Goal: Task Accomplishment & Management: Complete application form

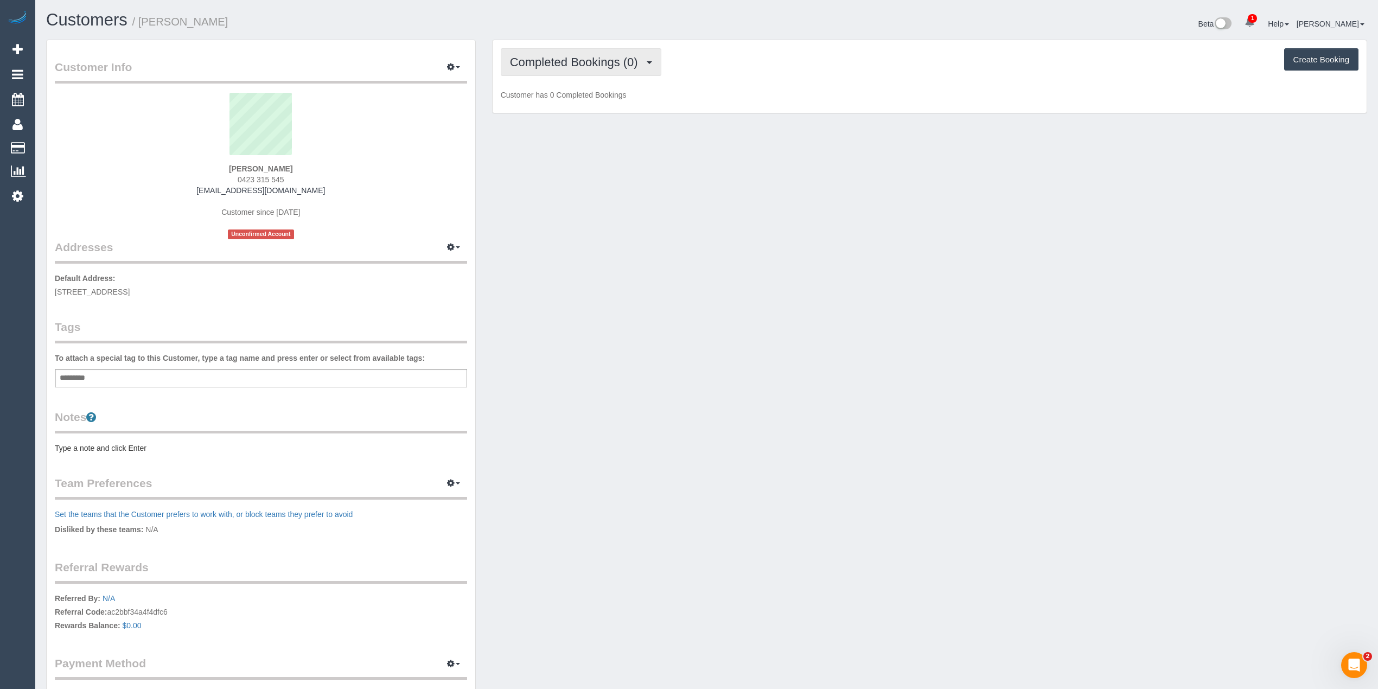
click at [520, 58] on span "Completed Bookings (0)" at bounding box center [577, 62] width 134 height 14
click at [576, 103] on link "Upcoming Bookings (11)" at bounding box center [558, 101] width 115 height 14
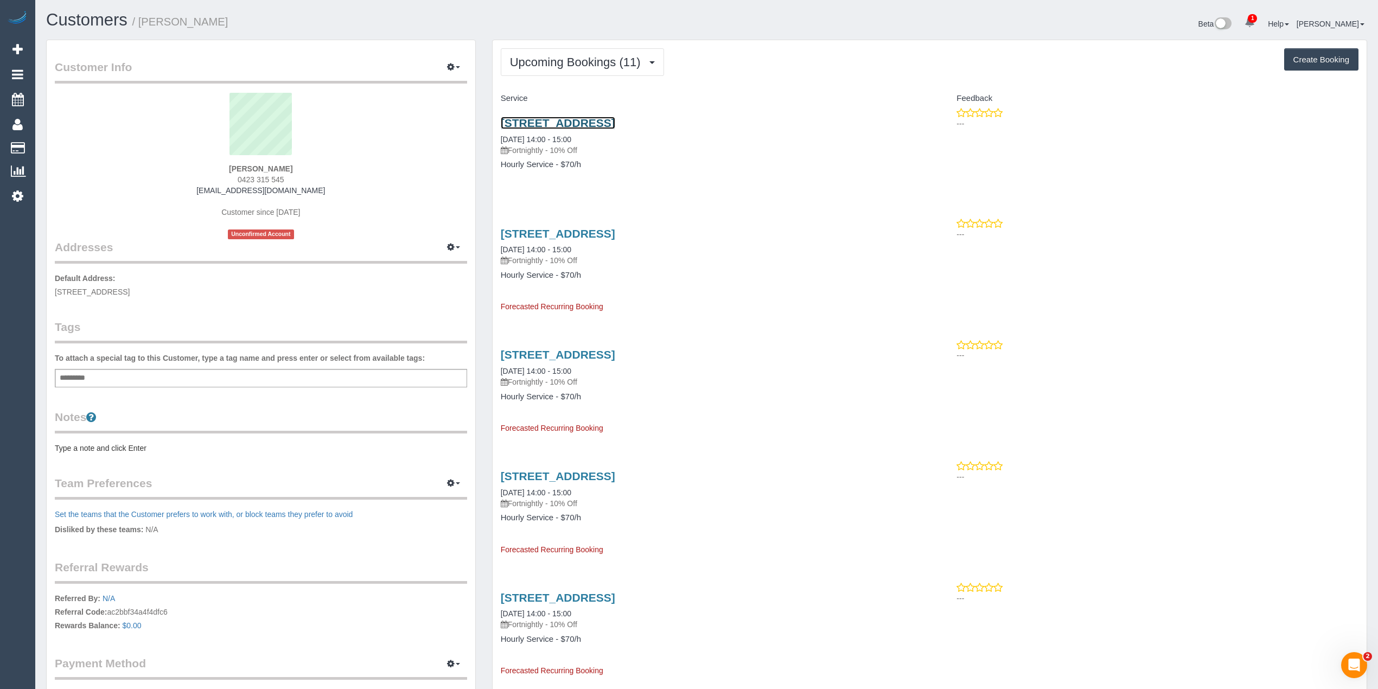
click at [615, 126] on link "[STREET_ADDRESS]" at bounding box center [558, 123] width 115 height 12
click at [135, 372] on div "Add a tag" at bounding box center [261, 378] width 412 height 18
type input "**********"
click at [99, 445] on pre "Type a note and click Enter" at bounding box center [261, 450] width 412 height 11
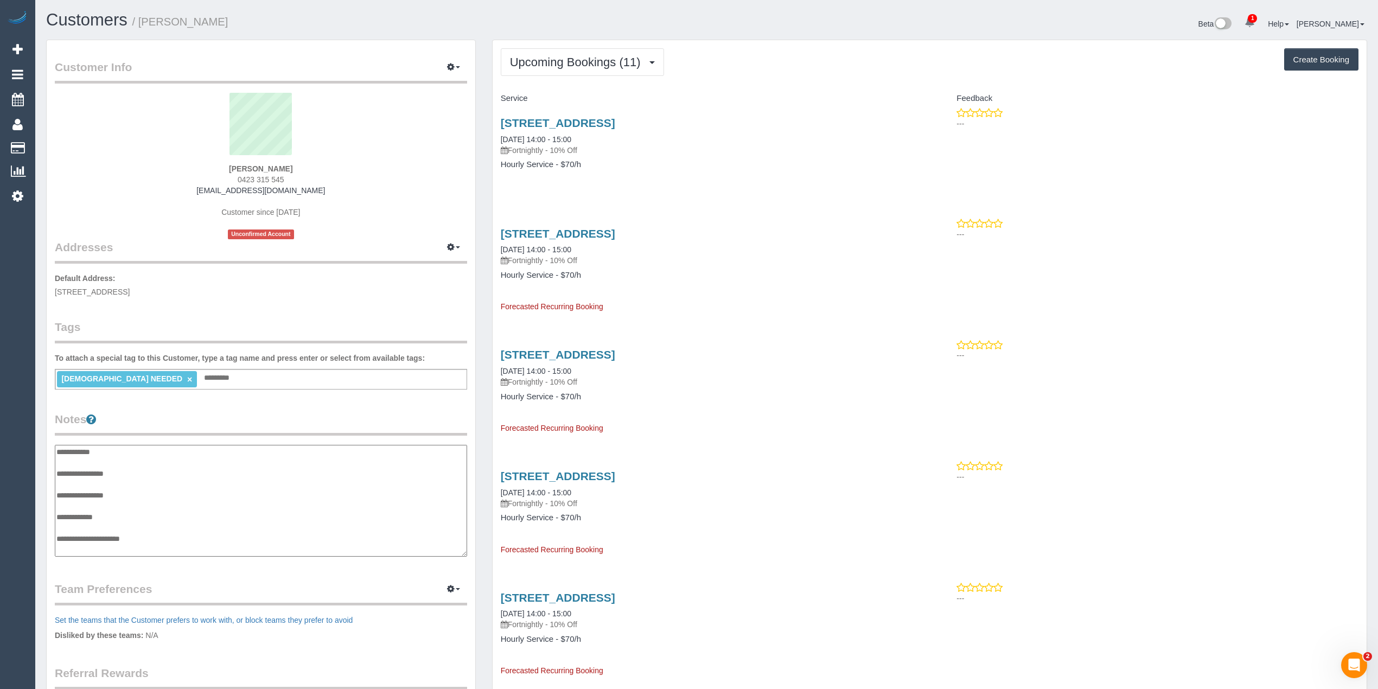
scroll to position [9, 0]
click at [148, 465] on textarea "**********" at bounding box center [261, 501] width 412 height 112
type textarea "**********"
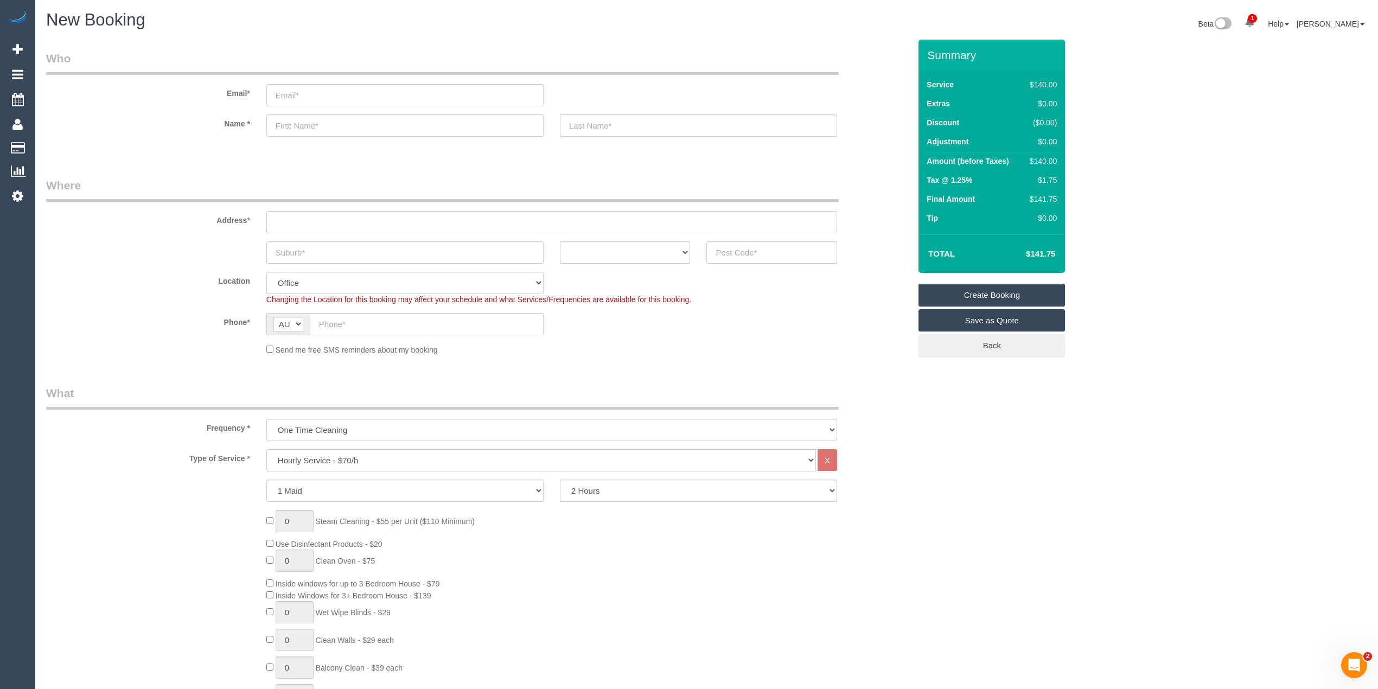
click at [324, 213] on input "text" at bounding box center [551, 222] width 571 height 22
click at [303, 224] on input "-" at bounding box center [551, 222] width 571 height 22
click at [287, 220] on input "-" at bounding box center [551, 222] width 571 height 22
click at [294, 220] on input "-" at bounding box center [551, 222] width 571 height 22
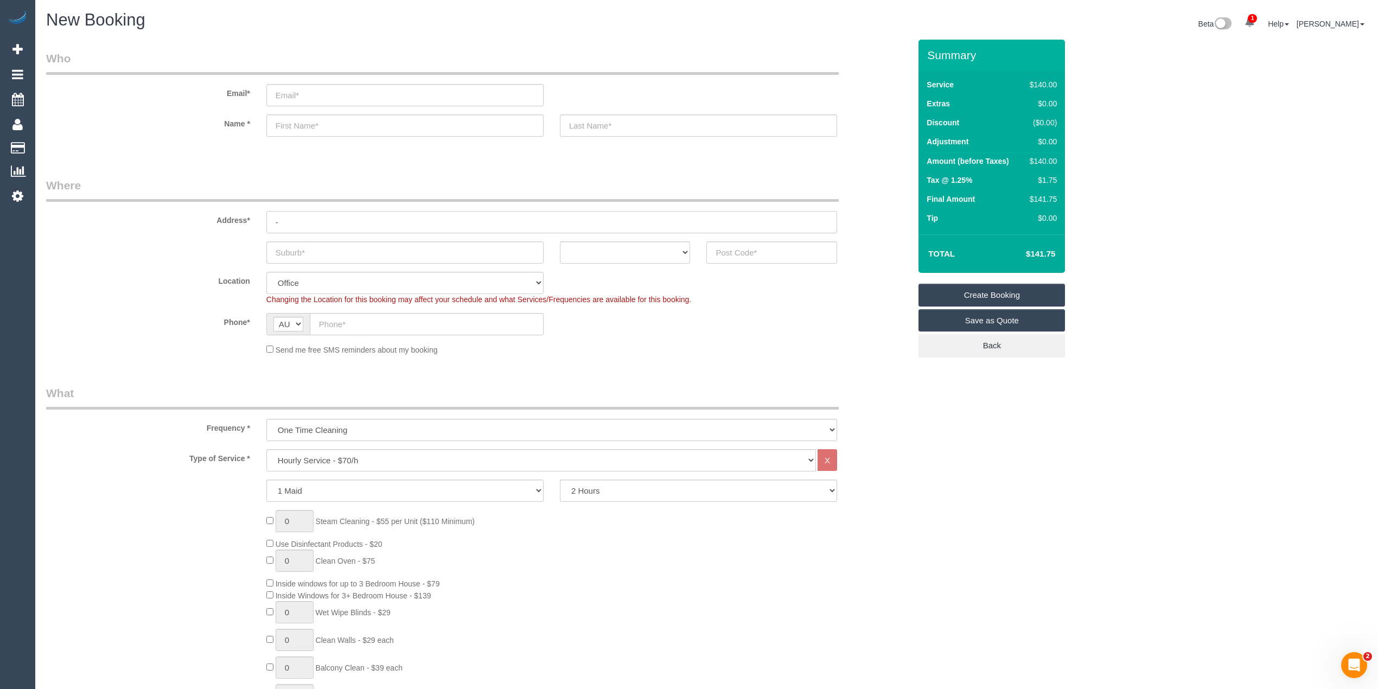
type input "-"
click at [726, 244] on input "text" at bounding box center [772, 252] width 131 height 22
click at [337, 219] on input "-" at bounding box center [551, 222] width 571 height 22
click at [760, 246] on input "text" at bounding box center [772, 252] width 131 height 22
drag, startPoint x: 743, startPoint y: 260, endPoint x: 743, endPoint y: 254, distance: 6.5
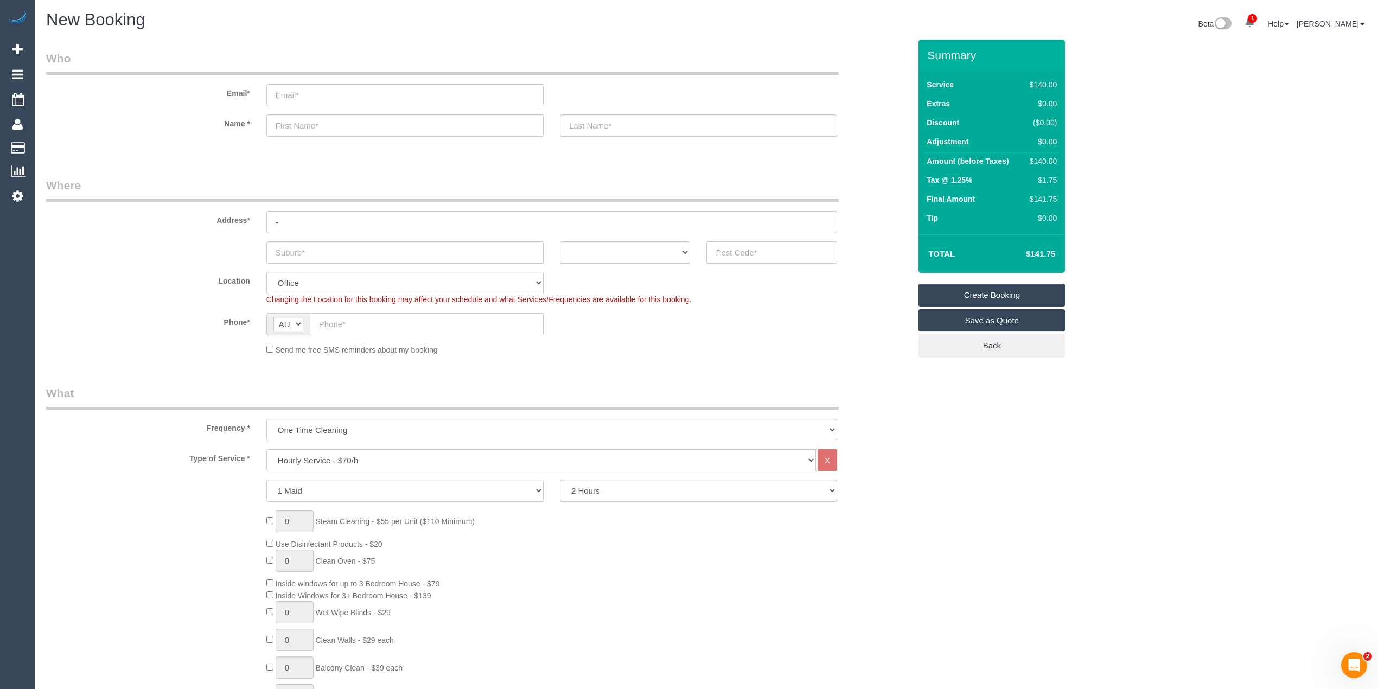
click at [743, 260] on input "text" at bounding box center [772, 252] width 131 height 22
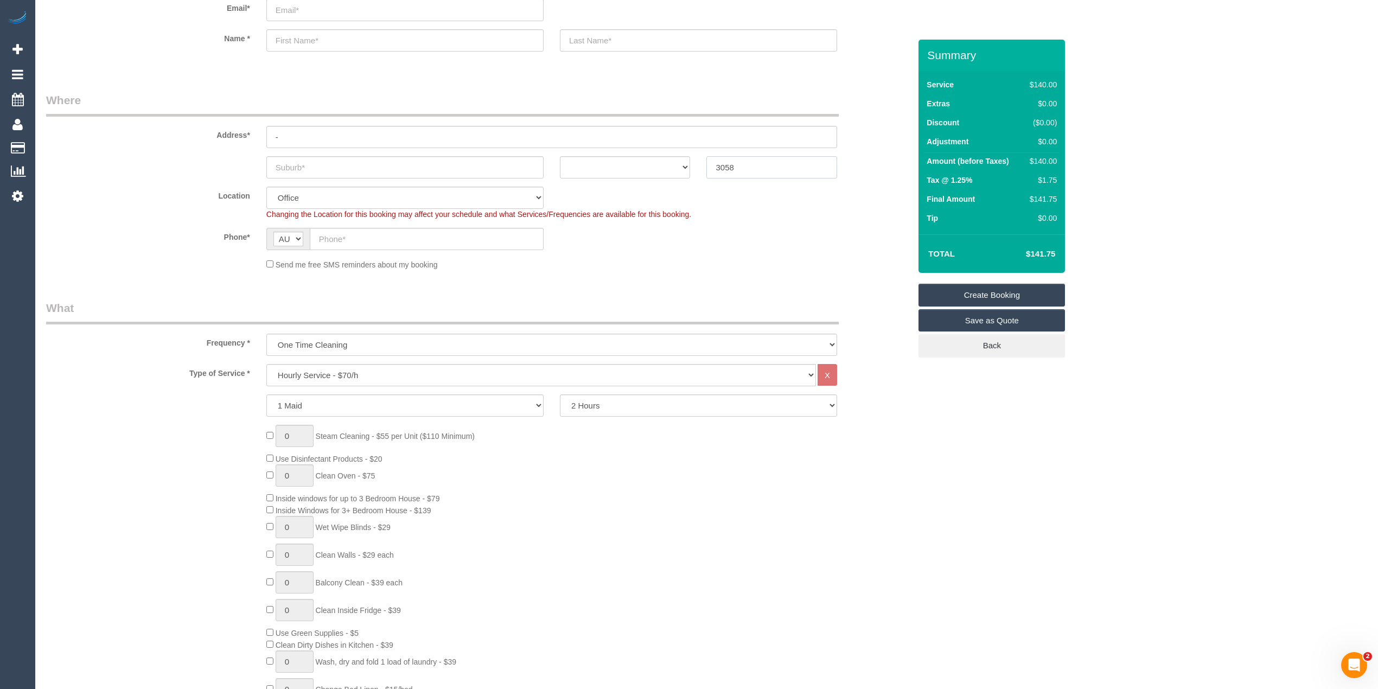
scroll to position [120, 0]
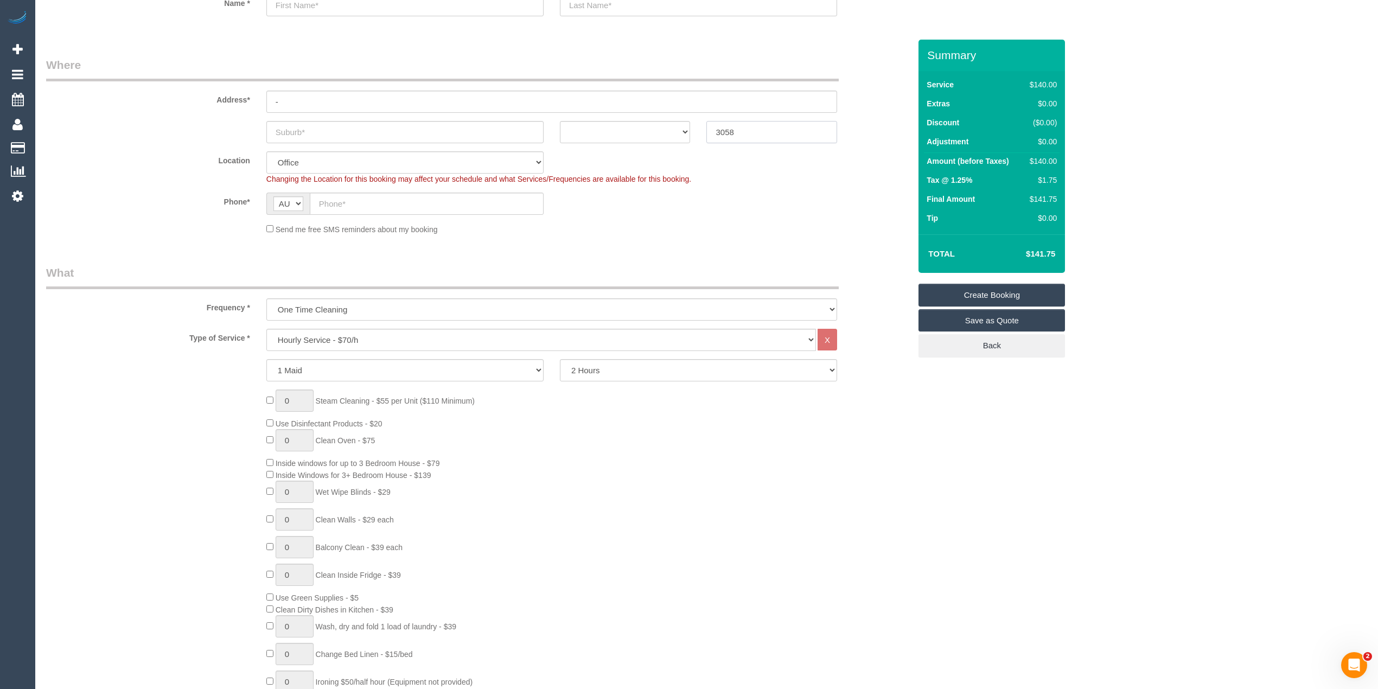
type input "3058"
click at [338, 309] on select "One Time Cleaning Weekly - 10% Off - 10.00% (0% for the First Booking) Fortnigh…" at bounding box center [551, 309] width 571 height 22
select select "object:1926"
click at [266, 298] on select "One Time Cleaning Weekly - 10% Off - 10.00% (0% for the First Booking) Fortnigh…" at bounding box center [551, 309] width 571 height 22
select select "61"
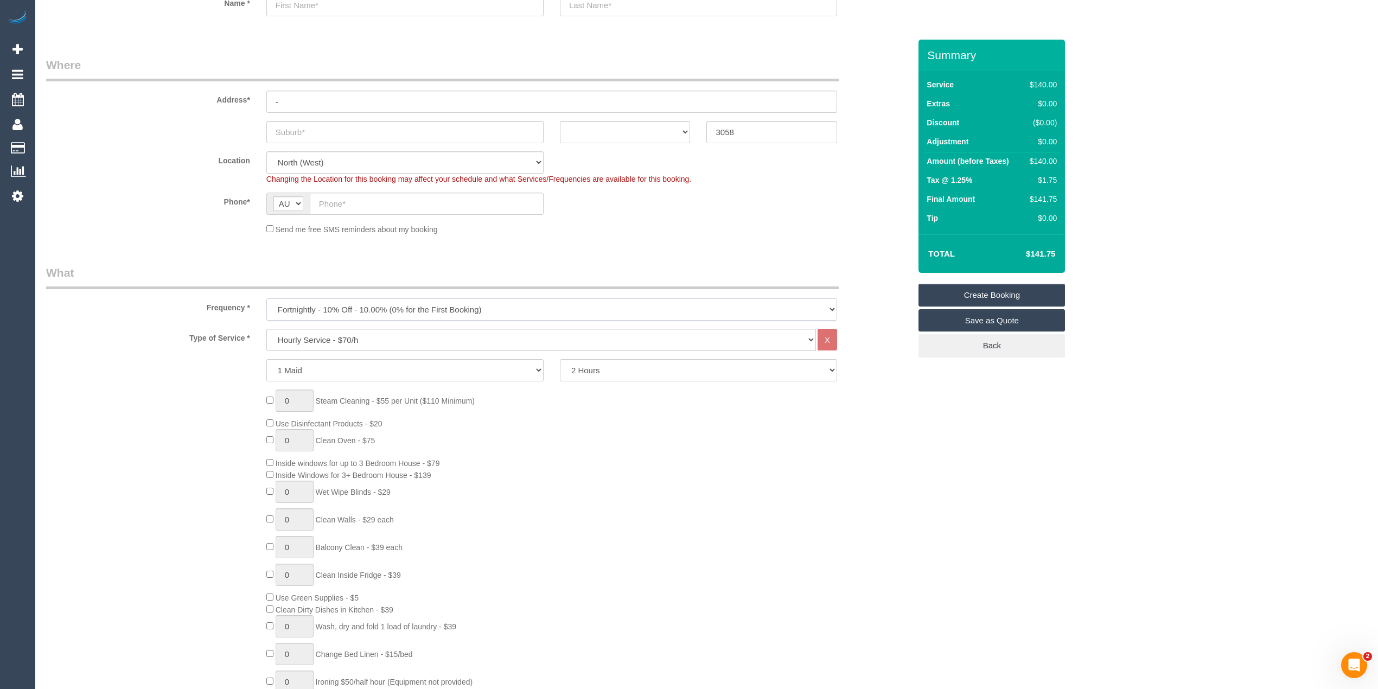
select select "object:2097"
click at [376, 335] on select "Hourly Service - $70/h Hourly Service - $65/h Hourly Service - $60/h Hourly Ser…" at bounding box center [541, 340] width 550 height 22
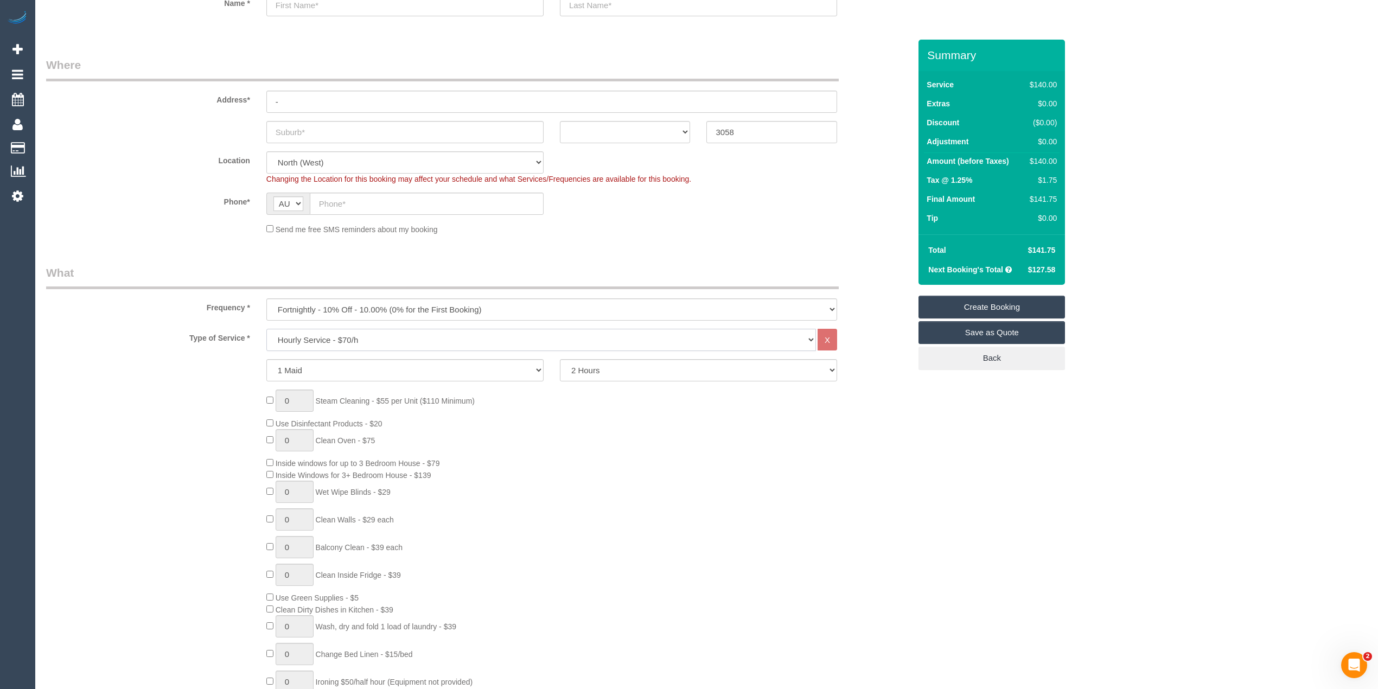
click at [315, 348] on select "Hourly Service - $70/h Hourly Service - $65/h Hourly Service - $60/h Hourly Ser…" at bounding box center [541, 340] width 550 height 22
click at [296, 308] on select "One Time Cleaning Weekly - 10% Off - 10.00% (0% for the First Booking) Fortnigh…" at bounding box center [551, 309] width 571 height 22
click at [306, 306] on select "One Time Cleaning Weekly - 10% Off - 10.00% (0% for the First Booking) Fortnigh…" at bounding box center [551, 309] width 571 height 22
click at [312, 305] on select "One Time Cleaning Weekly - 10% Off - 10.00% (0% for the First Booking) Fortnigh…" at bounding box center [551, 309] width 571 height 22
click at [266, 298] on select "One Time Cleaning Weekly - 10% Off - 10.00% (0% for the First Booking) Fortnigh…" at bounding box center [551, 309] width 571 height 22
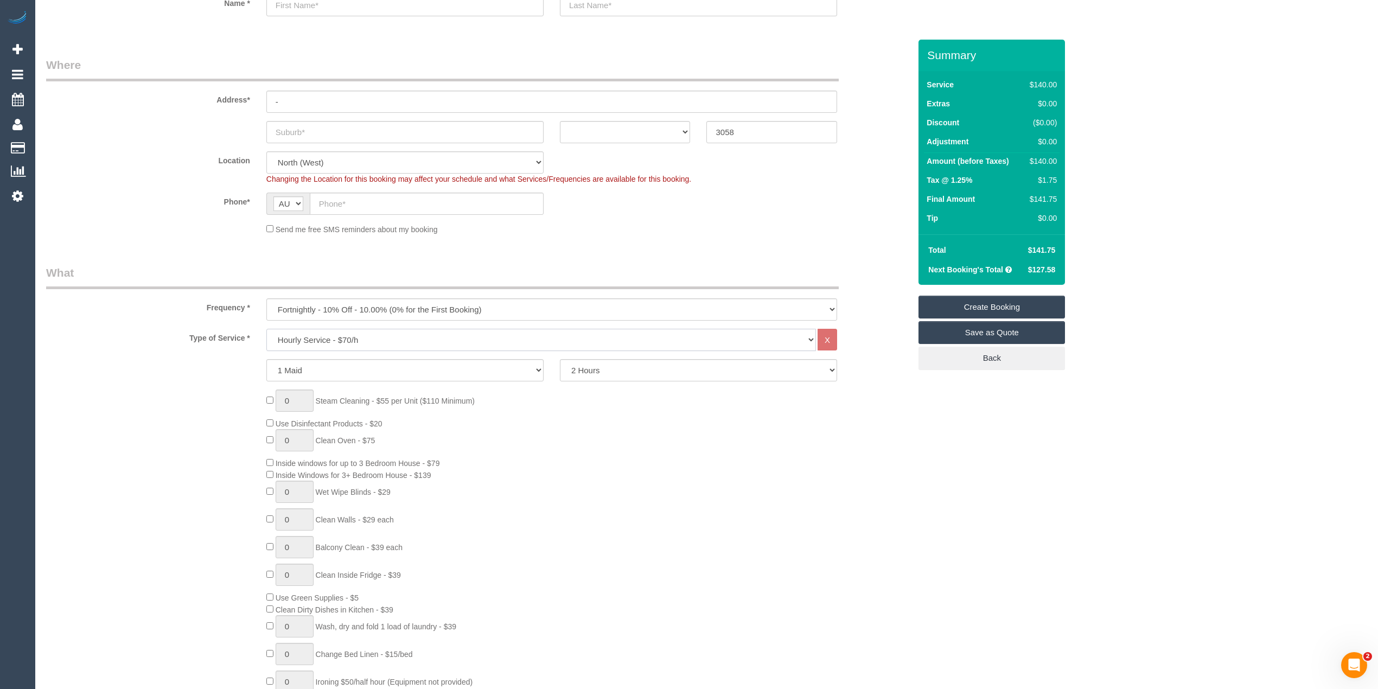
click at [296, 338] on select "Hourly Service - $70/h Hourly Service - $65/h Hourly Service - $60/h Hourly Ser…" at bounding box center [541, 340] width 550 height 22
click at [304, 339] on select "Hourly Service - $70/h Hourly Service - $65/h Hourly Service - $60/h Hourly Ser…" at bounding box center [541, 340] width 550 height 22
click at [266, 329] on select "Hourly Service - $70/h Hourly Service - $65/h Hourly Service - $60/h Hourly Ser…" at bounding box center [541, 340] width 550 height 22
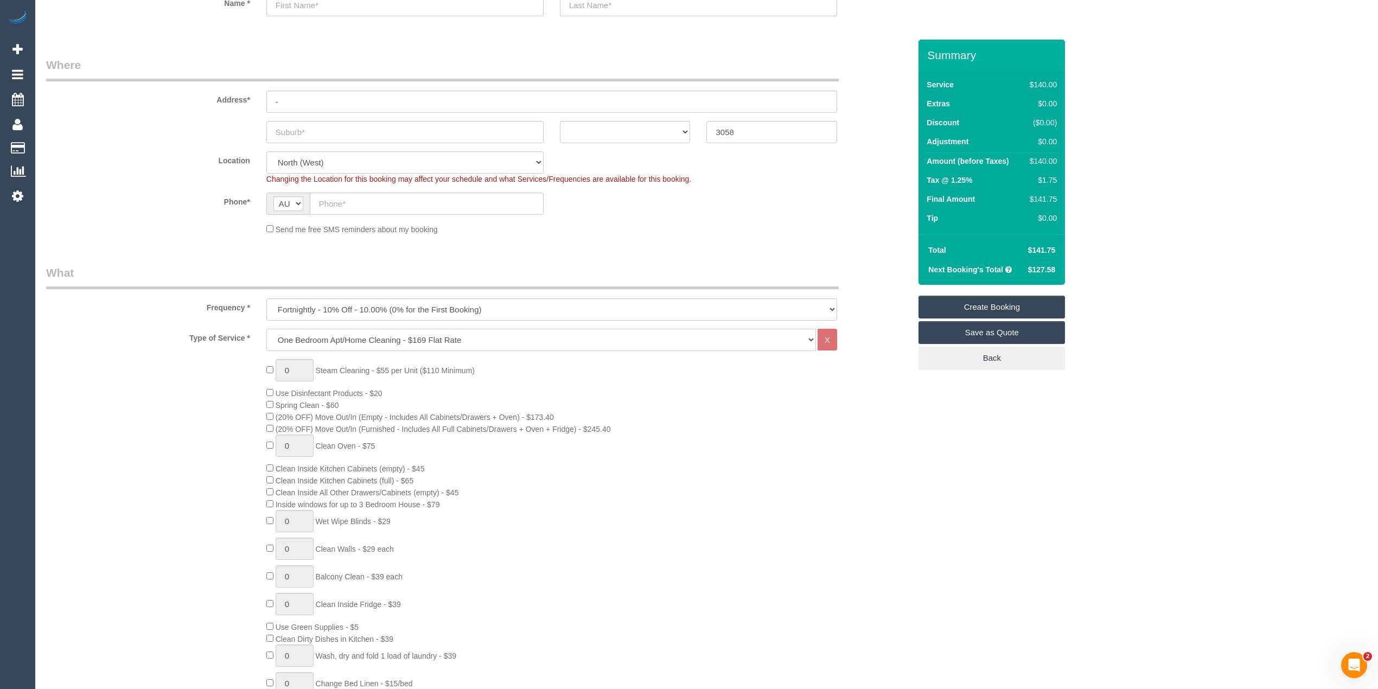
click at [335, 333] on select "Hourly Service - $70/h Hourly Service - $65/h Hourly Service - $60/h Hourly Ser…" at bounding box center [541, 340] width 550 height 22
click at [180, 391] on div "0 Steam Cleaning - $55 per Unit ($110 Minimum) Use Disinfectant Products - $20 …" at bounding box center [478, 549] width 881 height 380
click at [319, 336] on select "Hourly Service - $70/h Hourly Service - $65/h Hourly Service - $60/h Hourly Ser…" at bounding box center [541, 340] width 550 height 22
select select "212"
click at [266, 329] on select "Hourly Service - $70/h Hourly Service - $65/h Hourly Service - $60/h Hourly Ser…" at bounding box center [541, 340] width 550 height 22
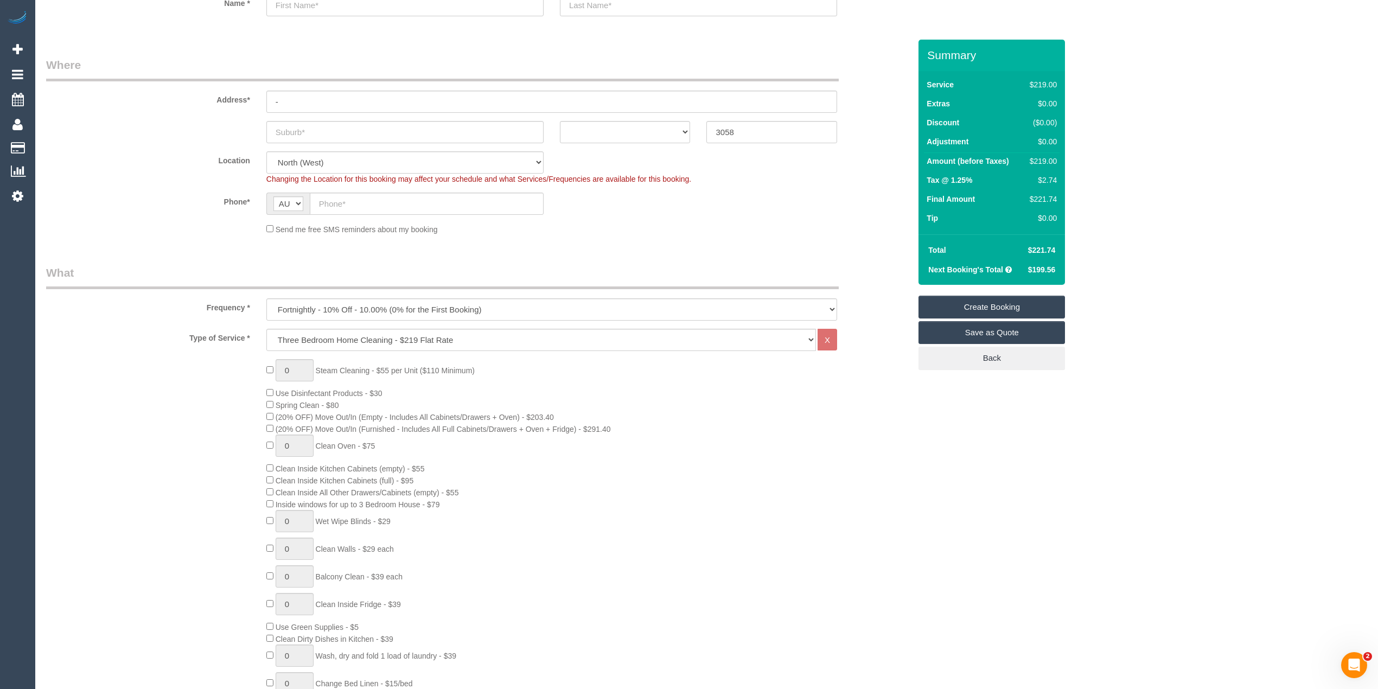
drag, startPoint x: 1032, startPoint y: 163, endPoint x: 1046, endPoint y: 155, distance: 16.8
click at [1058, 161] on td "$219.00" at bounding box center [1041, 163] width 37 height 20
click at [1056, 176] on div "$2.74" at bounding box center [1041, 180] width 31 height 11
drag, startPoint x: 1042, startPoint y: 178, endPoint x: 1061, endPoint y: 177, distance: 19.0
click at [1061, 177] on div "Service $219.00 Extras $0.00 Discount ($0.00) Adjustment $0.00 Amount (before T…" at bounding box center [992, 152] width 147 height 163
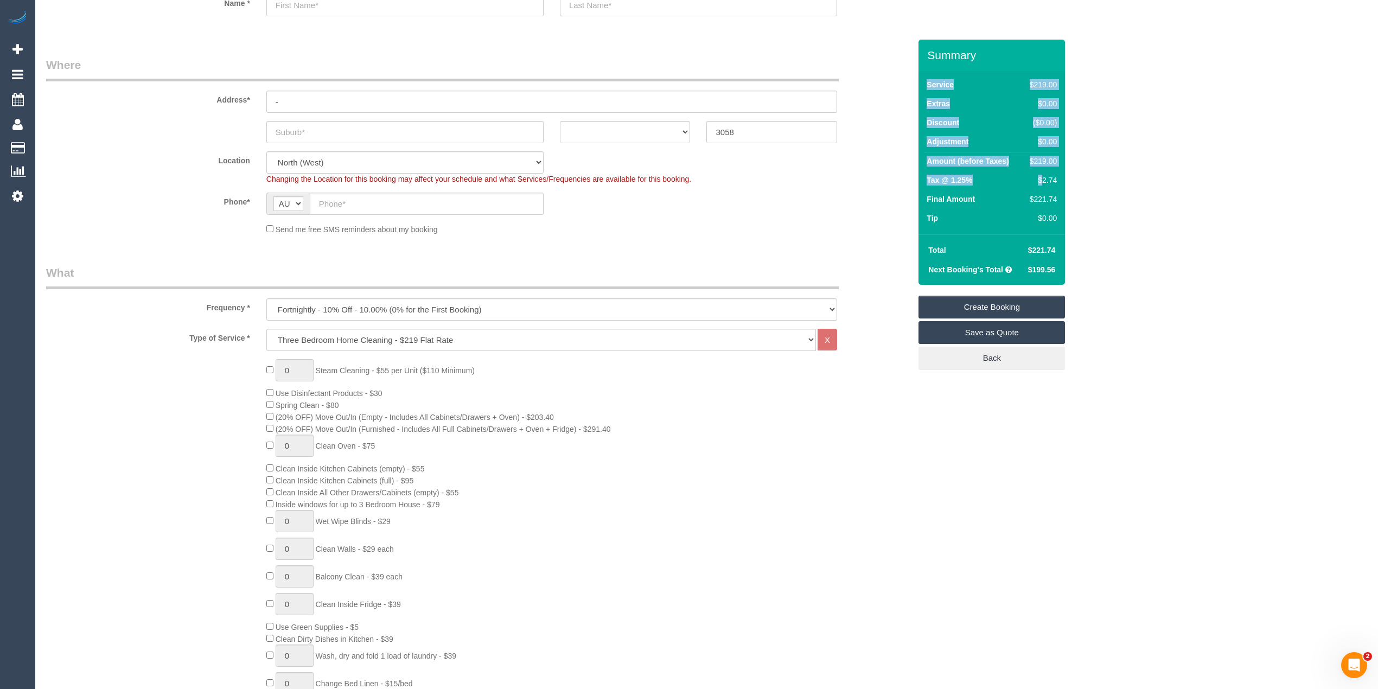
click at [1050, 178] on div "$2.74" at bounding box center [1041, 180] width 31 height 11
drag, startPoint x: 1040, startPoint y: 179, endPoint x: 1058, endPoint y: 176, distance: 18.1
click at [1058, 176] on td "$2.74" at bounding box center [1041, 181] width 37 height 19
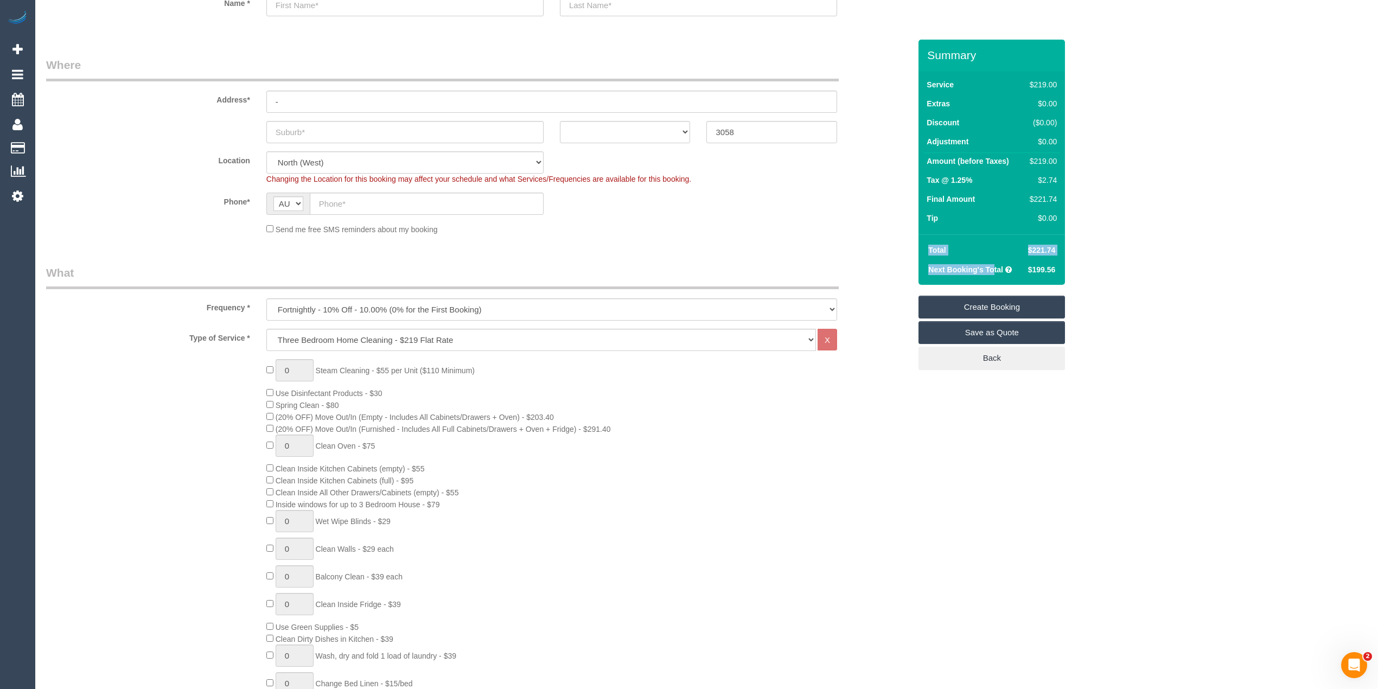
drag, startPoint x: 925, startPoint y: 269, endPoint x: 1060, endPoint y: 270, distance: 135.1
click at [1060, 270] on div "Total $221.74 Next Booking's Total $199.56" at bounding box center [992, 259] width 147 height 50
click at [1060, 274] on div "Total $221.74 Next Booking's Total $199.56" at bounding box center [992, 259] width 147 height 50
drag, startPoint x: 1061, startPoint y: 270, endPoint x: 930, endPoint y: 275, distance: 131.9
click at [930, 275] on div "Total $221.74 Next Booking's Total $199.56" at bounding box center [992, 259] width 147 height 50
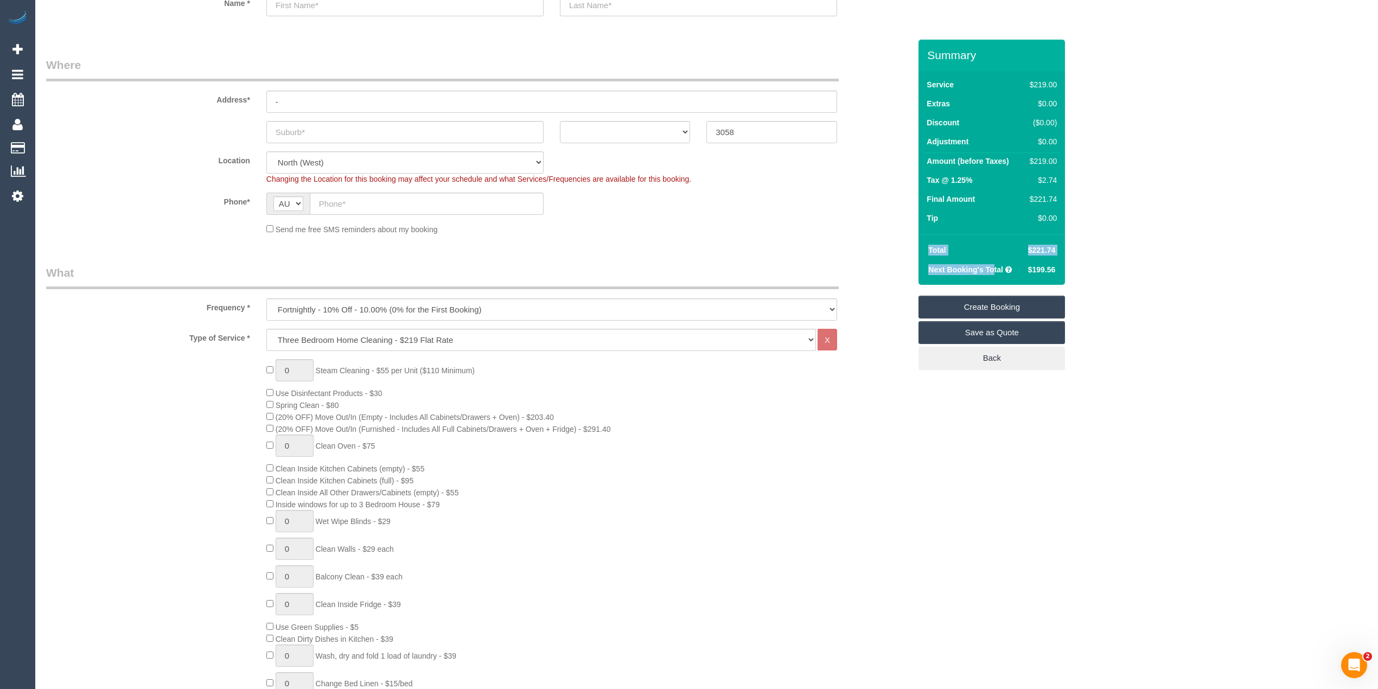
click at [1046, 272] on span "$199.56" at bounding box center [1042, 269] width 28 height 9
drag, startPoint x: 1055, startPoint y: 268, endPoint x: 1028, endPoint y: 268, distance: 27.1
click at [1028, 268] on span "$199.56" at bounding box center [1042, 269] width 28 height 9
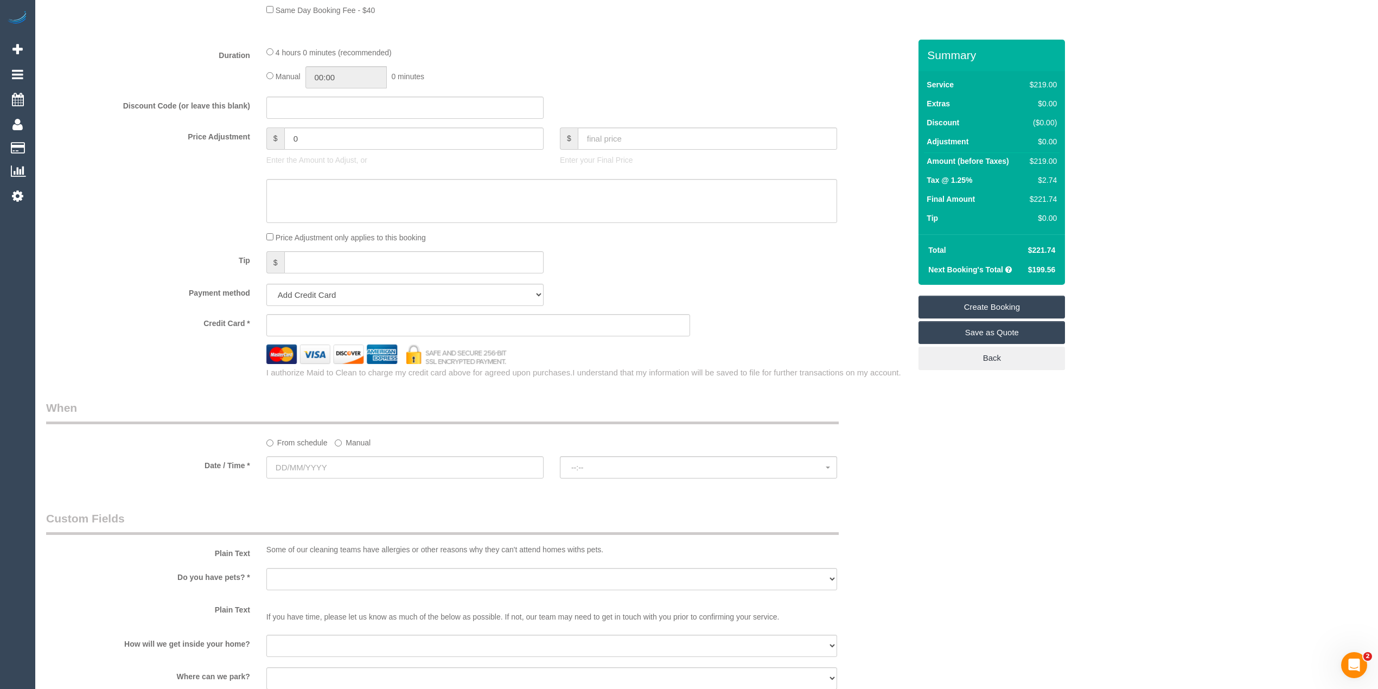
scroll to position [964, 0]
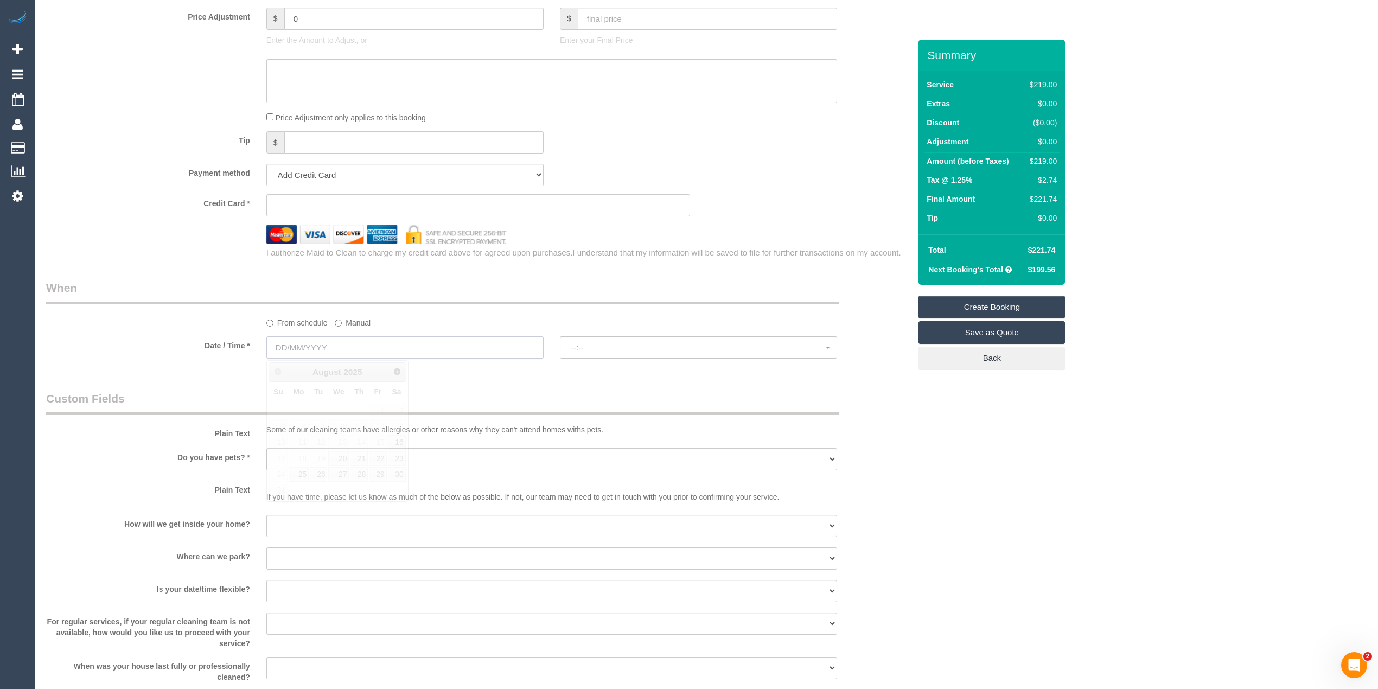
click at [302, 345] on input "text" at bounding box center [404, 347] width 277 height 22
click at [135, 328] on div "From schedule Manual" at bounding box center [478, 304] width 881 height 48
click at [309, 346] on input "text" at bounding box center [404, 347] width 277 height 22
click at [322, 478] on link "26" at bounding box center [318, 474] width 17 height 15
type input "26/08/2025"
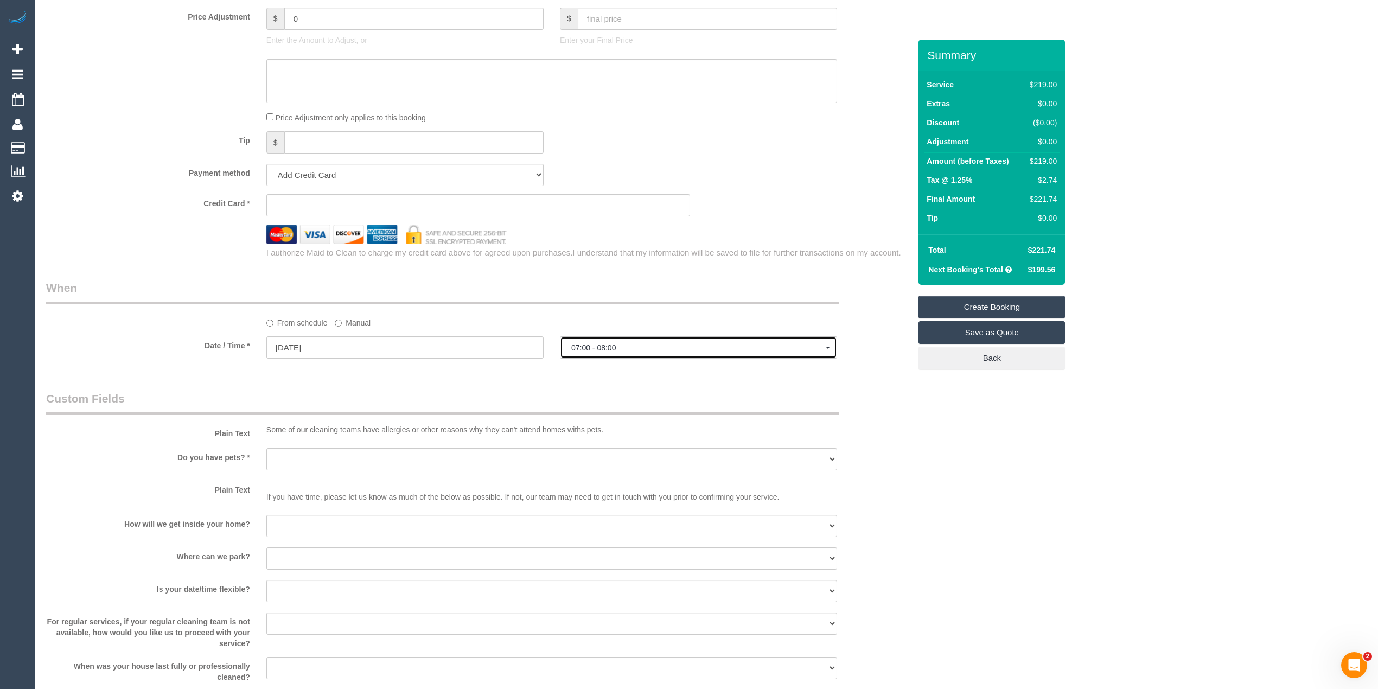
click at [590, 344] on button "07:00 - 08:00" at bounding box center [698, 347] width 277 height 22
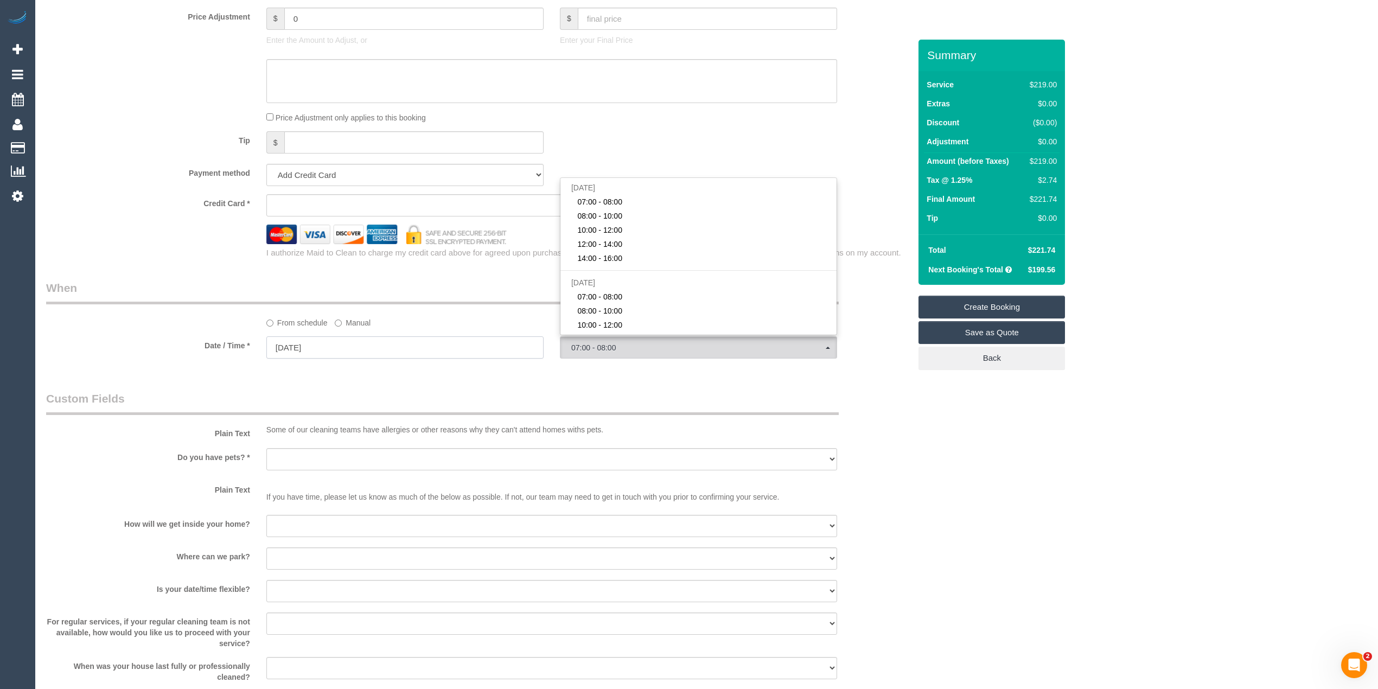
click at [285, 350] on input "26/08/2025" at bounding box center [404, 347] width 277 height 22
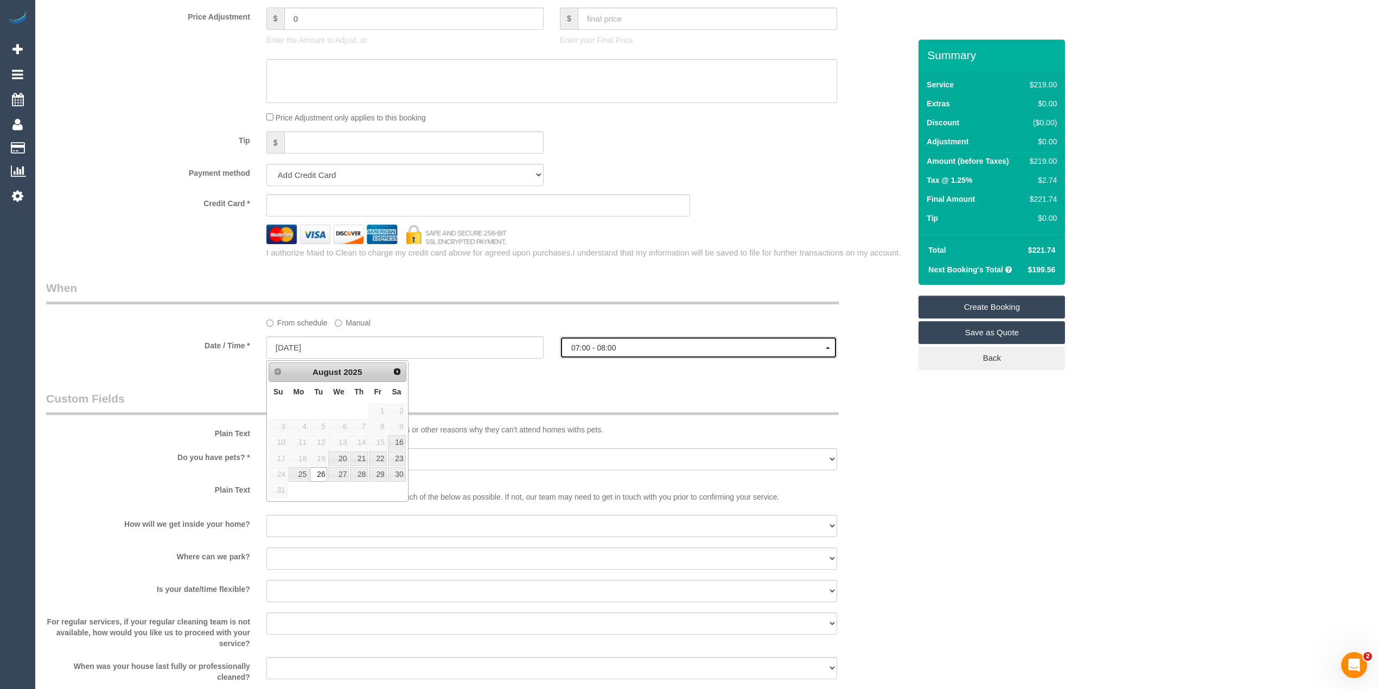
click at [601, 346] on span "07:00 - 08:00" at bounding box center [698, 348] width 255 height 9
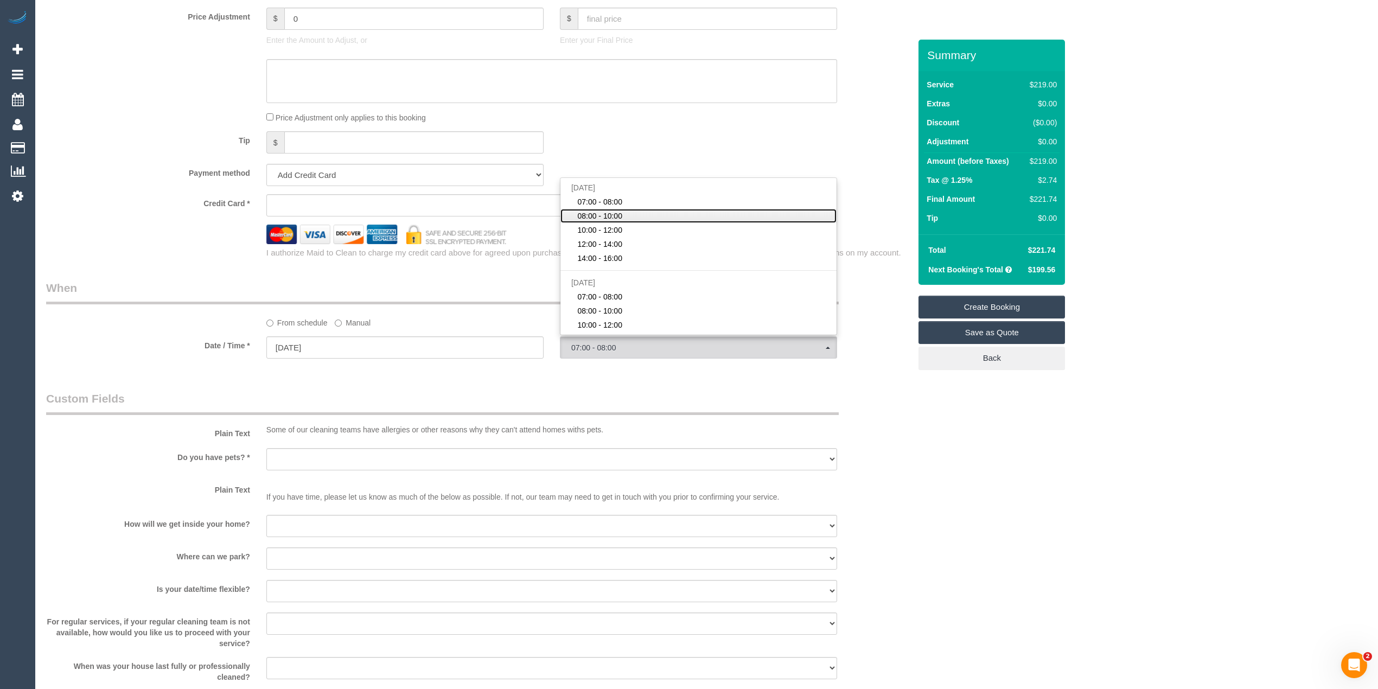
click at [639, 217] on link "08:00 - 10:00" at bounding box center [699, 216] width 276 height 14
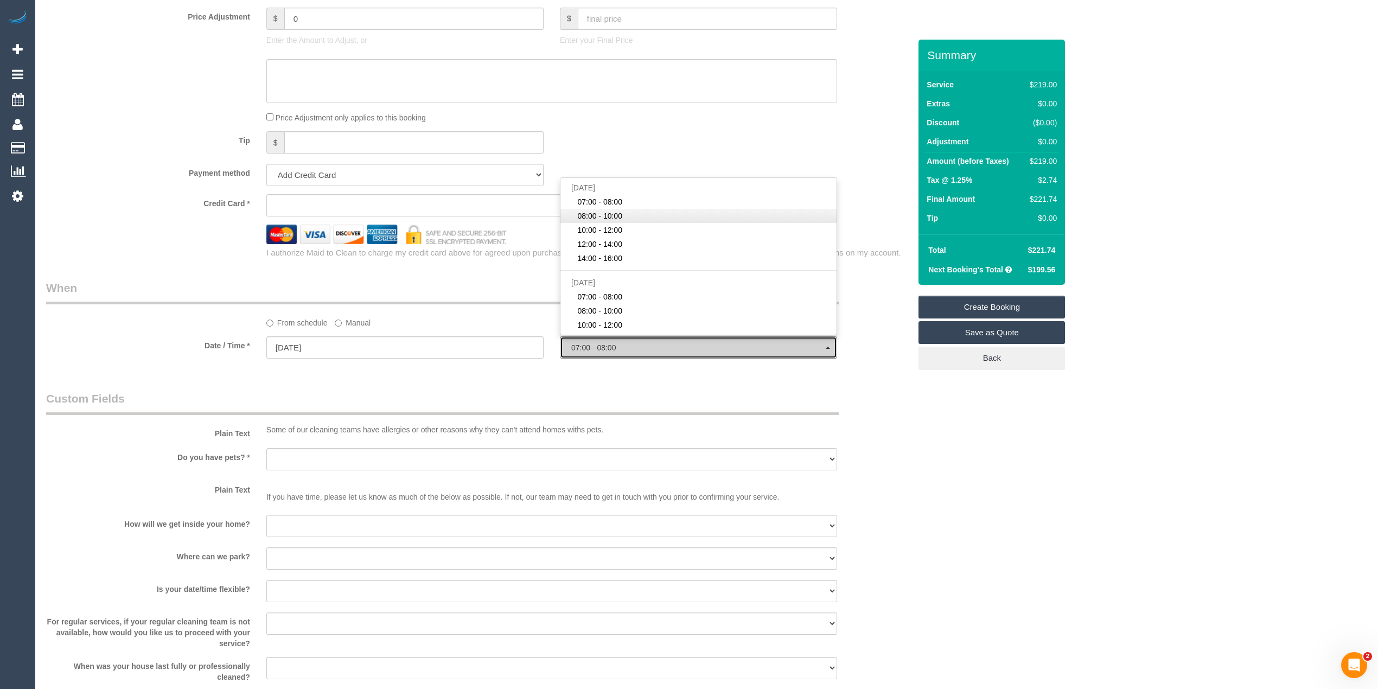
select select "spot2"
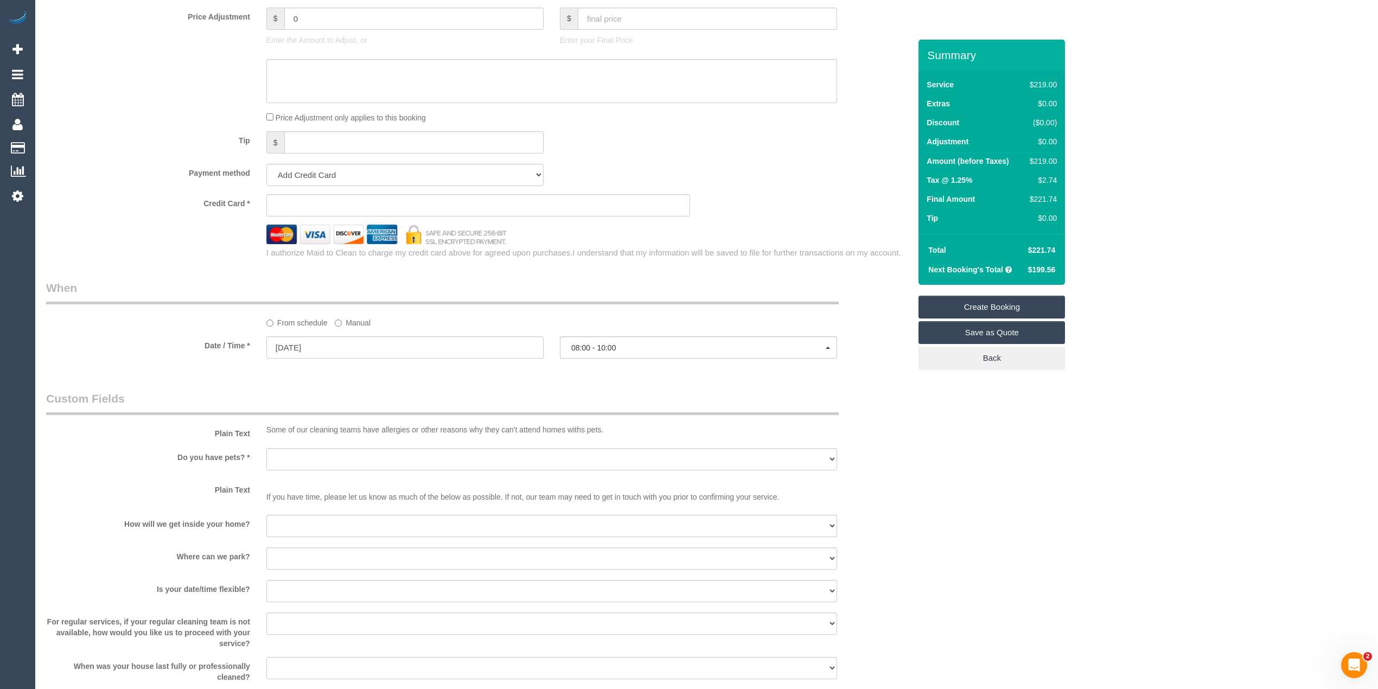
click at [1129, 265] on div "Who Email* Name * Where Address* - ACT NSW NT QLD SA TAS VIC WA 3058 Location O…" at bounding box center [706, 47] width 1321 height 1945
click at [1034, 422] on div "Who Email* Name * Where Address* - ACT NSW NT QLD SA TAS VIC WA 3058 Location O…" at bounding box center [706, 47] width 1321 height 1945
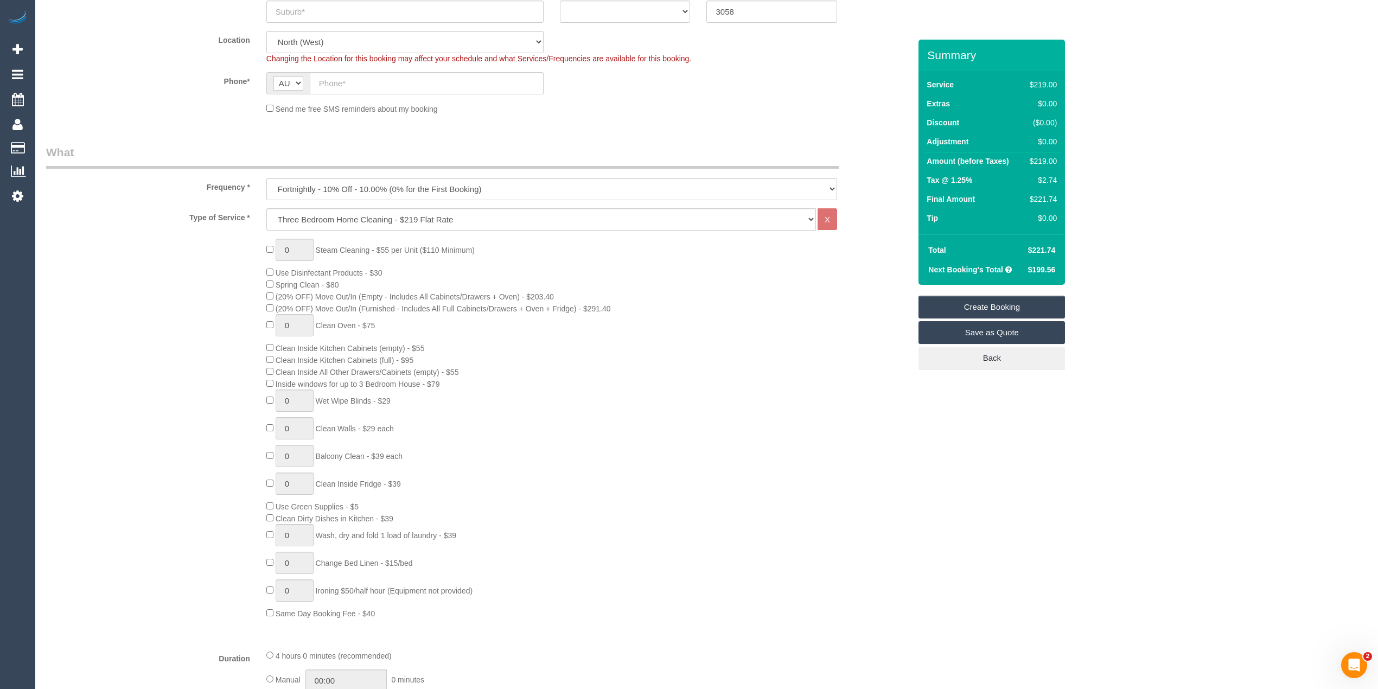
scroll to position [0, 0]
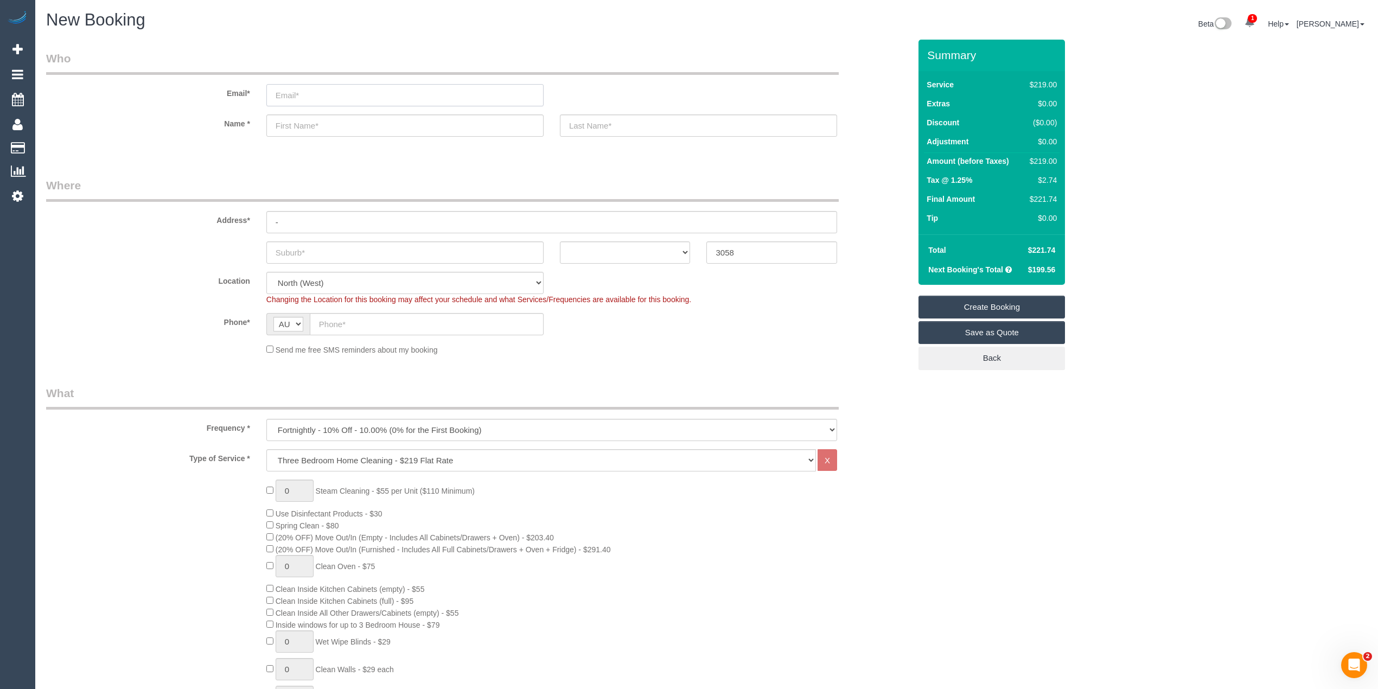
click at [291, 92] on input "email" at bounding box center [404, 95] width 277 height 22
click at [291, 91] on input "email" at bounding box center [404, 95] width 277 height 22
click at [295, 124] on input "text" at bounding box center [404, 126] width 277 height 22
click at [600, 123] on input "text" at bounding box center [698, 126] width 277 height 22
select select "spot27"
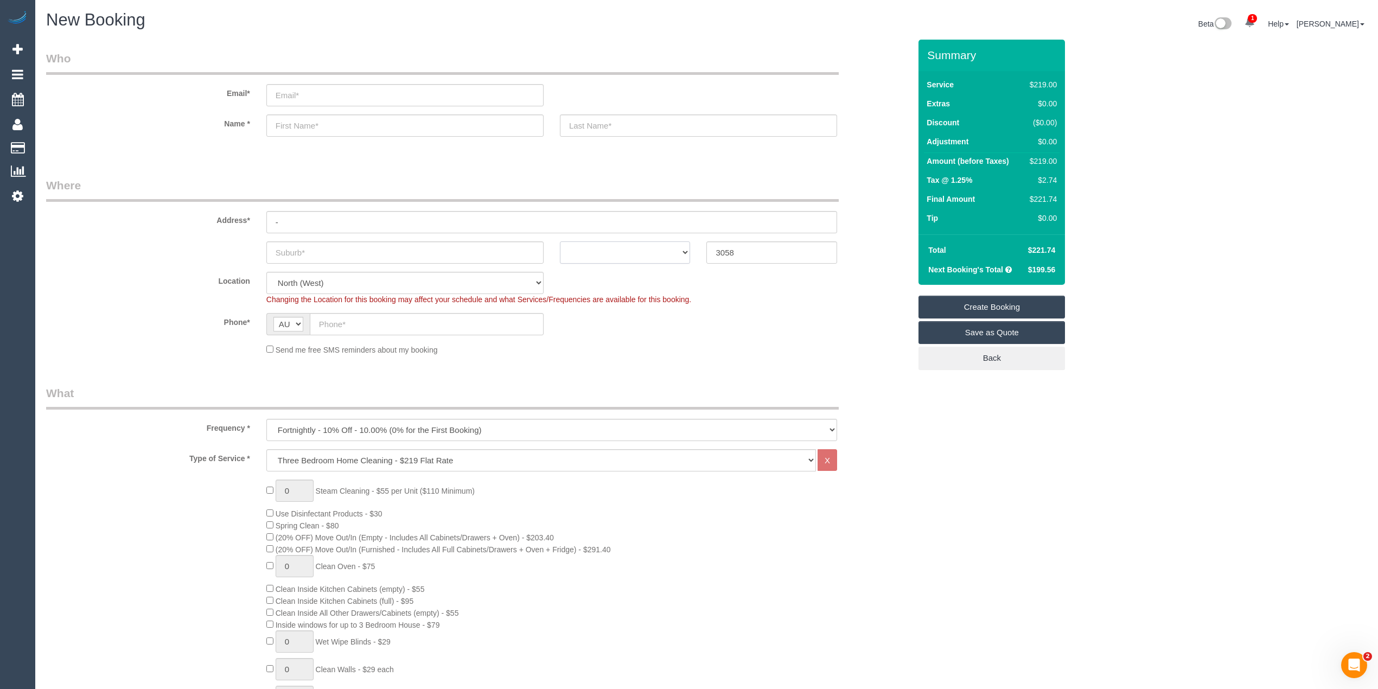
click at [605, 255] on select "ACT NSW NT QLD SA TAS VIC WA" at bounding box center [625, 252] width 131 height 22
select select "VIC"
click at [560, 241] on select "ACT NSW NT QLD SA TAS VIC WA" at bounding box center [625, 252] width 131 height 22
click at [344, 319] on input "text" at bounding box center [427, 324] width 234 height 22
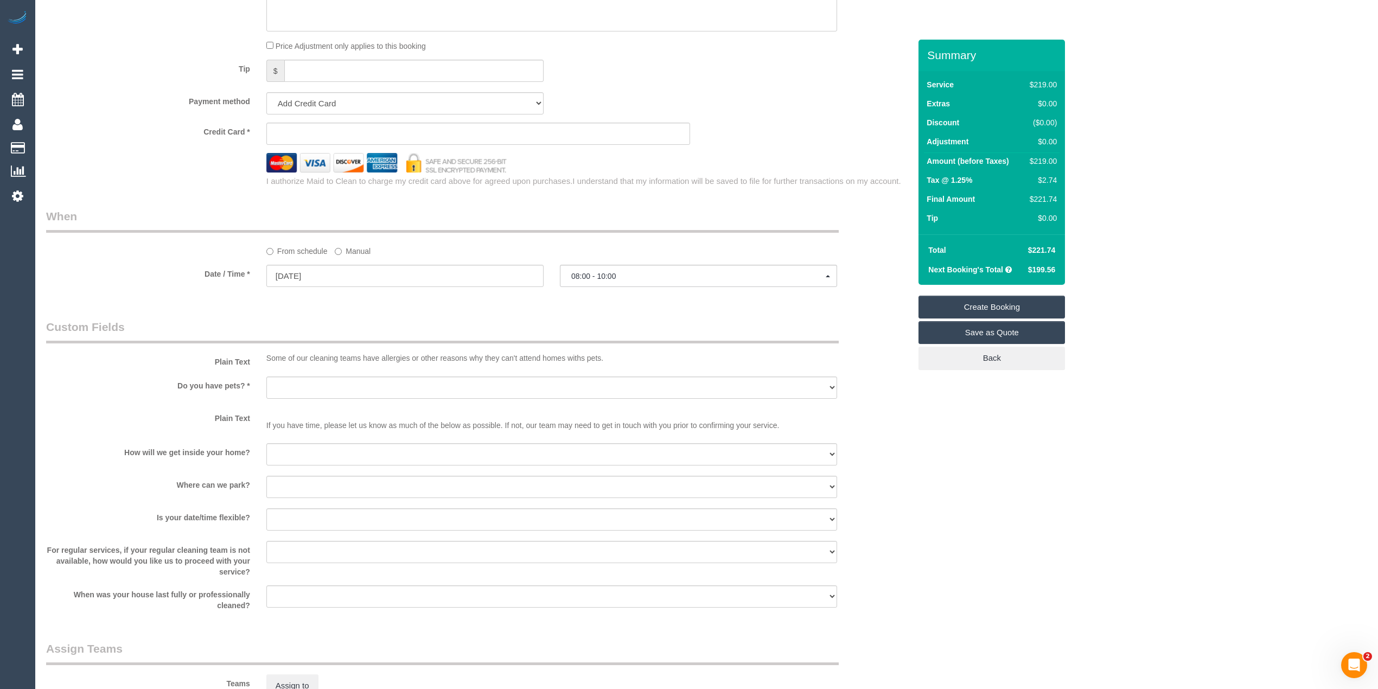
scroll to position [1206, 0]
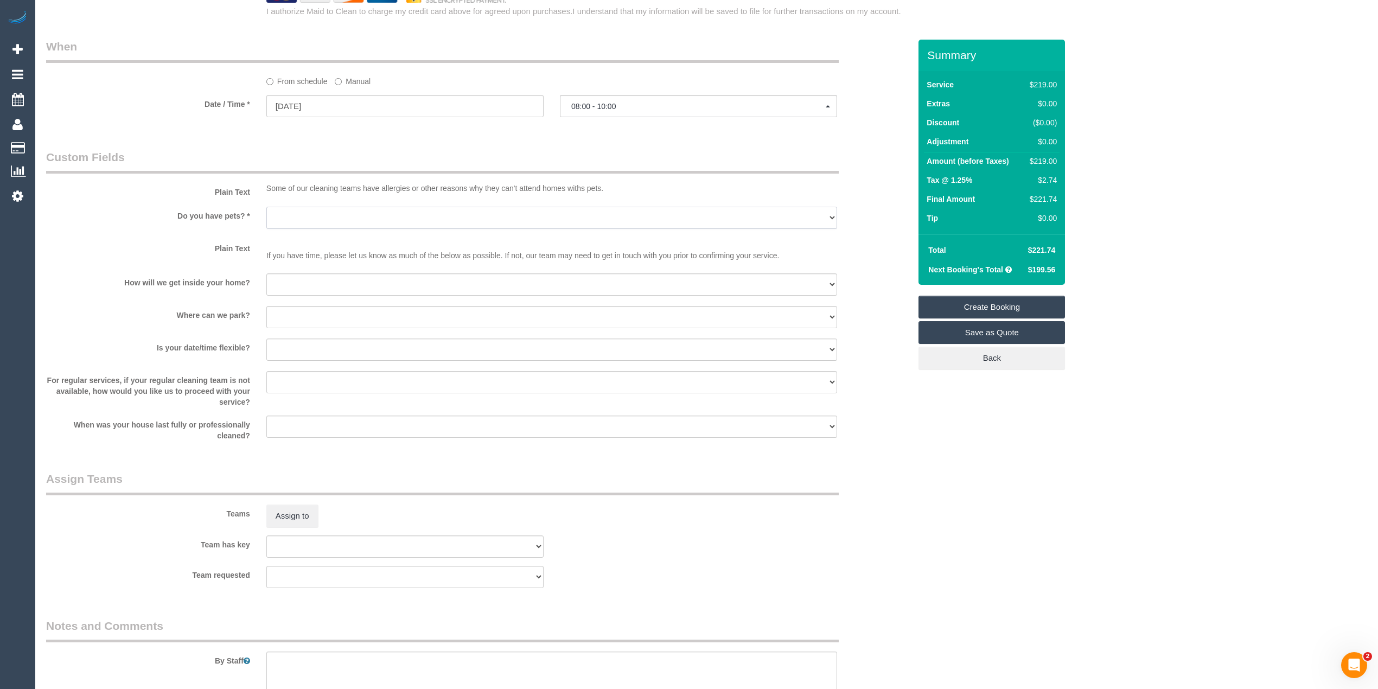
click at [290, 213] on select "Yes - Cats Yes - Dogs No pets Yes - Dogs and Cats Yes - Other" at bounding box center [551, 218] width 571 height 22
click at [129, 226] on div "Do you have pets? * Yes - Cats Yes - Dogs No pets Yes - Dogs and Cats Yes - Oth…" at bounding box center [478, 219] width 881 height 24
click at [309, 285] on select "I will be home Key will be left (please provide details below) Lock box/Access …" at bounding box center [551, 285] width 571 height 22
select select "number:15"
click at [266, 274] on select "I will be home Key will be left (please provide details below) Lock box/Access …" at bounding box center [551, 285] width 571 height 22
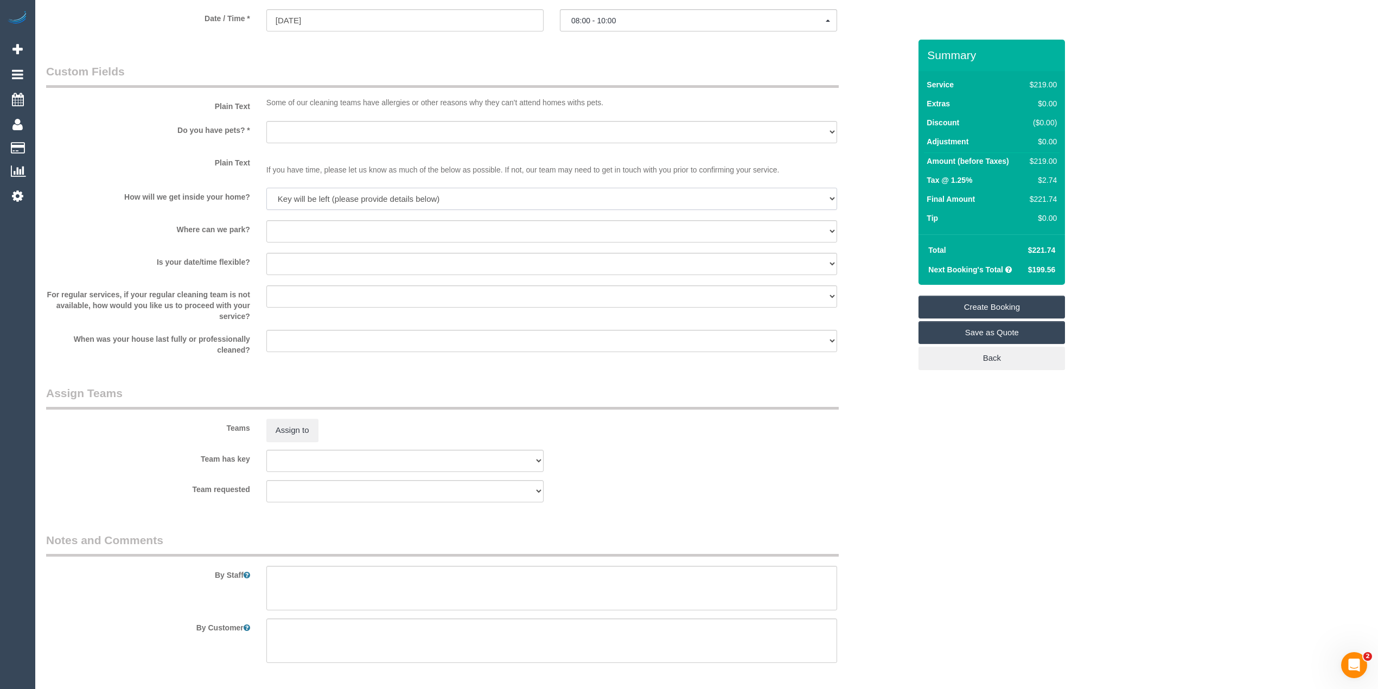
scroll to position [1333, 0]
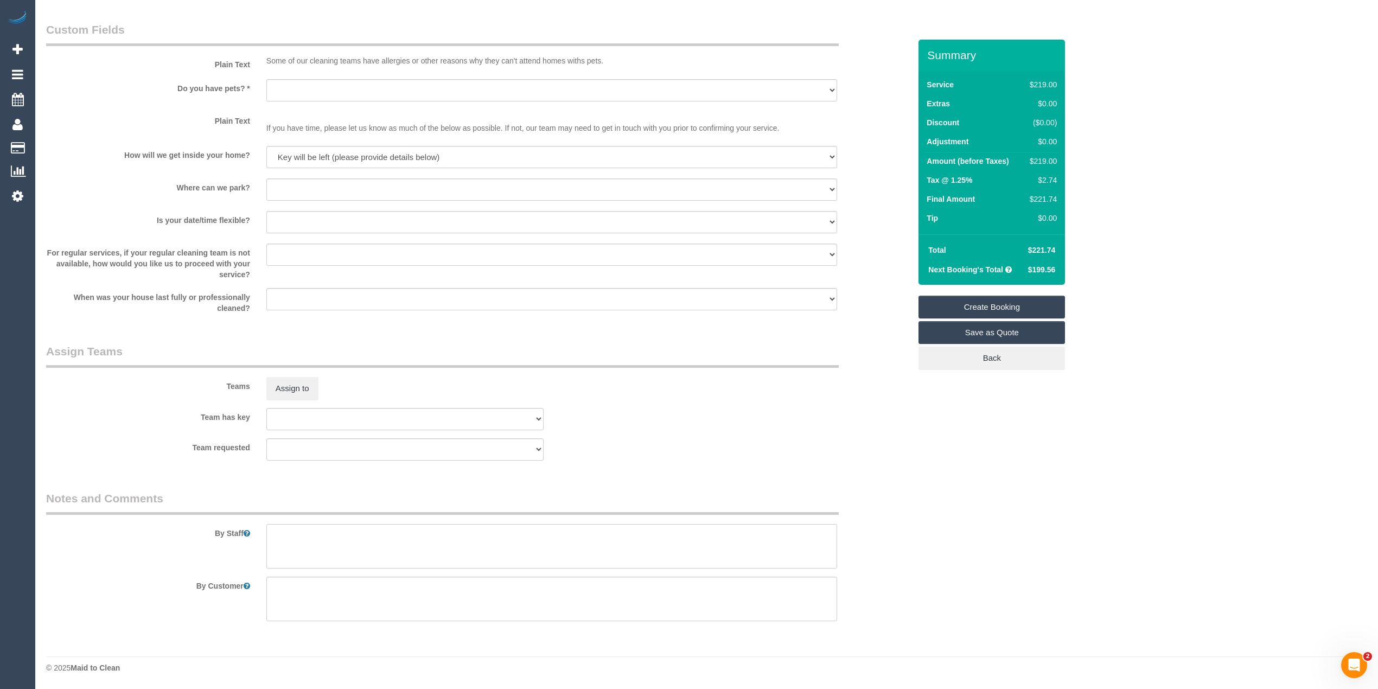
click at [330, 556] on textarea at bounding box center [551, 546] width 571 height 45
type textarea "Key will be in the letterbox"
drag, startPoint x: 209, startPoint y: 530, endPoint x: 359, endPoint y: 533, distance: 150.3
click at [348, 533] on div "By Staff" at bounding box center [478, 530] width 881 height 78
drag, startPoint x: 376, startPoint y: 533, endPoint x: 387, endPoint y: 534, distance: 11.4
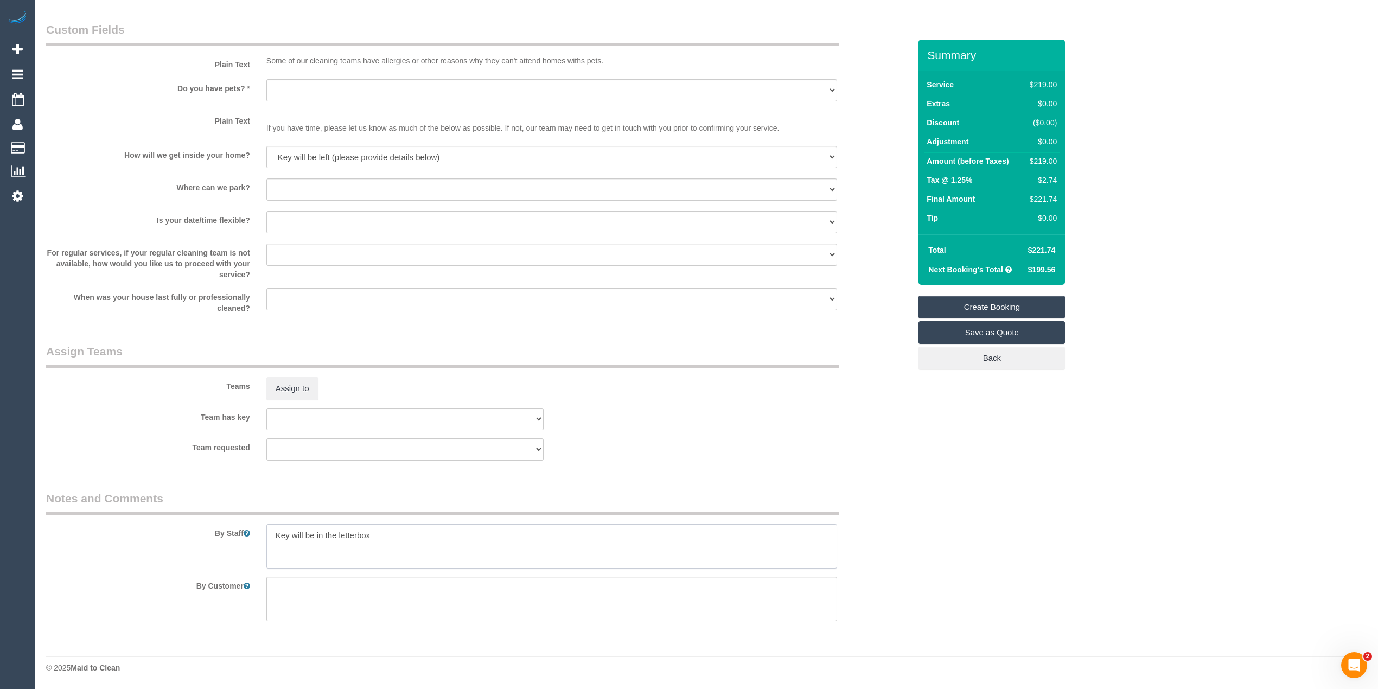
click at [377, 534] on textarea at bounding box center [551, 546] width 571 height 45
click at [398, 533] on textarea at bounding box center [551, 546] width 571 height 45
click at [463, 535] on textarea at bounding box center [551, 546] width 571 height 45
drag, startPoint x: 463, startPoint y: 535, endPoint x: 456, endPoint y: 536, distance: 7.2
click at [461, 535] on textarea at bounding box center [551, 546] width 571 height 45
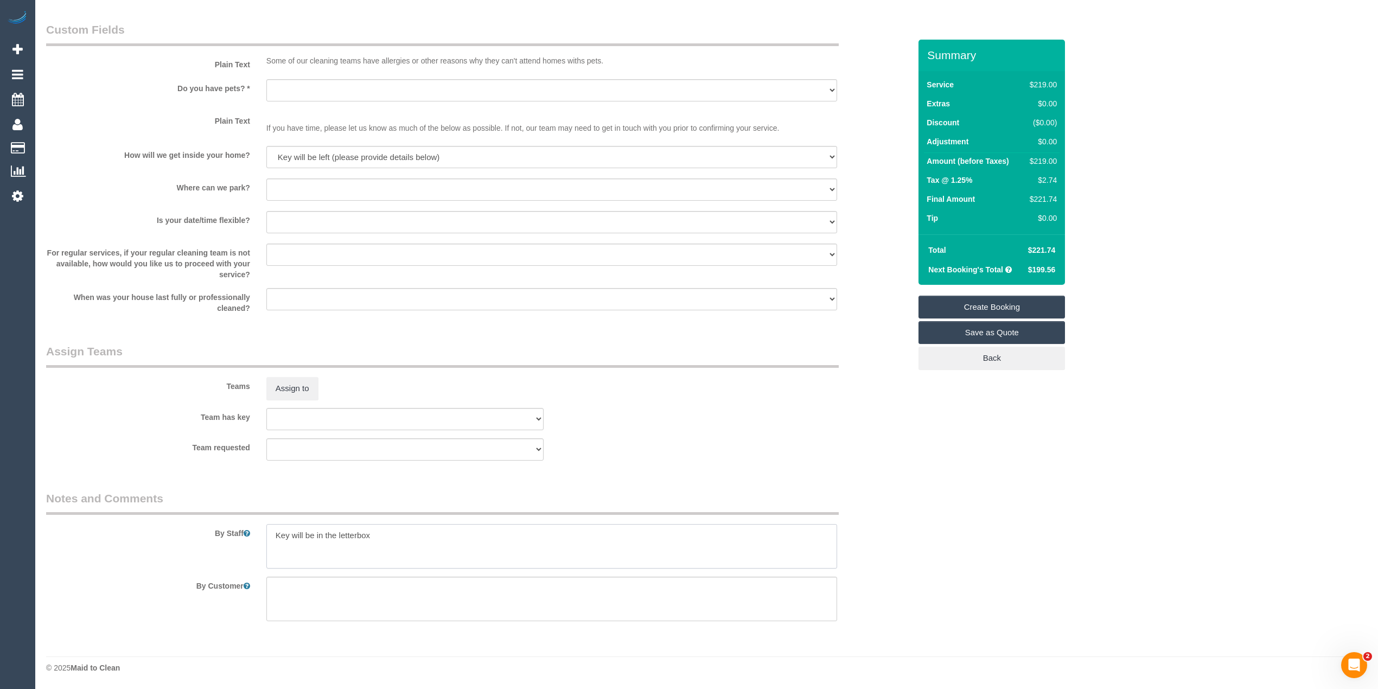
drag, startPoint x: 279, startPoint y: 538, endPoint x: 415, endPoint y: 548, distance: 136.0
click at [416, 545] on textarea at bounding box center [551, 546] width 571 height 45
click at [302, 597] on textarea at bounding box center [551, 599] width 571 height 45
click at [298, 595] on textarea at bounding box center [551, 599] width 571 height 45
drag, startPoint x: 300, startPoint y: 602, endPoint x: 367, endPoint y: 603, distance: 67.3
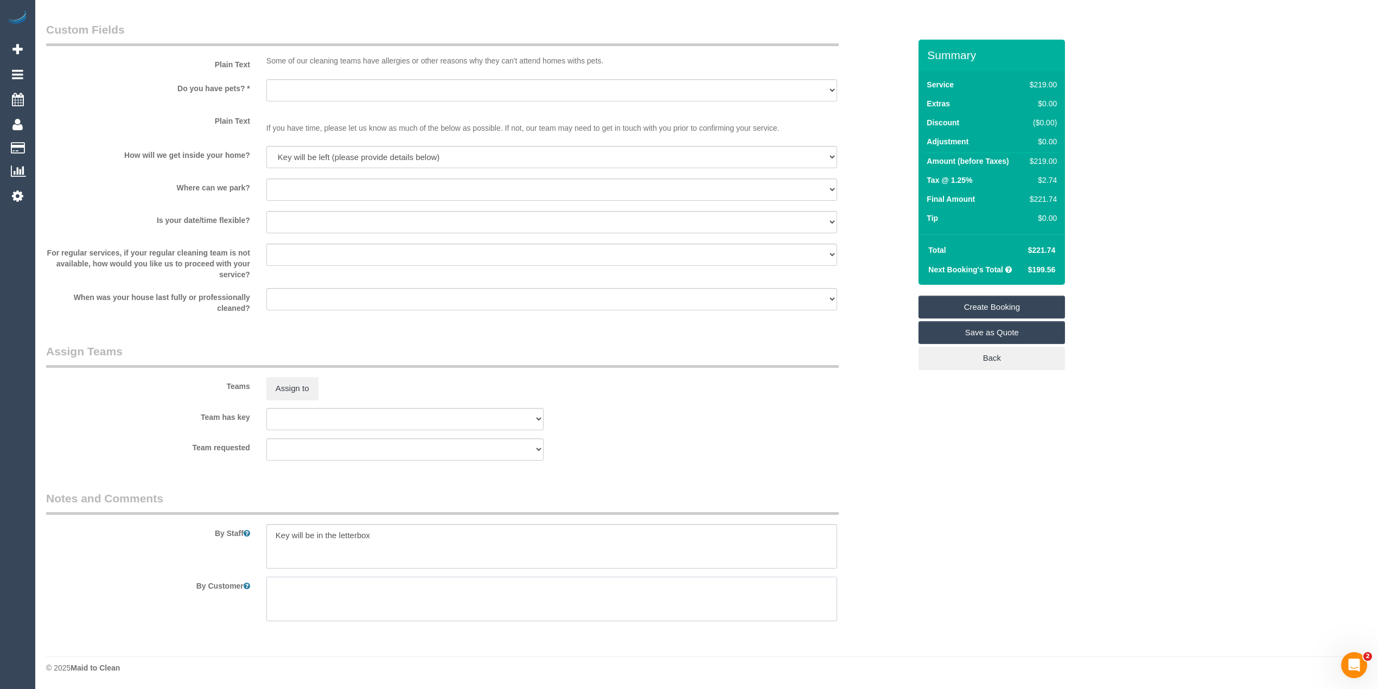
click at [367, 603] on textarea at bounding box center [551, 599] width 571 height 45
click at [282, 542] on textarea at bounding box center [551, 546] width 571 height 45
click at [360, 541] on textarea at bounding box center [551, 546] width 571 height 45
drag, startPoint x: 387, startPoint y: 532, endPoint x: 263, endPoint y: 533, distance: 124.3
click at [263, 533] on div at bounding box center [551, 546] width 587 height 45
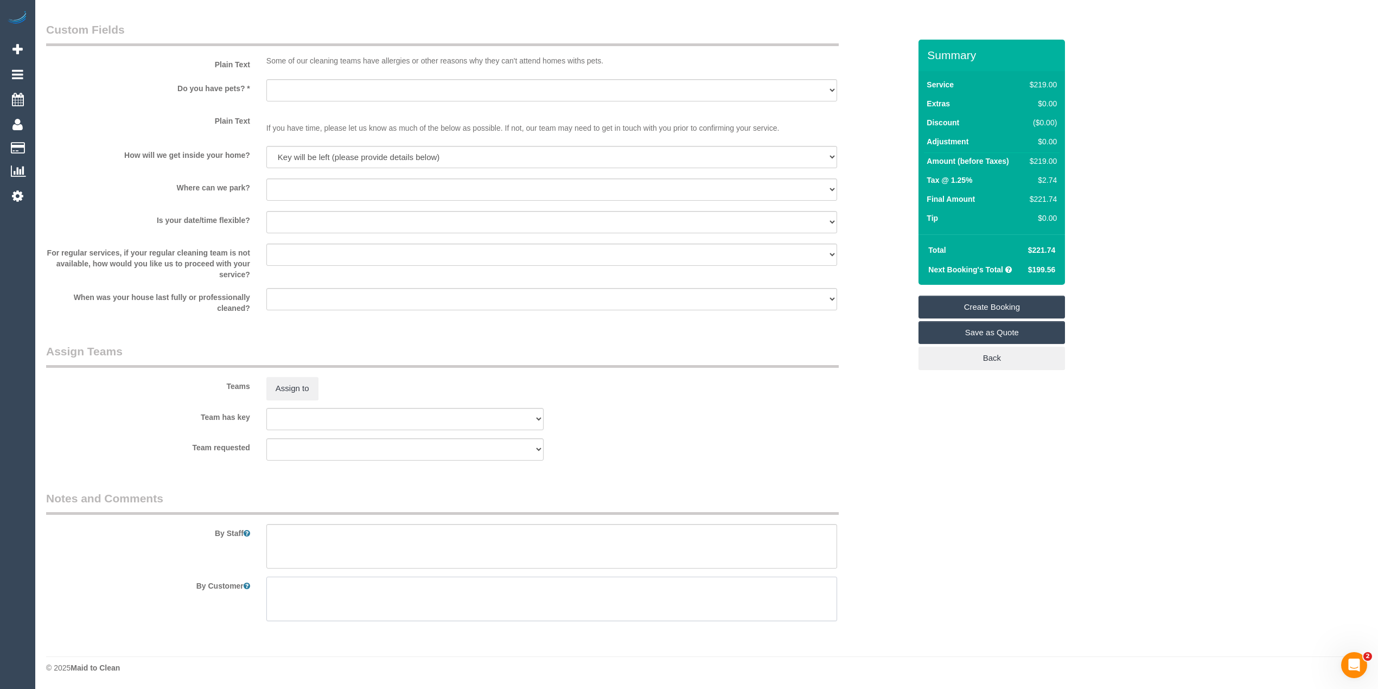
click at [321, 602] on textarea at bounding box center [551, 599] width 571 height 45
click at [295, 550] on textarea at bounding box center [551, 546] width 571 height 45
click at [307, 204] on sui-booking-custom-fields "Plain Text Some of our cleaning teams have allergies or other reasons why they …" at bounding box center [478, 168] width 864 height 292
click at [294, 185] on select "I will provide parking on-site Free street parking Paid street parking (cost wi…" at bounding box center [551, 190] width 571 height 22
click at [266, 179] on select "I will provide parking on-site Free street parking Paid street parking (cost wi…" at bounding box center [551, 190] width 571 height 22
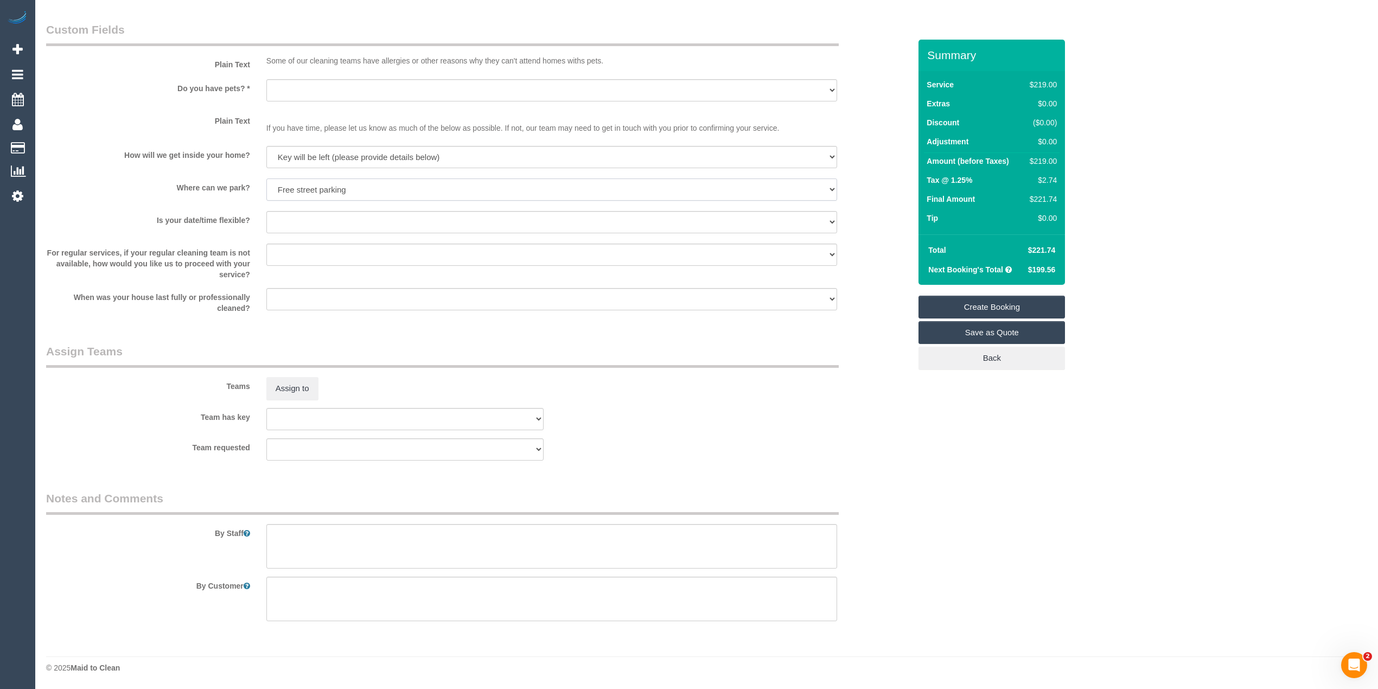
click at [310, 192] on select "I will provide parking on-site Free street parking Paid street parking (cost wi…" at bounding box center [551, 190] width 571 height 22
select select "number:20"
click at [266, 179] on select "I will provide parking on-site Free street parking Paid street parking (cost wi…" at bounding box center [551, 190] width 571 height 22
click at [315, 218] on select "Yes - date and time Yes - date but not time Yes - time but not date No - No fle…" at bounding box center [551, 222] width 571 height 22
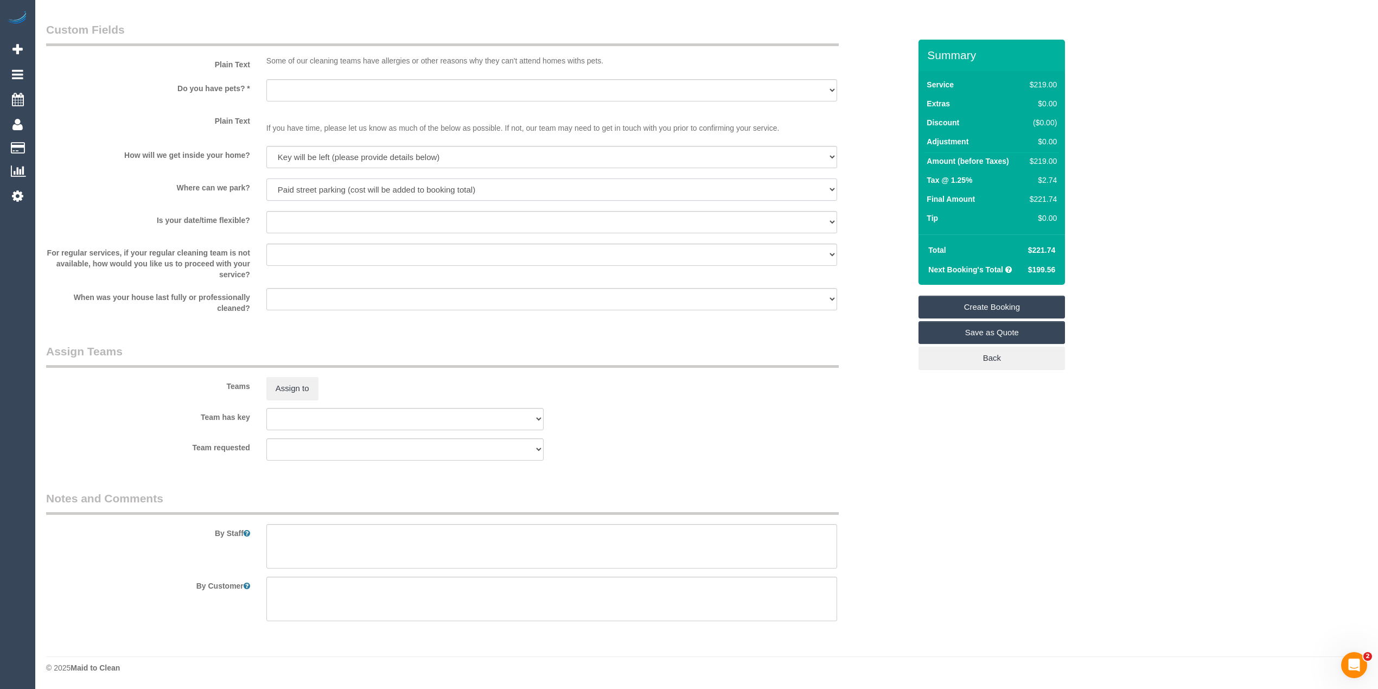
click at [327, 181] on select "I will provide parking on-site Free street parking Paid street parking (cost wi…" at bounding box center [551, 190] width 571 height 22
click at [363, 187] on select "I will provide parking on-site Free street parking Paid street parking (cost wi…" at bounding box center [551, 190] width 571 height 22
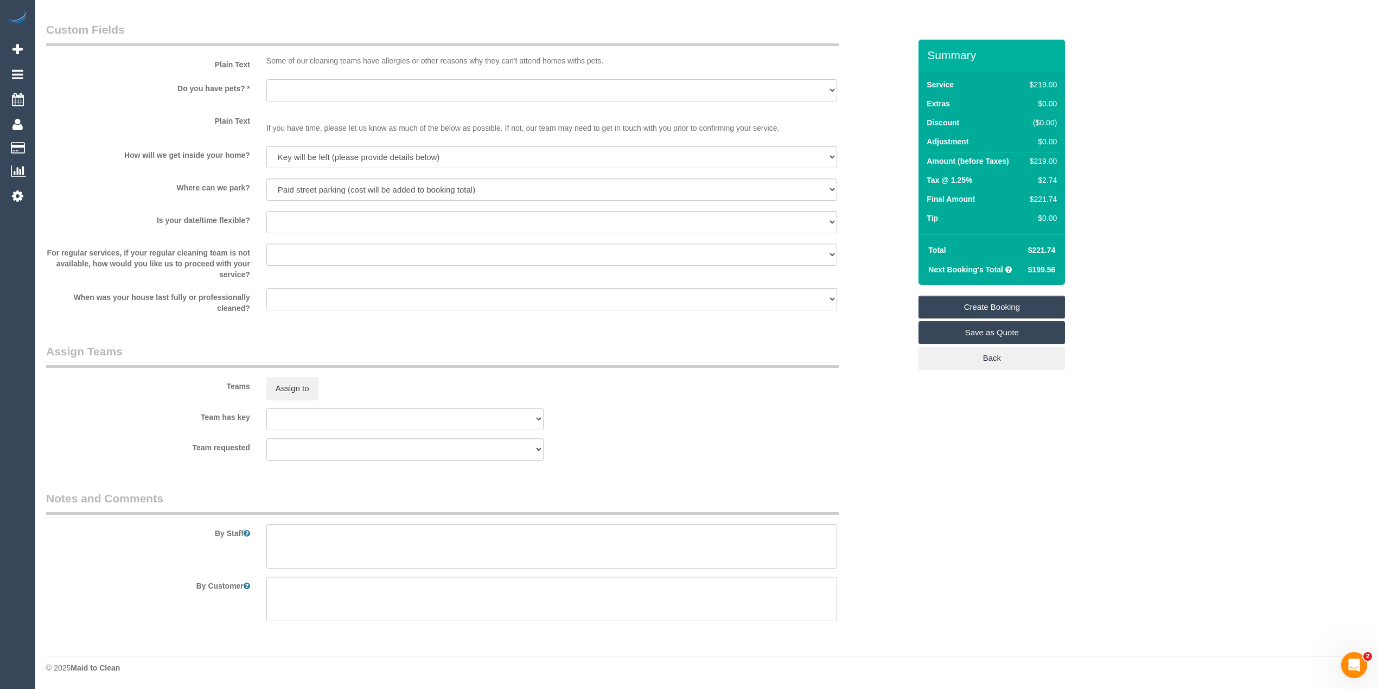
click at [138, 187] on label "Where can we park?" at bounding box center [148, 186] width 220 height 15
click at [289, 220] on select "Yes - date and time Yes - date but not time Yes - time but not date No - No fle…" at bounding box center [551, 222] width 571 height 22
click at [266, 212] on select "Yes - date and time Yes - date but not time Yes - time but not date No - No fle…" at bounding box center [551, 222] width 571 height 22
click at [323, 224] on select "Yes - date and time Yes - date but not time Yes - time but not date No - No fle…" at bounding box center [551, 222] width 571 height 22
click at [266, 212] on select "Yes - date and time Yes - date but not time Yes - time but not date No - No fle…" at bounding box center [551, 222] width 571 height 22
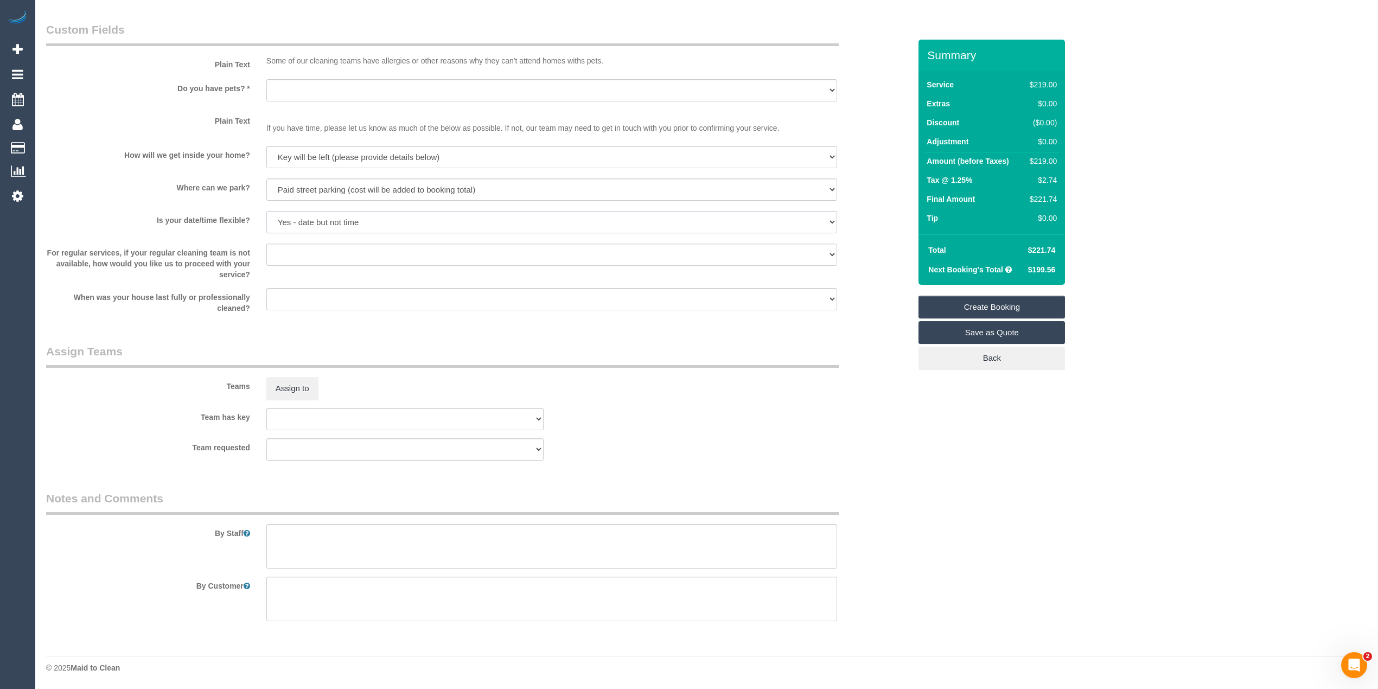
click at [324, 226] on select "Yes - date and time Yes - date but not time Yes - time but not date No - No fle…" at bounding box center [551, 222] width 571 height 22
click at [266, 212] on select "Yes - date and time Yes - date but not time Yes - time but not date No - No fle…" at bounding box center [551, 222] width 571 height 22
click at [352, 225] on select "Yes - date and time Yes - date but not time Yes - time but not date No - No fle…" at bounding box center [551, 222] width 571 height 22
click at [266, 212] on select "Yes - date and time Yes - date but not time Yes - time but not date No - No fle…" at bounding box center [551, 222] width 571 height 22
click at [354, 224] on select "Yes - date and time Yes - date but not time Yes - time but not date No - No fle…" at bounding box center [551, 222] width 571 height 22
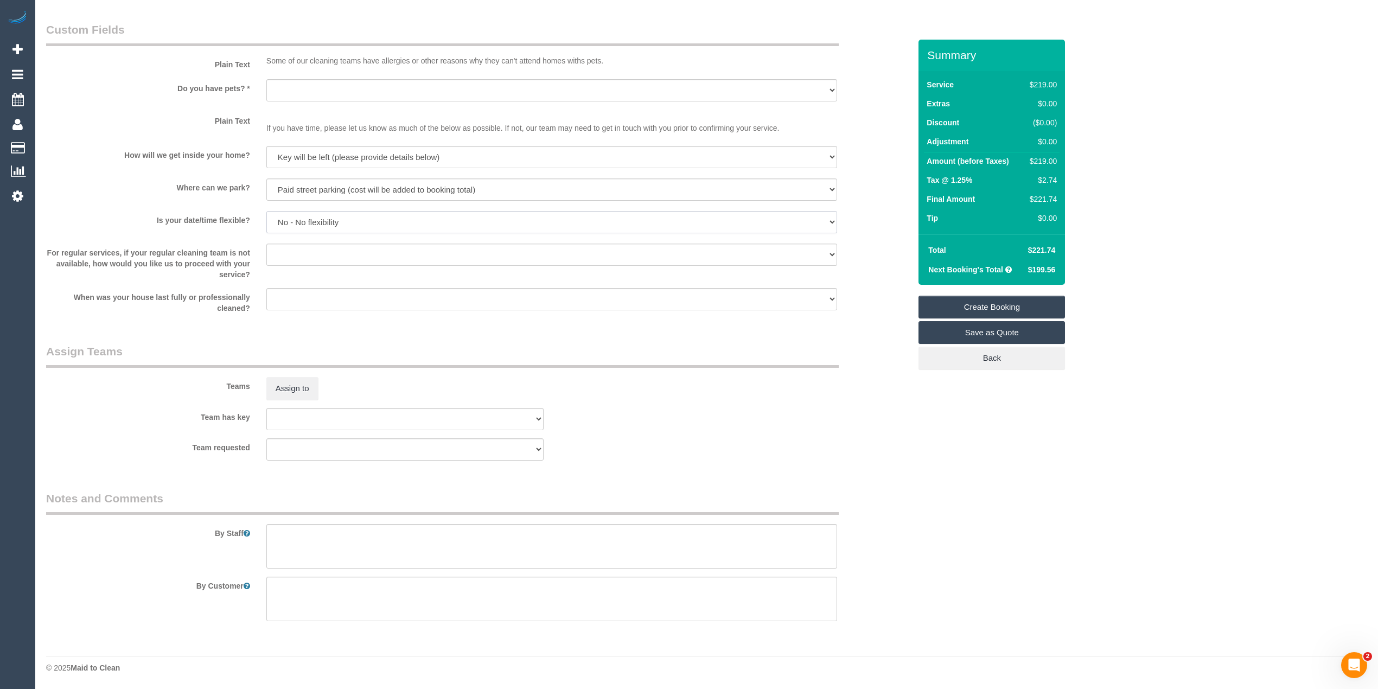
click at [266, 212] on select "Yes - date and time Yes - date but not time Yes - time but not date No - No fle…" at bounding box center [551, 222] width 571 height 22
click at [306, 216] on select "Yes - date and time Yes - date but not time Yes - time but not date No - No fle…" at bounding box center [551, 222] width 571 height 22
select select "number:36"
click at [266, 212] on select "Yes - date and time Yes - date but not time Yes - time but not date No - No fle…" at bounding box center [551, 222] width 571 height 22
click at [313, 223] on select "Yes - date and time Yes - date but not time Yes - time but not date No - No fle…" at bounding box center [551, 222] width 571 height 22
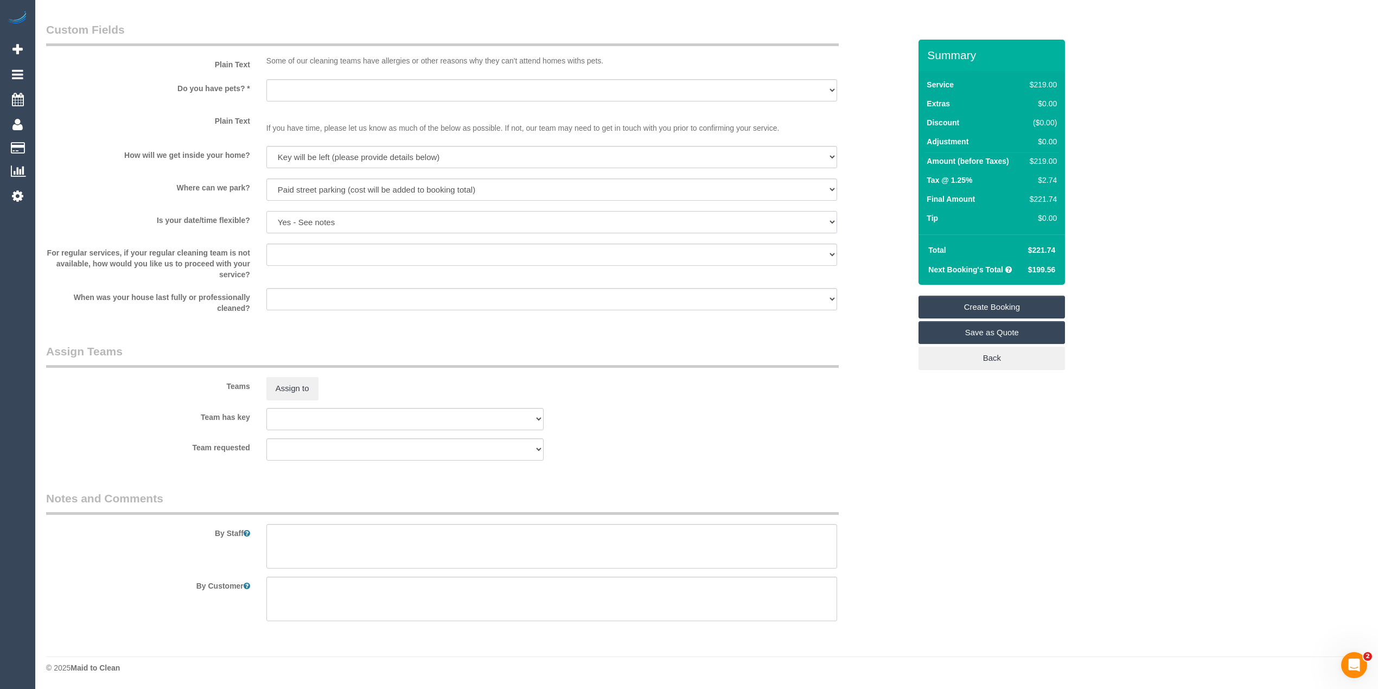
click at [313, 223] on select "Yes - date and time Yes - date but not time Yes - time but not date No - No fle…" at bounding box center [551, 222] width 571 height 22
click at [266, 212] on select "Yes - date and time Yes - date but not time Yes - time but not date No - No fle…" at bounding box center [551, 222] width 571 height 22
click at [332, 219] on select "Yes - date and time Yes - date but not time Yes - time but not date No - No fle…" at bounding box center [551, 222] width 571 height 22
click at [266, 212] on select "Yes - date and time Yes - date but not time Yes - time but not date No - No fle…" at bounding box center [551, 222] width 571 height 22
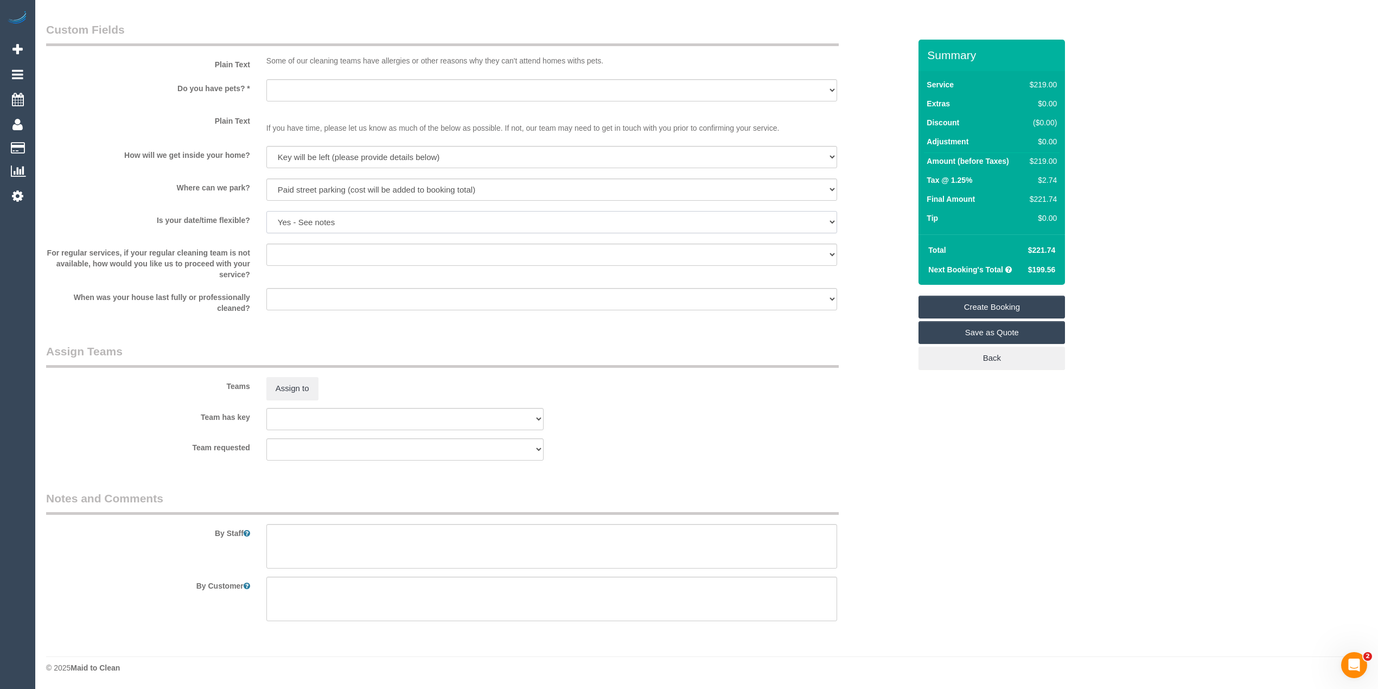
click at [301, 222] on select "Yes - date and time Yes - date but not time Yes - time but not date No - No fle…" at bounding box center [551, 222] width 571 height 22
click at [287, 252] on select "Arrange a cleaner to cover and do not bother you Arrange a cleaner to cover and…" at bounding box center [551, 255] width 571 height 22
click at [292, 247] on select "Arrange a cleaner to cover and do not bother you Arrange a cleaner to cover and…" at bounding box center [551, 255] width 571 height 22
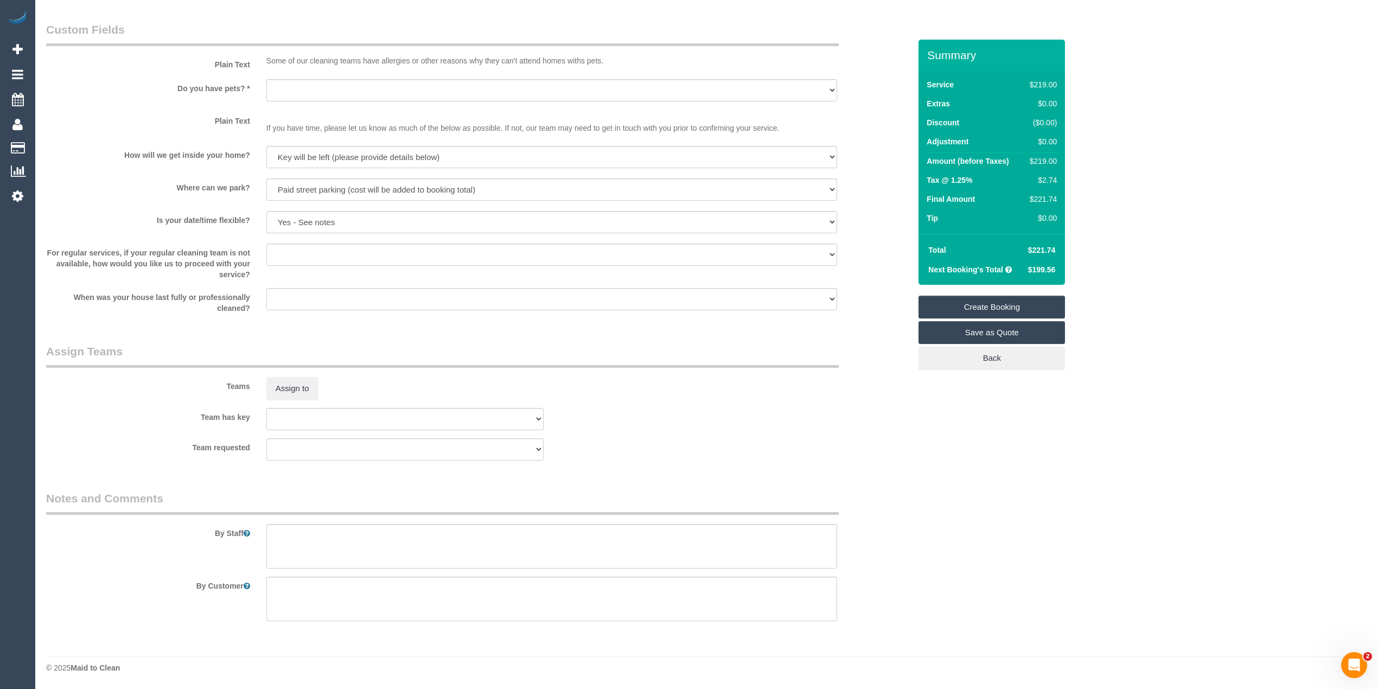
click at [190, 258] on label "For regular services, if your regular cleaning team is not available, how would…" at bounding box center [148, 262] width 220 height 36
click at [301, 254] on select "Arrange a cleaner to cover and do not bother you Arrange a cleaner to cover and…" at bounding box center [551, 255] width 571 height 22
click at [285, 297] on select "Within 1-2 weeks Within 2-4 weeks Within 1-4 months Over 4 months ago" at bounding box center [551, 299] width 571 height 22
drag, startPoint x: 98, startPoint y: 298, endPoint x: 250, endPoint y: 319, distance: 152.9
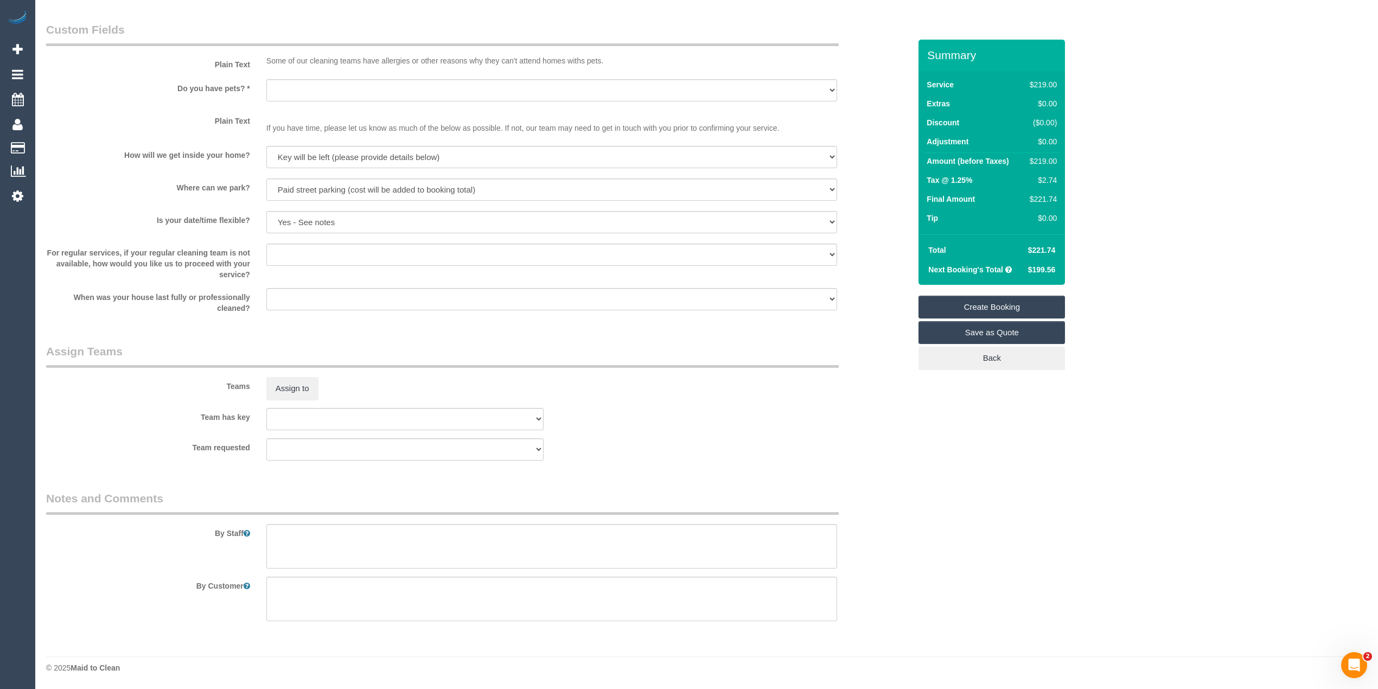
click at [250, 319] on fieldset "Custom Fields Plain Text Some of our cleaning teams have allergies or other rea…" at bounding box center [478, 172] width 864 height 300
click at [257, 321] on fieldset "Custom Fields Plain Text Some of our cleaning teams have allergies or other rea…" at bounding box center [478, 172] width 864 height 300
click at [322, 306] on select "Within 1-2 weeks Within 2-4 weeks Within 1-4 months Over 4 months ago" at bounding box center [551, 299] width 571 height 22
click at [115, 300] on label "When was your house last fully or professionally cleaned?" at bounding box center [148, 301] width 220 height 26
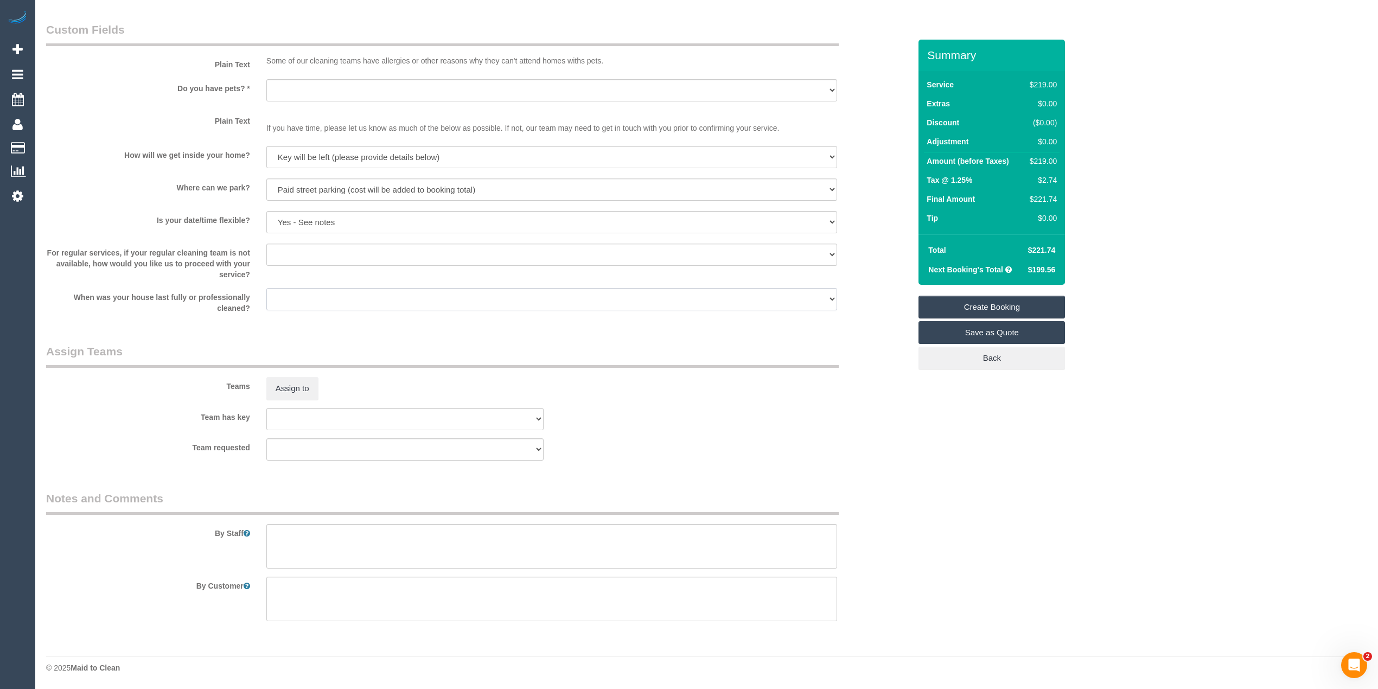
click at [327, 306] on select "Within 1-2 weeks Within 2-4 weeks Within 1-4 months Over 4 months ago" at bounding box center [551, 299] width 571 height 22
click at [283, 294] on select "Within 1-2 weeks Within 2-4 weeks Within 1-4 months Over 4 months ago" at bounding box center [551, 299] width 571 height 22
click at [321, 545] on textarea at bounding box center [551, 546] width 571 height 45
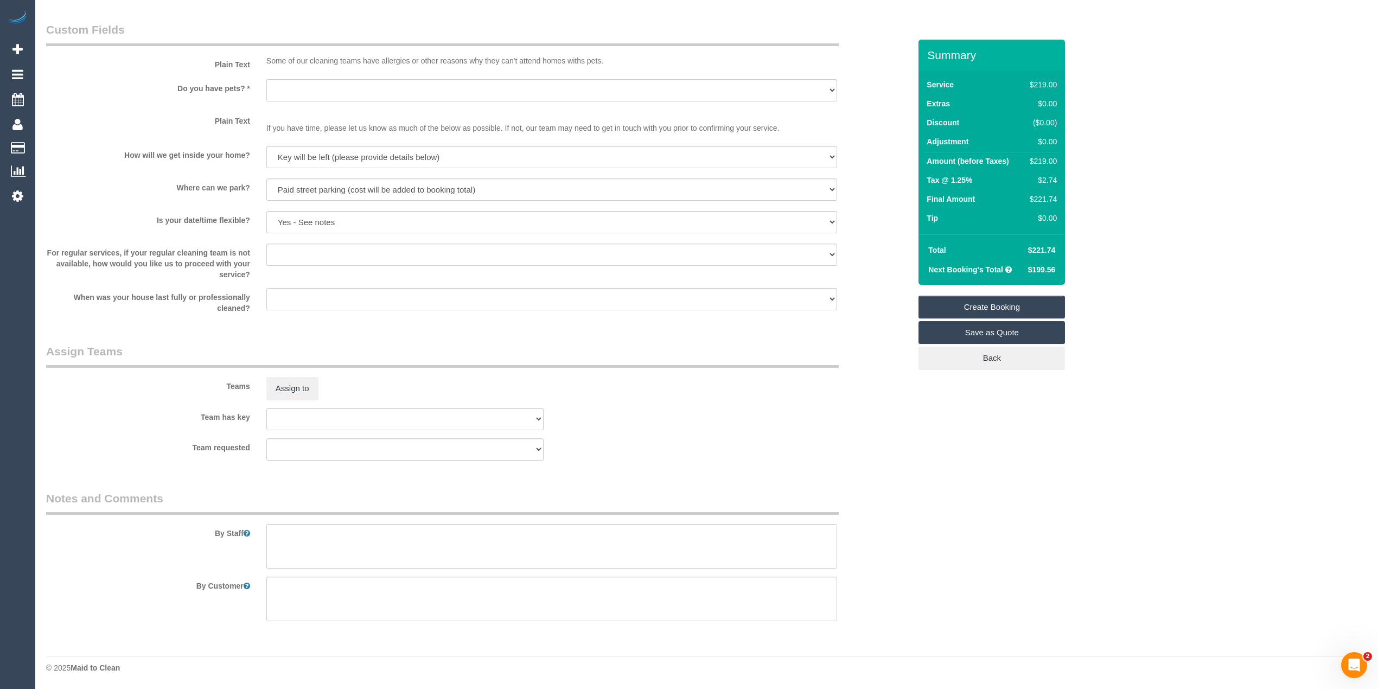
click at [290, 545] on textarea at bounding box center [551, 546] width 571 height 45
click at [438, 536] on textarea at bounding box center [551, 546] width 571 height 45
type textarea "Priorities: bathrooms, kitchen and floors"
drag, startPoint x: 437, startPoint y: 535, endPoint x: 135, endPoint y: 530, distance: 302.9
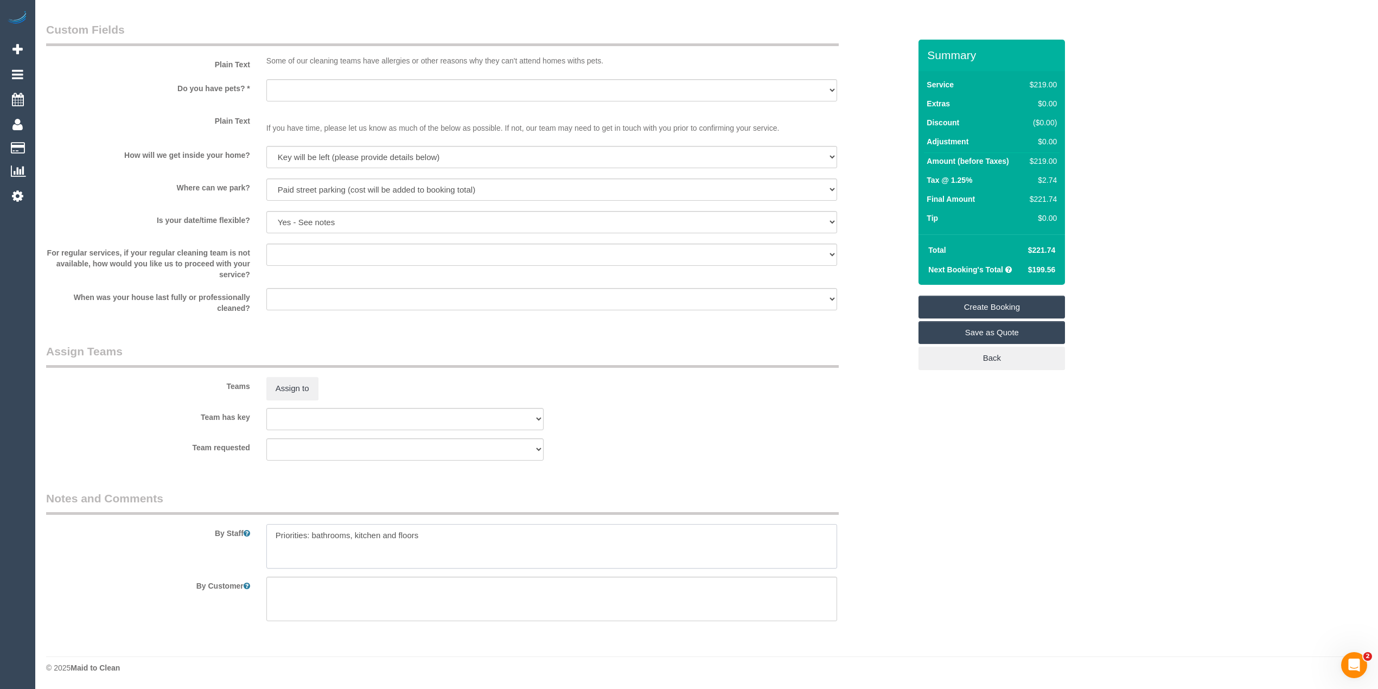
click at [135, 530] on div "By Staff" at bounding box center [478, 530] width 881 height 78
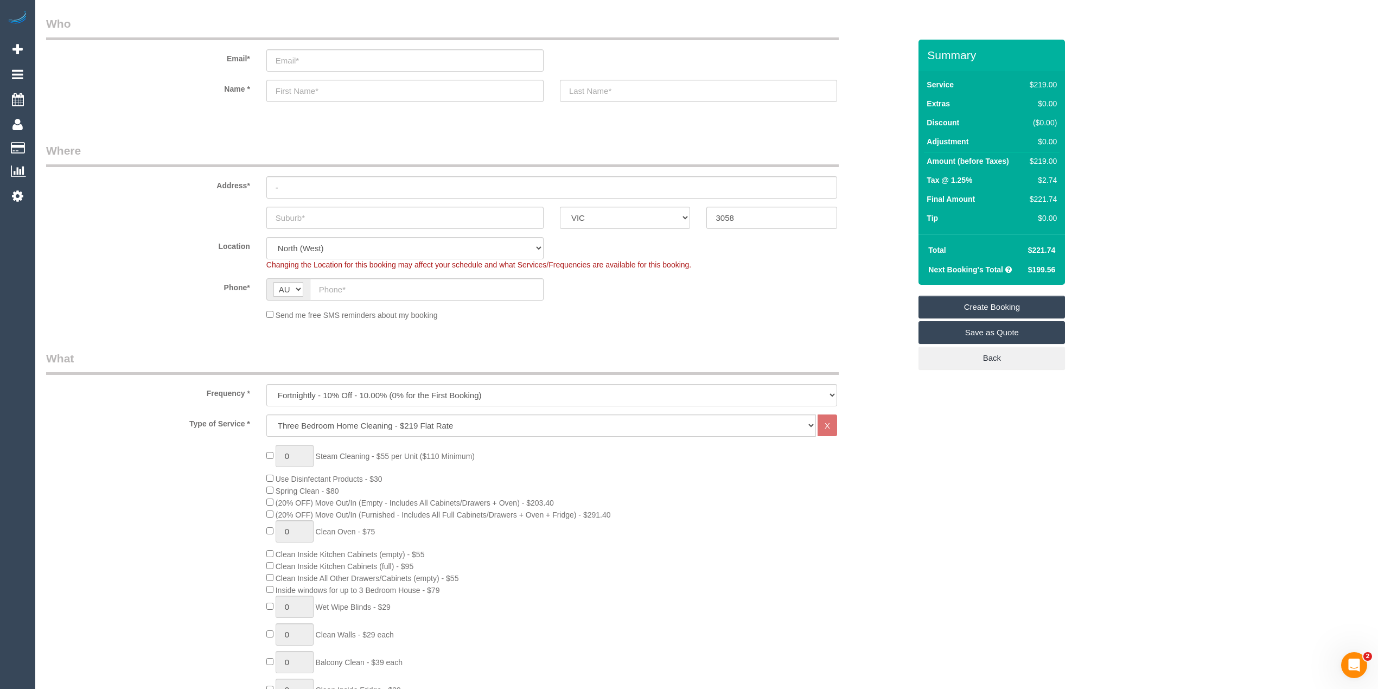
scroll to position [0, 0]
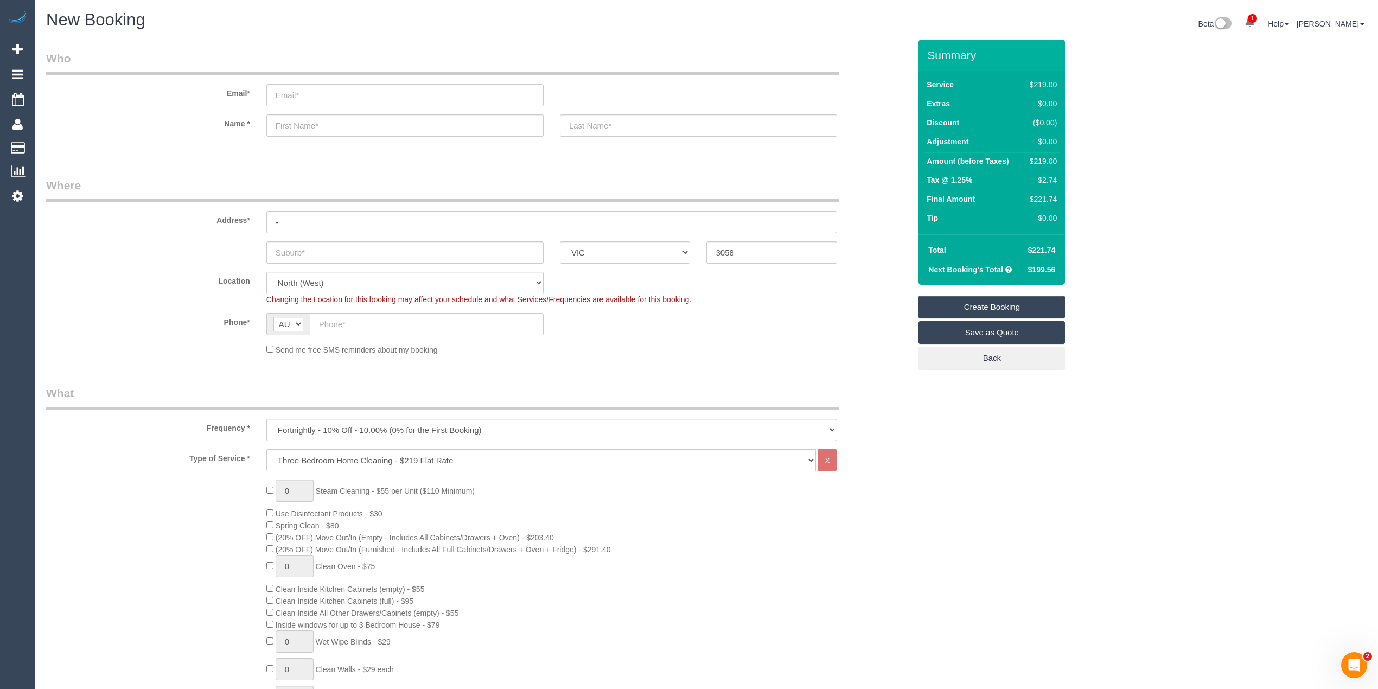
drag, startPoint x: 740, startPoint y: 249, endPoint x: 683, endPoint y: 241, distance: 58.0
click at [683, 241] on div "ACT NSW NT QLD SA TAS VIC WA 3058" at bounding box center [478, 252] width 881 height 22
click at [844, 580] on div "0 Steam Cleaning - $55 per Unit ($110 Minimum) Use Disinfectant Products - $30 …" at bounding box center [588, 670] width 660 height 380
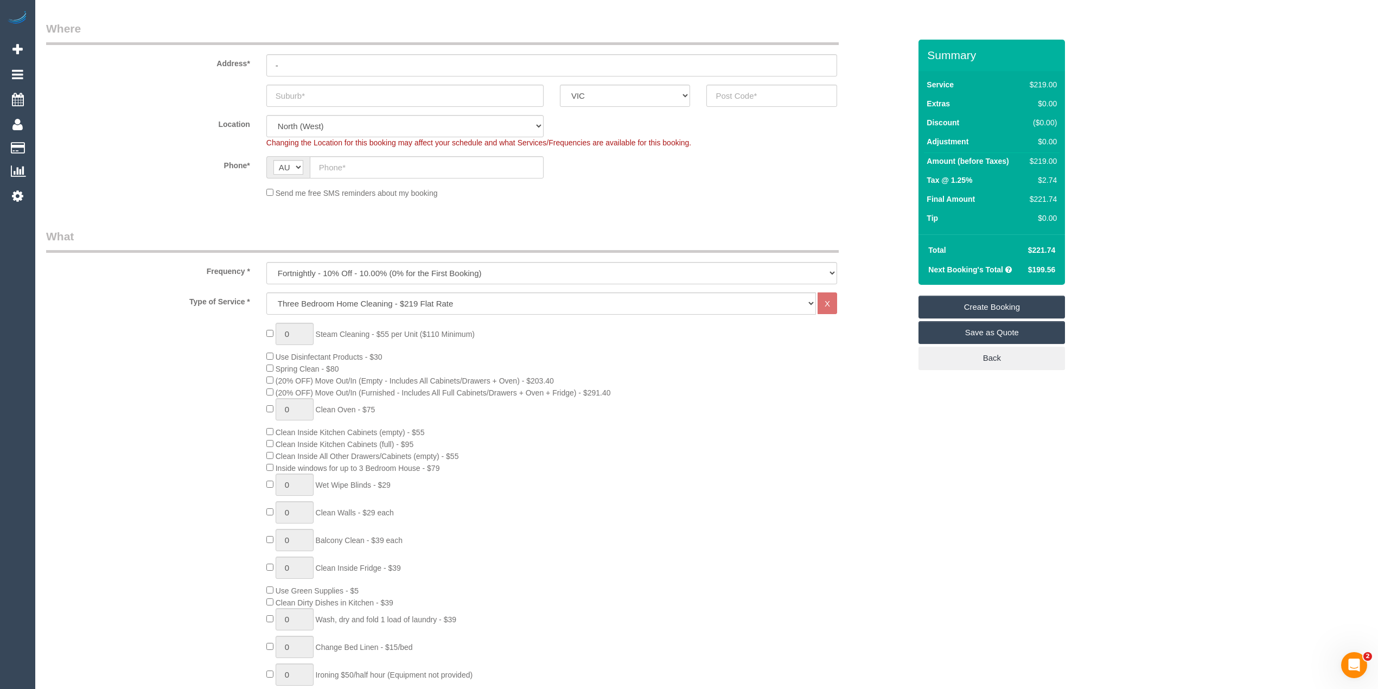
scroll to position [7, 0]
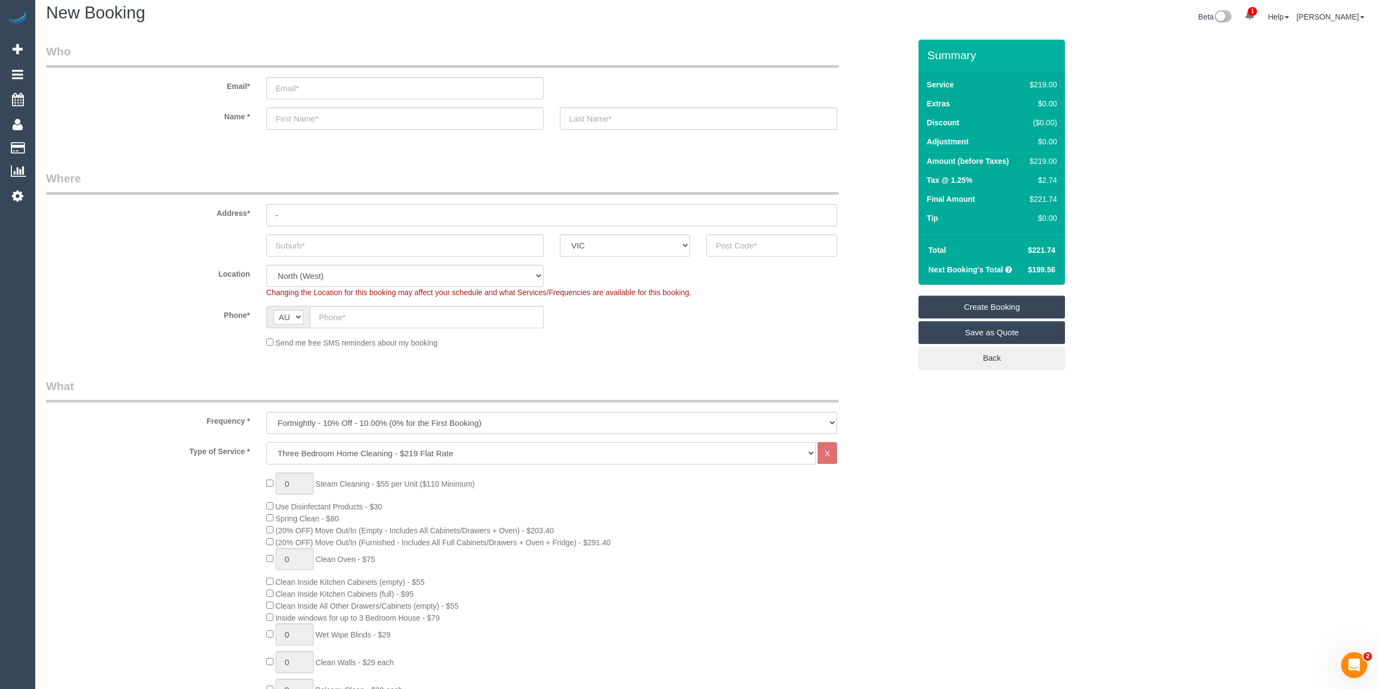
click at [315, 452] on select "Hourly Service - $70/h Hourly Service - $65/h Hourly Service - $60/h Hourly Ser…" at bounding box center [541, 453] width 550 height 22
select select "209"
click at [266, 442] on select "Hourly Service - $70/h Hourly Service - $65/h Hourly Service - $60/h Hourly Ser…" at bounding box center [541, 453] width 550 height 22
select select "1"
select select "120"
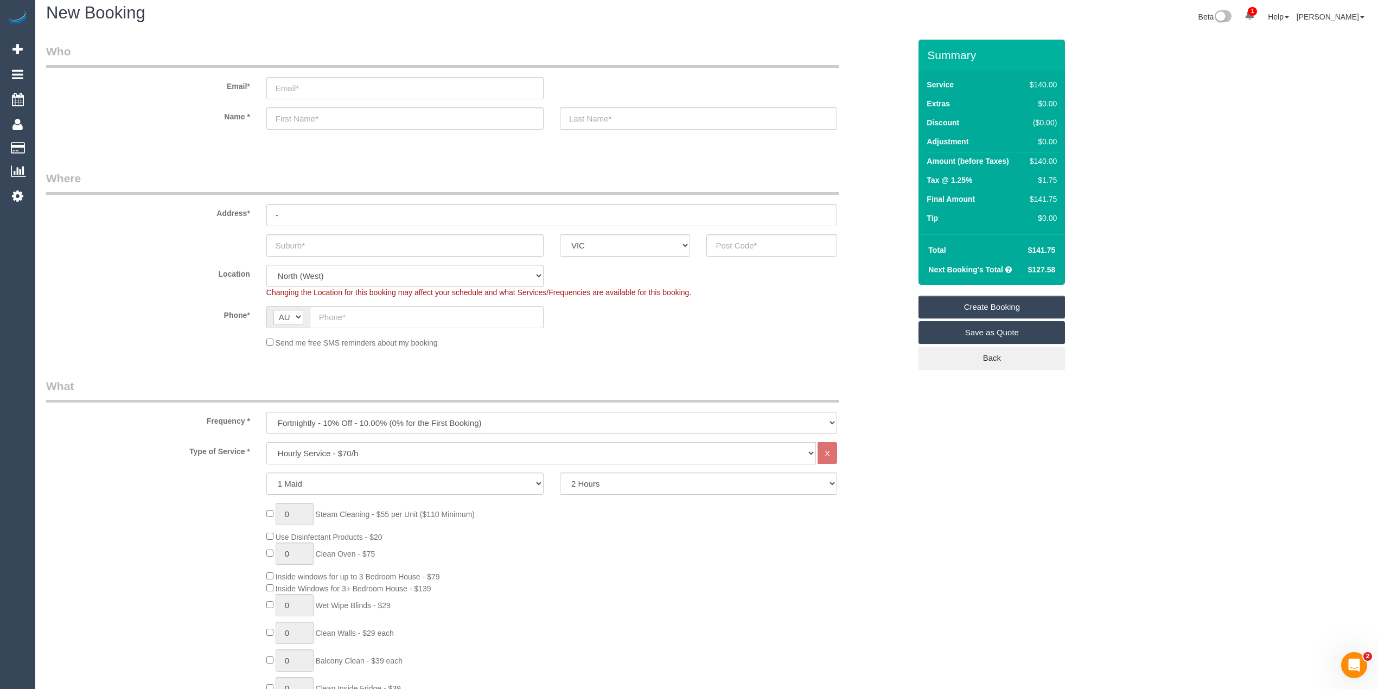
select select "spot52"
click at [309, 72] on div "Email*" at bounding box center [478, 71] width 881 height 56
click at [307, 85] on input "email" at bounding box center [404, 88] width 277 height 22
paste input "khadijajama02"
type input "khadijajama02@gmail.com"
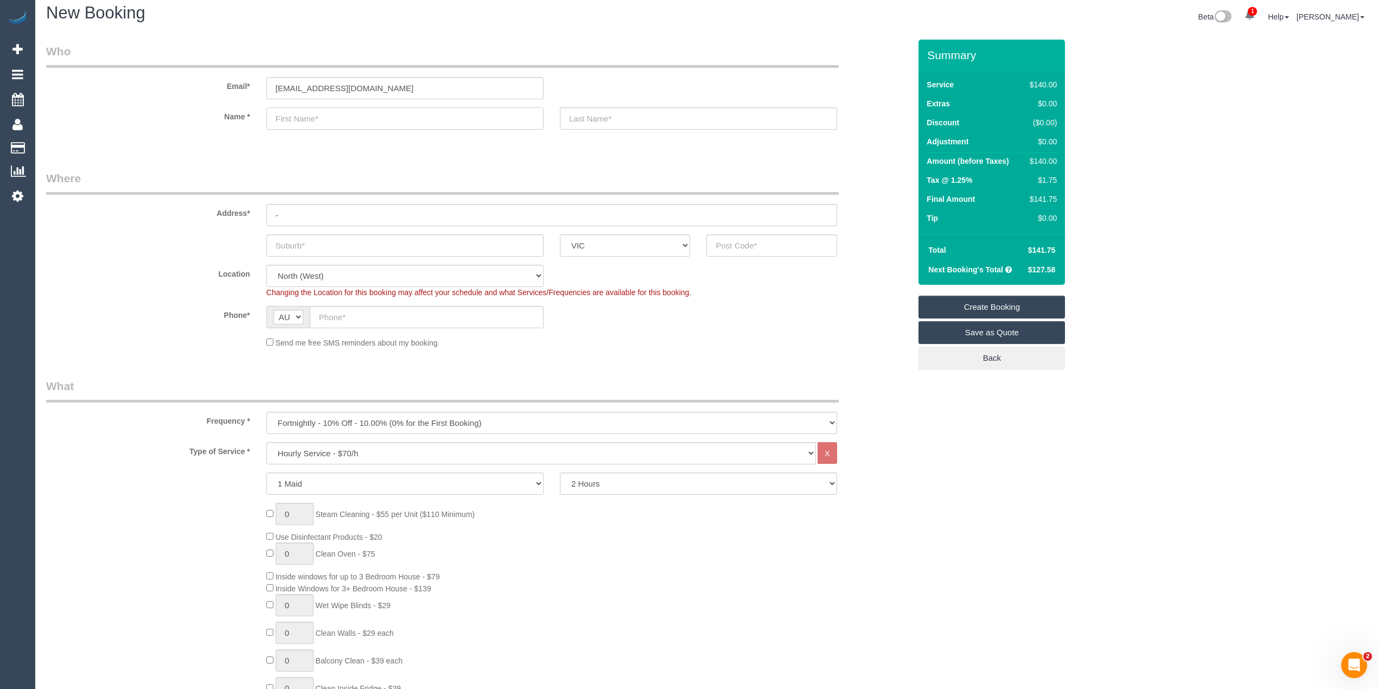
click at [347, 118] on input "text" at bounding box center [404, 118] width 277 height 22
select select "spot77"
click at [314, 118] on input "text" at bounding box center [404, 118] width 277 height 22
click at [314, 117] on input "text" at bounding box center [404, 118] width 277 height 22
click at [344, 425] on select "One Time Cleaning Weekly - 10% Off - 10.00% (0% for the First Booking) Fortnigh…" at bounding box center [551, 423] width 571 height 22
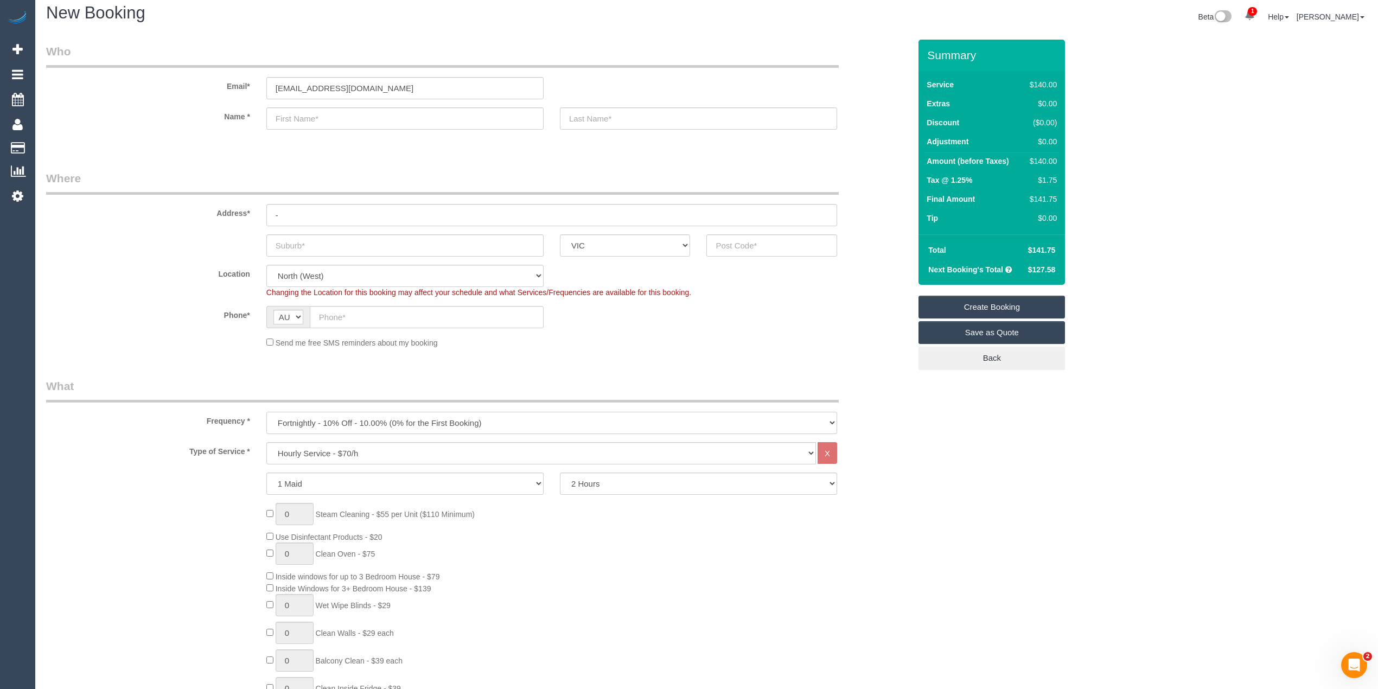
select select "object:2098"
click at [266, 412] on select "One Time Cleaning Weekly - 10% Off - 10.00% (0% for the First Booking) Fortnigh…" at bounding box center [551, 423] width 571 height 22
click at [346, 448] on select "Hourly Service - $70/h Hourly Service - $65/h Hourly Service - $60/h Hourly Ser…" at bounding box center [541, 453] width 550 height 22
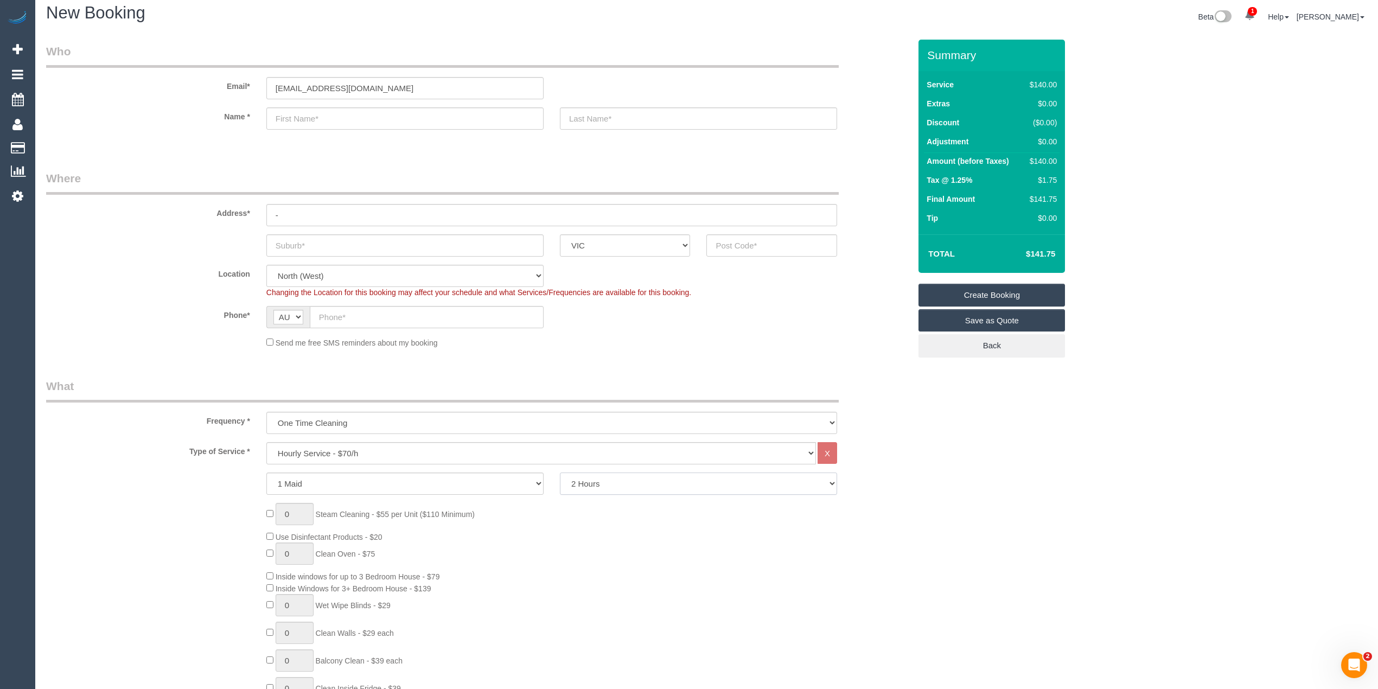
click at [600, 475] on select "2 Hours 2.5 Hours 3 Hours 3.5 Hours 4 Hours 4.5 Hours 5 Hours 5.5 Hours 6 Hours…" at bounding box center [698, 484] width 277 height 22
select select "150"
click at [560, 473] on select "2 Hours 2.5 Hours 3 Hours 3.5 Hours 4 Hours 4.5 Hours 5 Hours 5.5 Hours 6 Hours…" at bounding box center [698, 484] width 277 height 22
select select "spot102"
click at [758, 234] on input "text" at bounding box center [772, 245] width 131 height 22
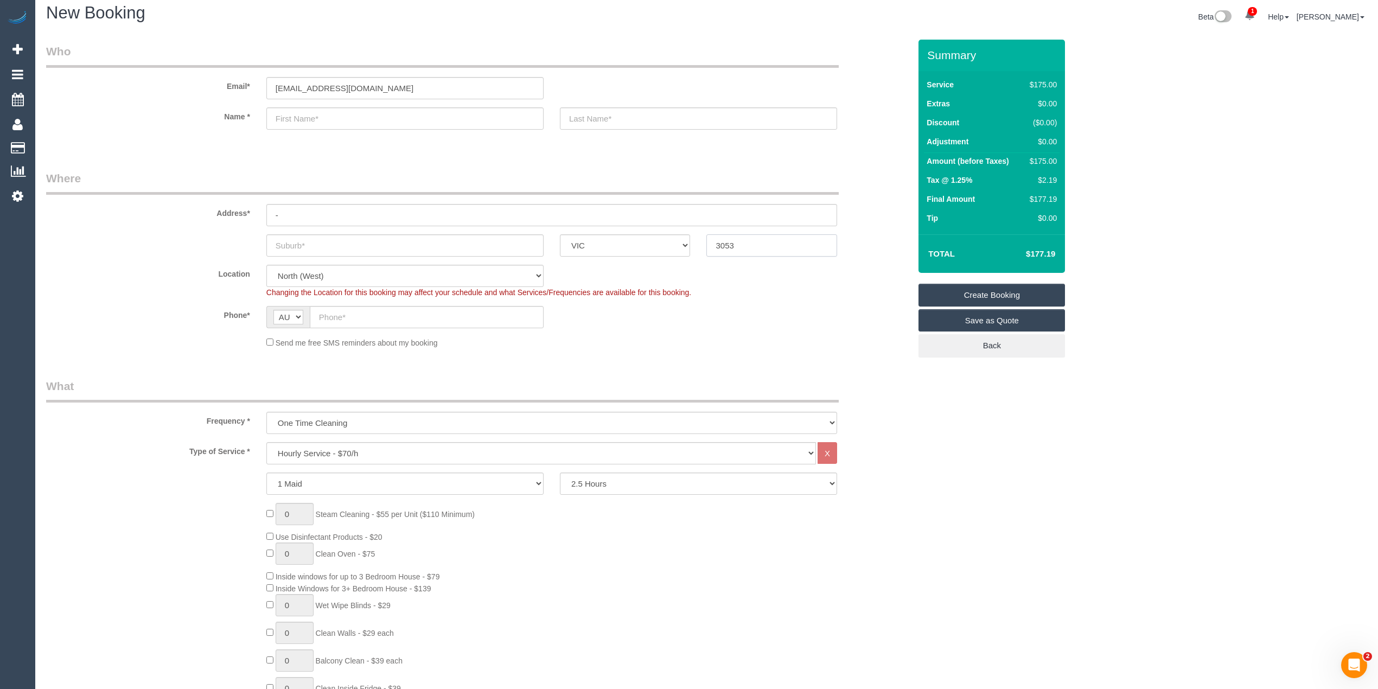
type input "3053"
click at [344, 239] on input "text" at bounding box center [404, 245] width 277 height 22
select select "54"
select select "object:7517"
select select "spot127"
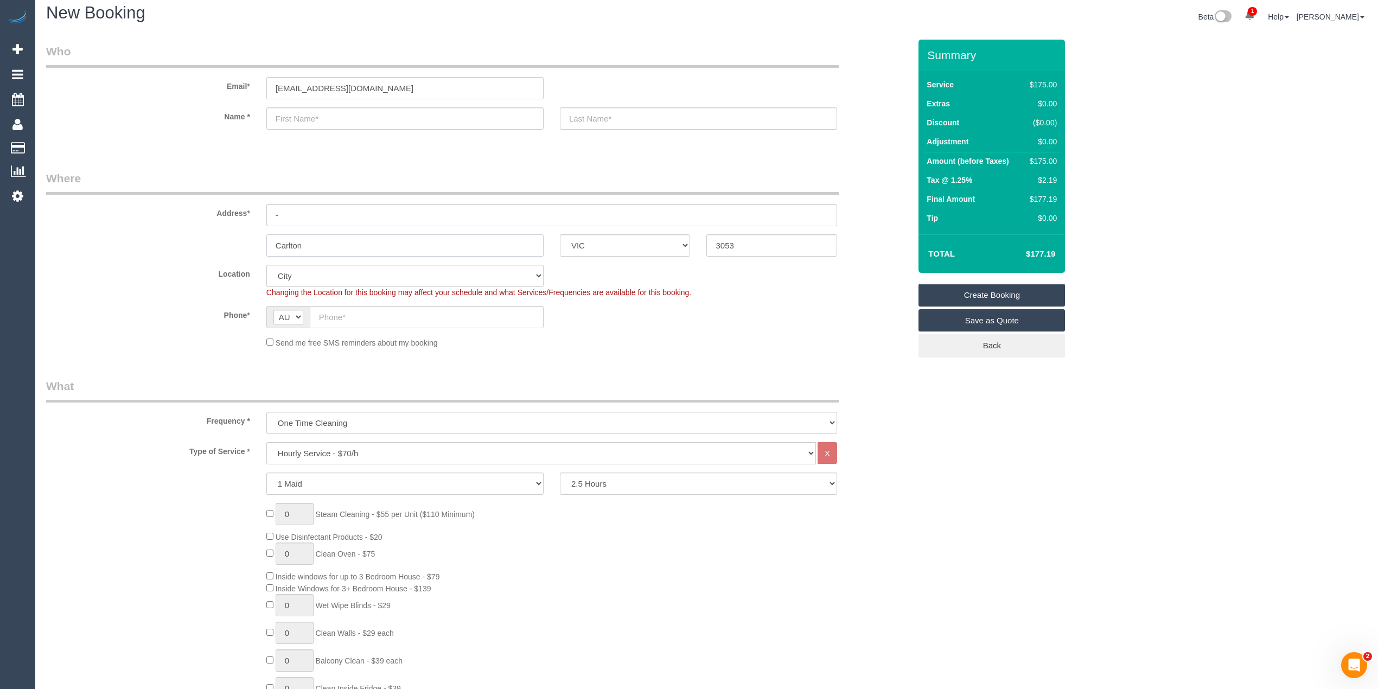
type input "Carlton"
click at [289, 120] on input "text" at bounding box center [404, 118] width 277 height 22
drag, startPoint x: 253, startPoint y: 125, endPoint x: 140, endPoint y: 123, distance: 112.9
click at [146, 125] on div "Name * khadi" at bounding box center [478, 118] width 881 height 22
click at [278, 114] on input "khadi" at bounding box center [404, 118] width 277 height 22
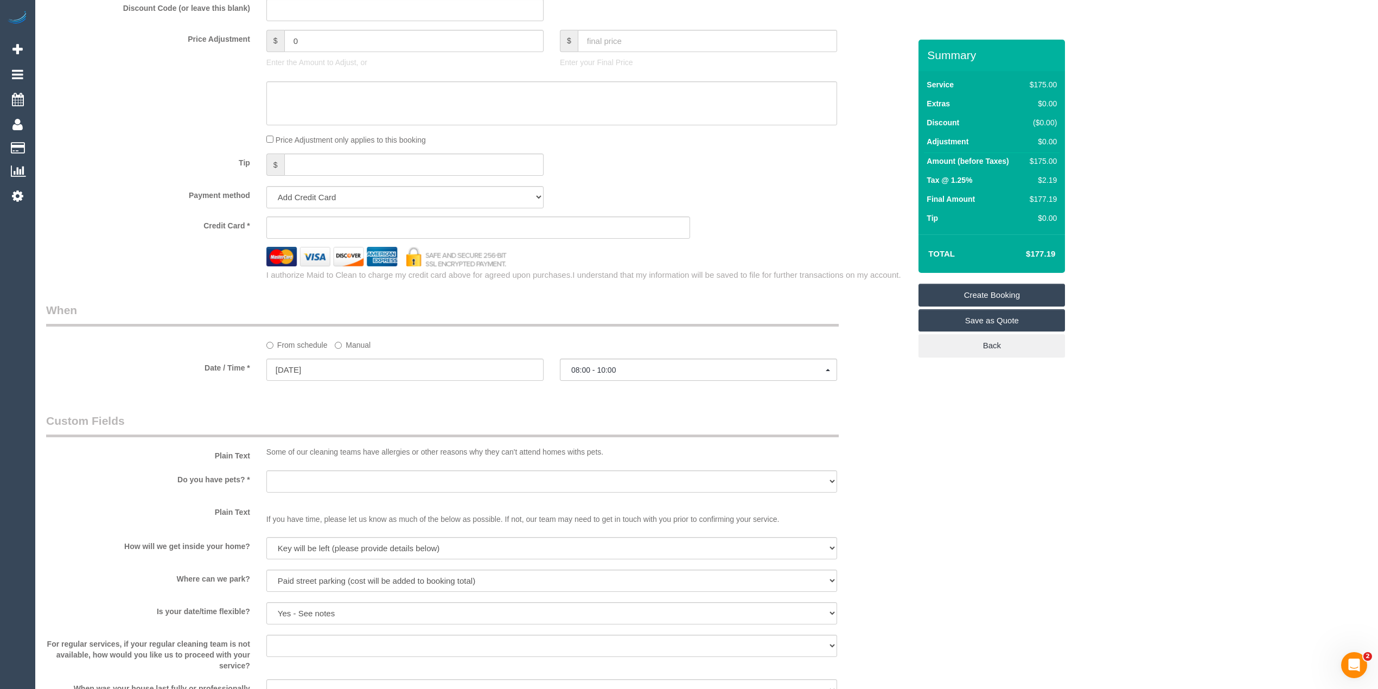
scroll to position [971, 0]
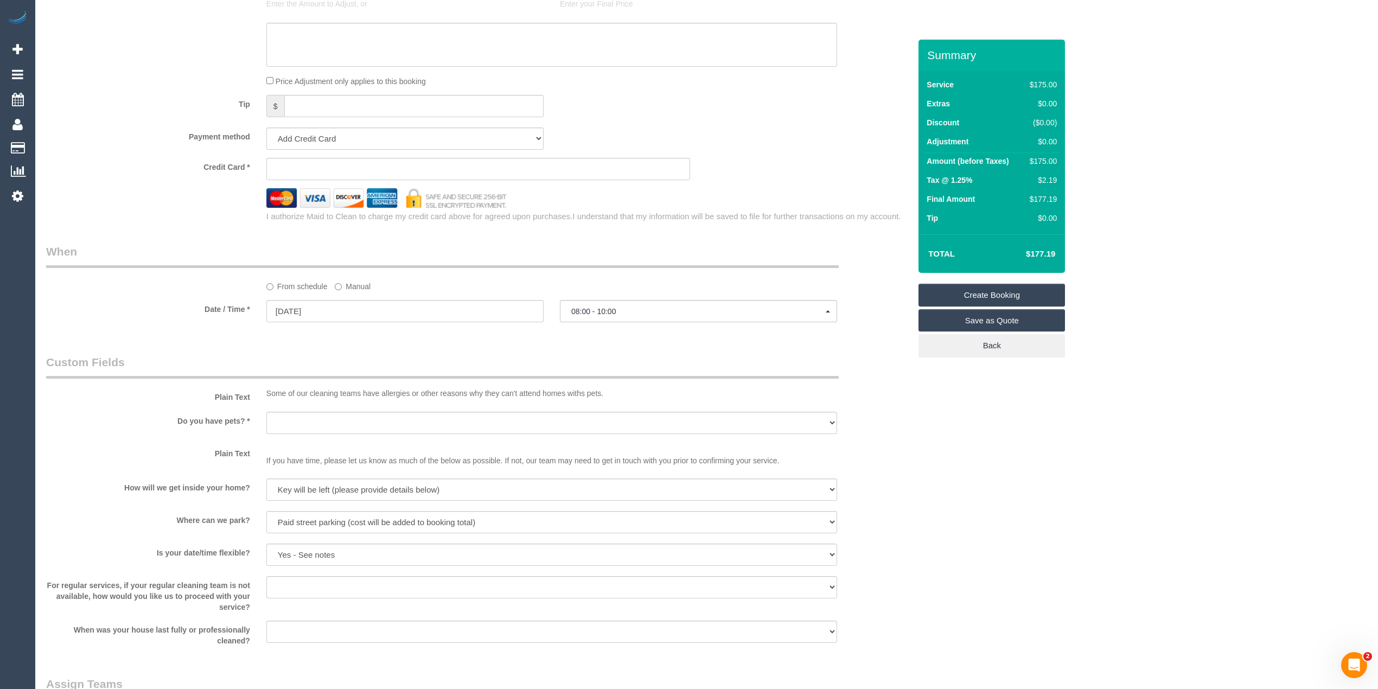
type input "Khadi"
click at [282, 304] on input "26/08/2025" at bounding box center [404, 311] width 277 height 22
click at [379, 406] on span "15" at bounding box center [377, 405] width 17 height 15
click at [974, 467] on div "Who Email* khadijajama02@gmail.com Name * Khadi Where Address* - Carlton ACT NS…" at bounding box center [706, 26] width 1321 height 1916
click at [313, 308] on input "26/08/2025" at bounding box center [404, 311] width 277 height 22
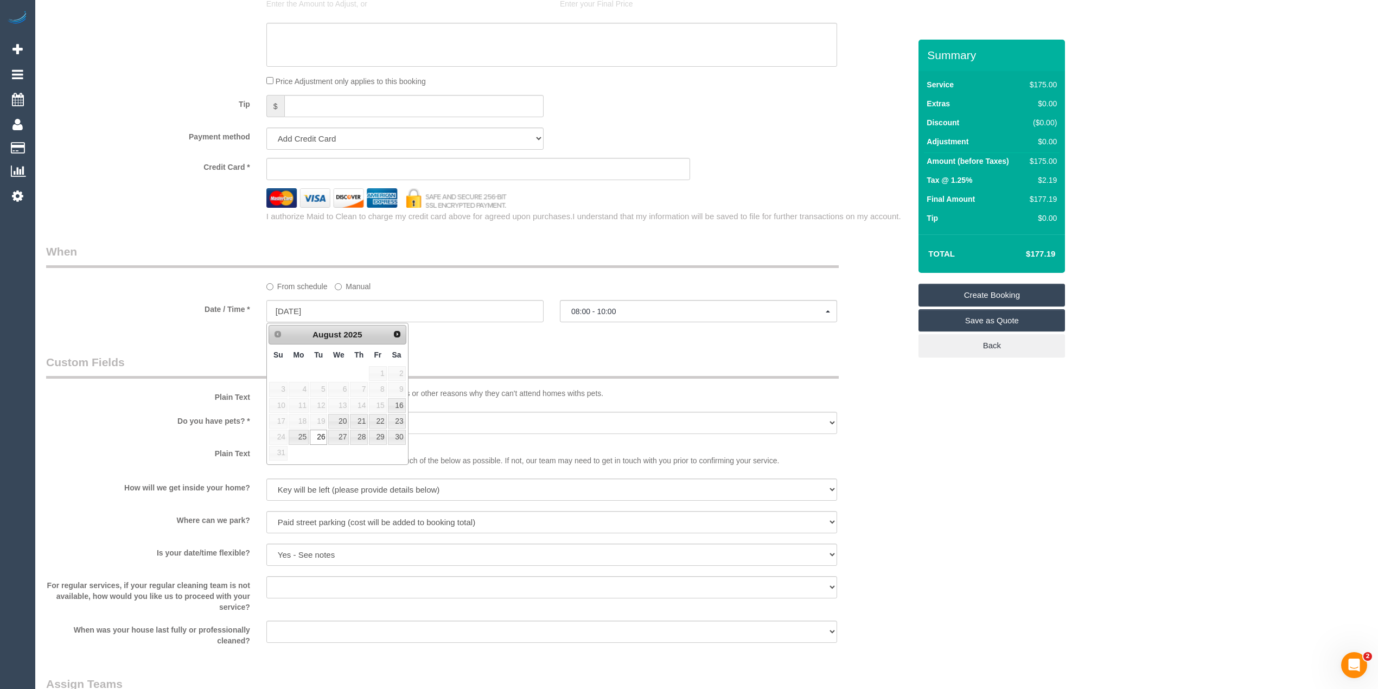
click at [152, 246] on legend "When" at bounding box center [442, 256] width 793 height 24
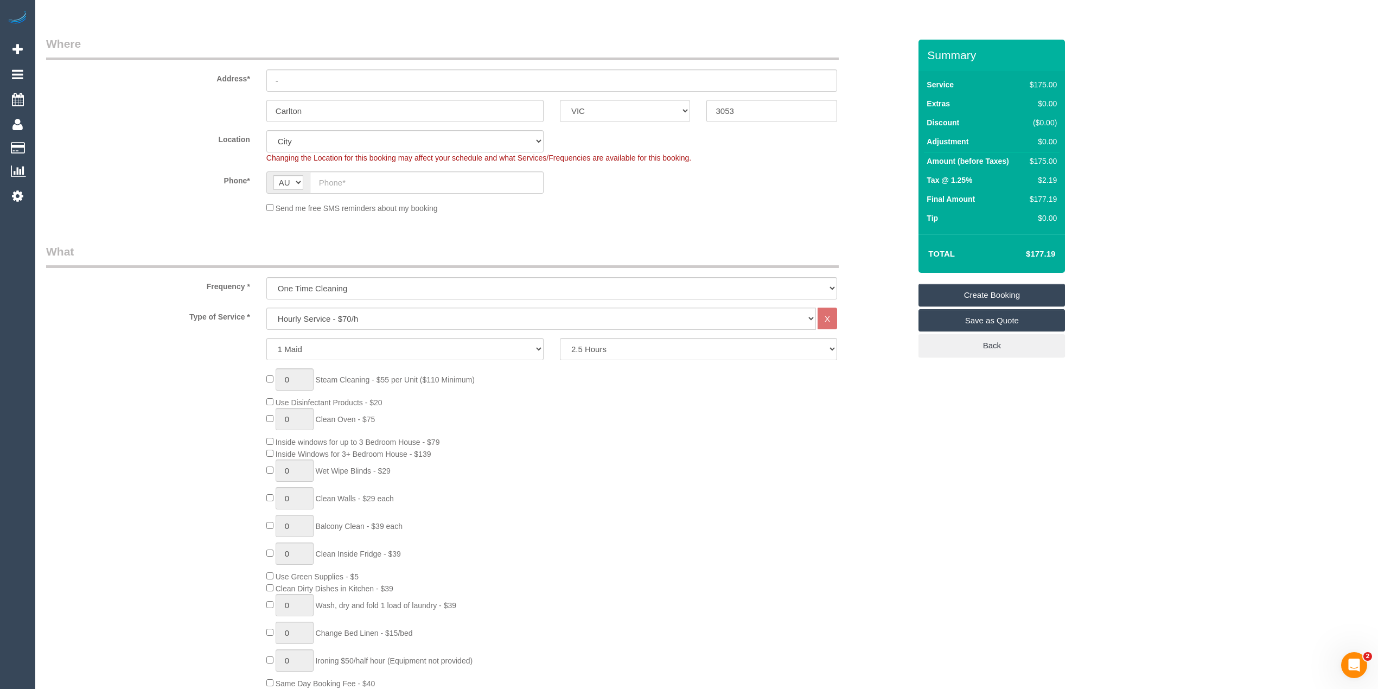
scroll to position [7, 0]
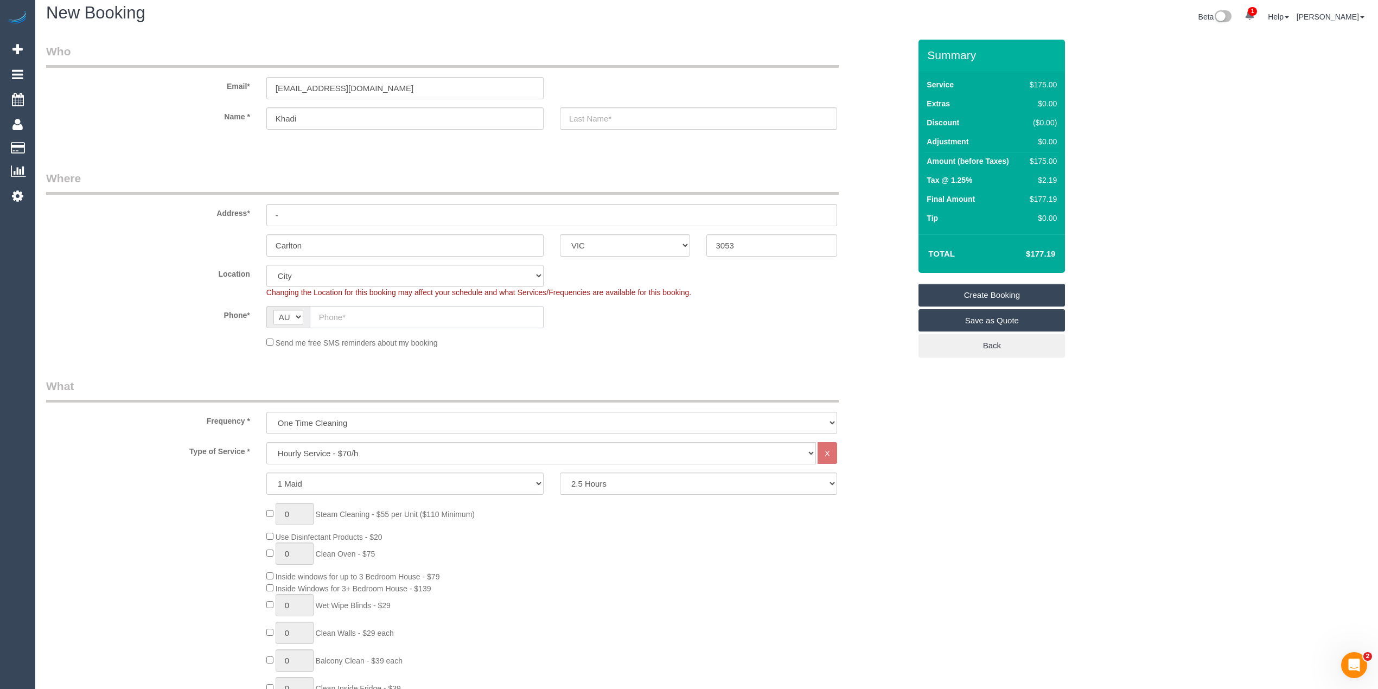
click at [330, 312] on input "text" at bounding box center [427, 317] width 234 height 22
paste input "61 422 067 507"
drag, startPoint x: 332, startPoint y: 315, endPoint x: 296, endPoint y: 328, distance: 38.1
click at [296, 315] on div "AF AL DZ AD AO AI AQ AG AR AM AW AU AT AZ BS BH BD BB BY BE BZ BJ BM BT BO BA B…" at bounding box center [404, 317] width 277 height 22
type input "0422 067 507"
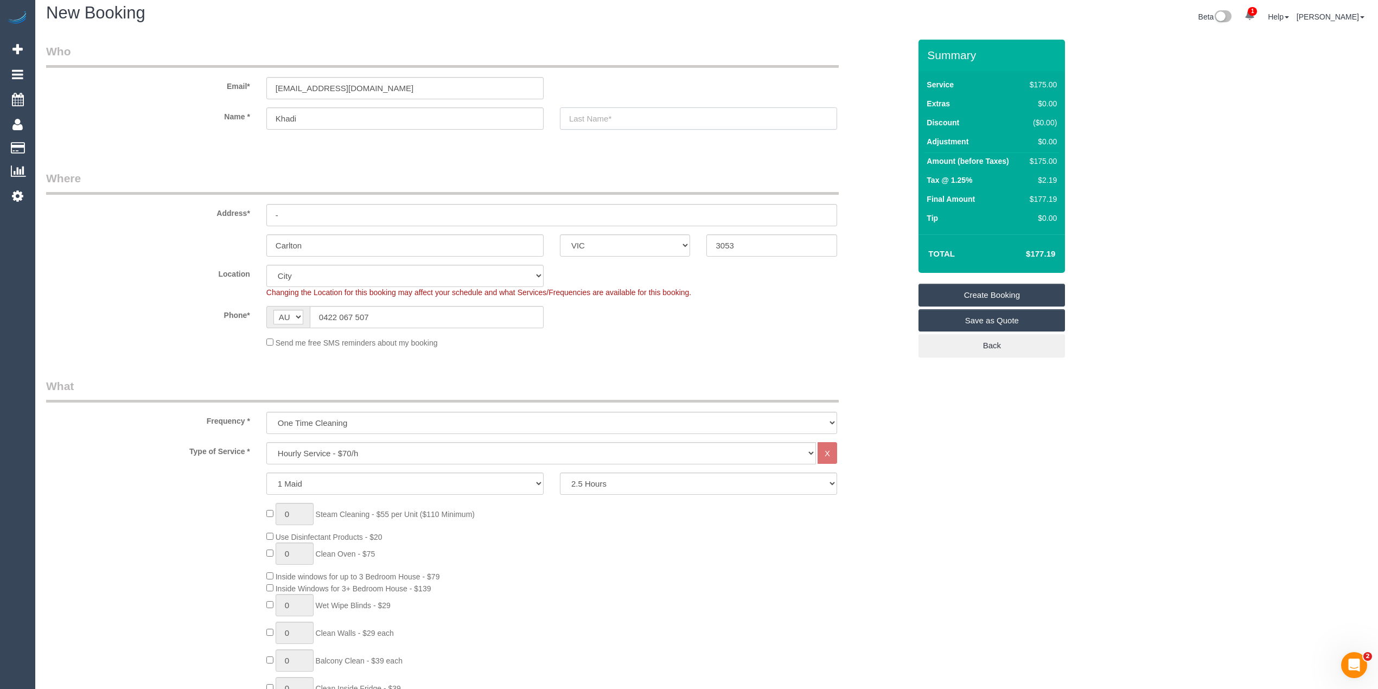
click at [596, 114] on input "text" at bounding box center [698, 118] width 277 height 22
type input "Jama"
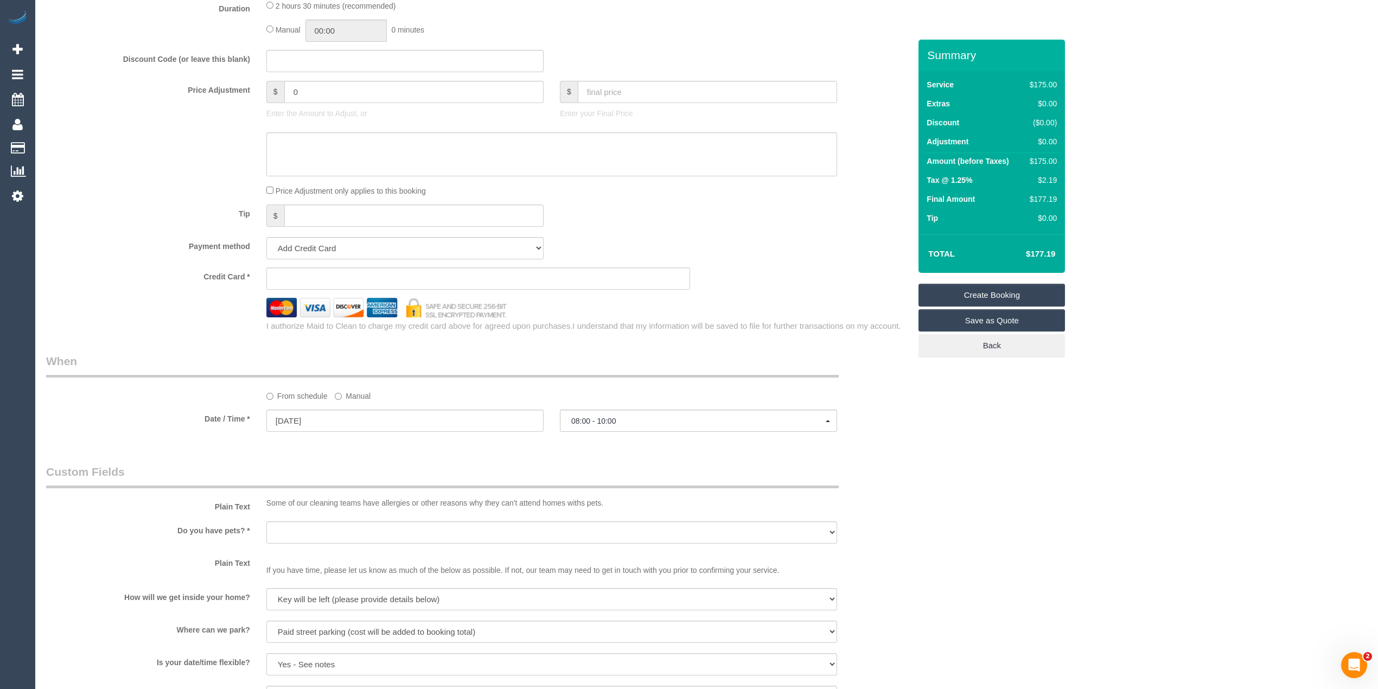
scroll to position [1303, 0]
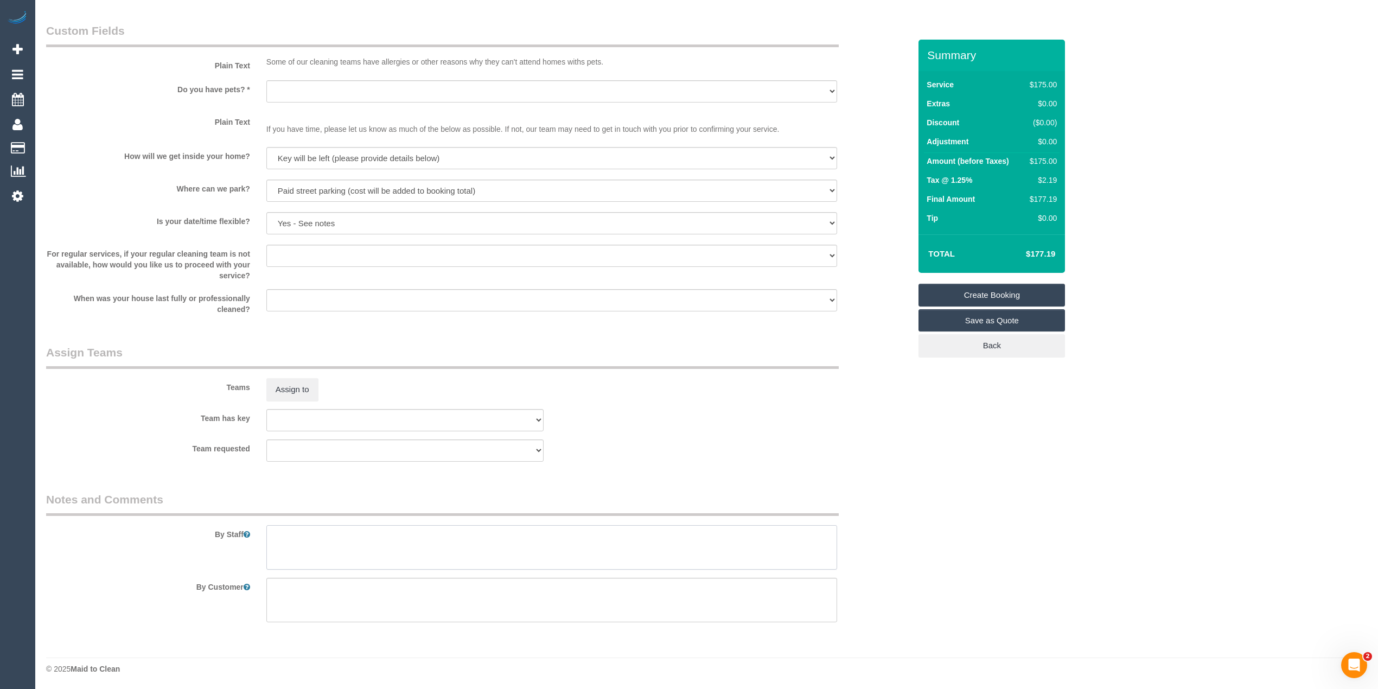
click at [406, 556] on textarea at bounding box center [551, 547] width 571 height 45
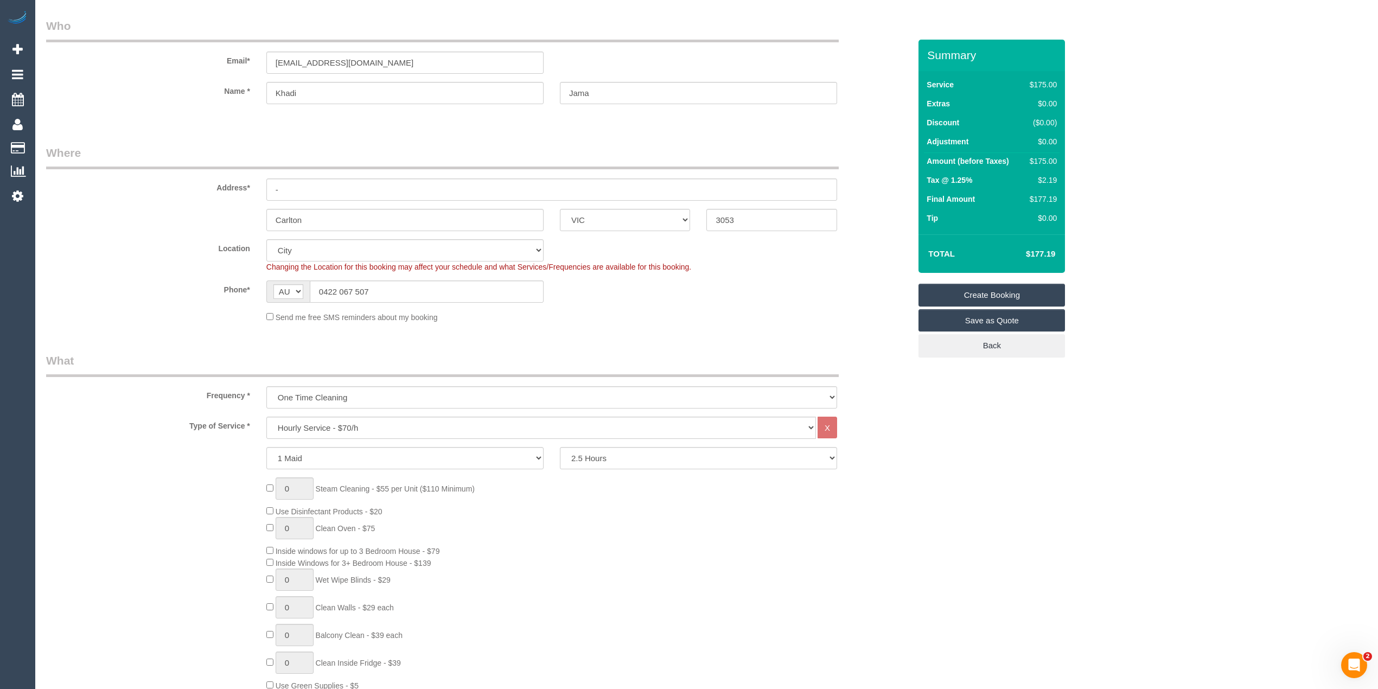
scroll to position [0, 0]
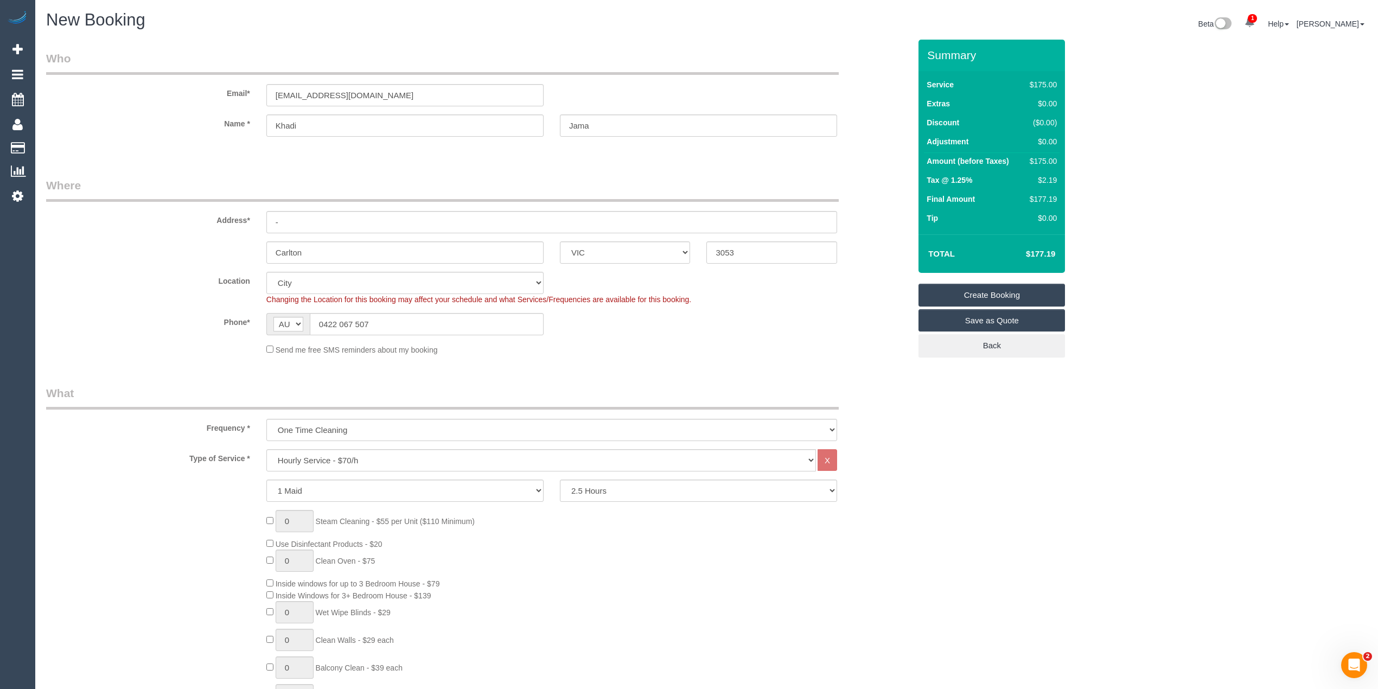
type textarea "Shower,"
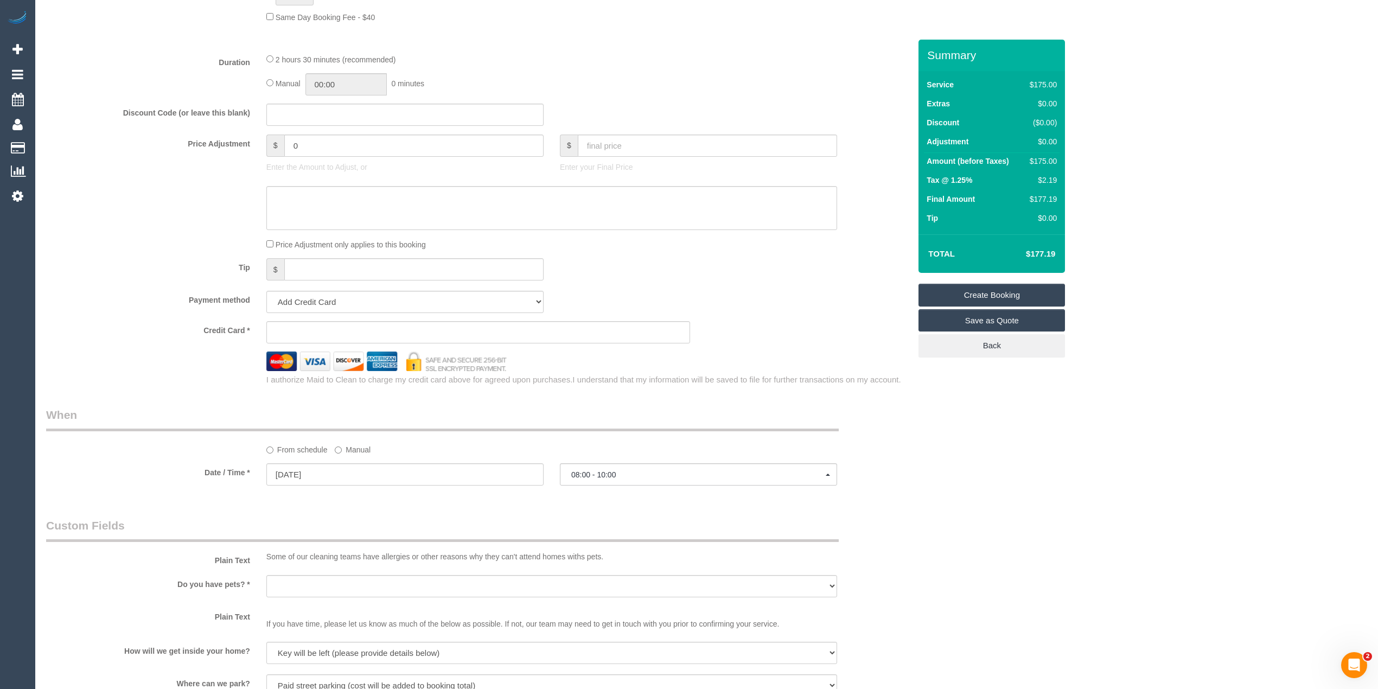
scroll to position [844, 0]
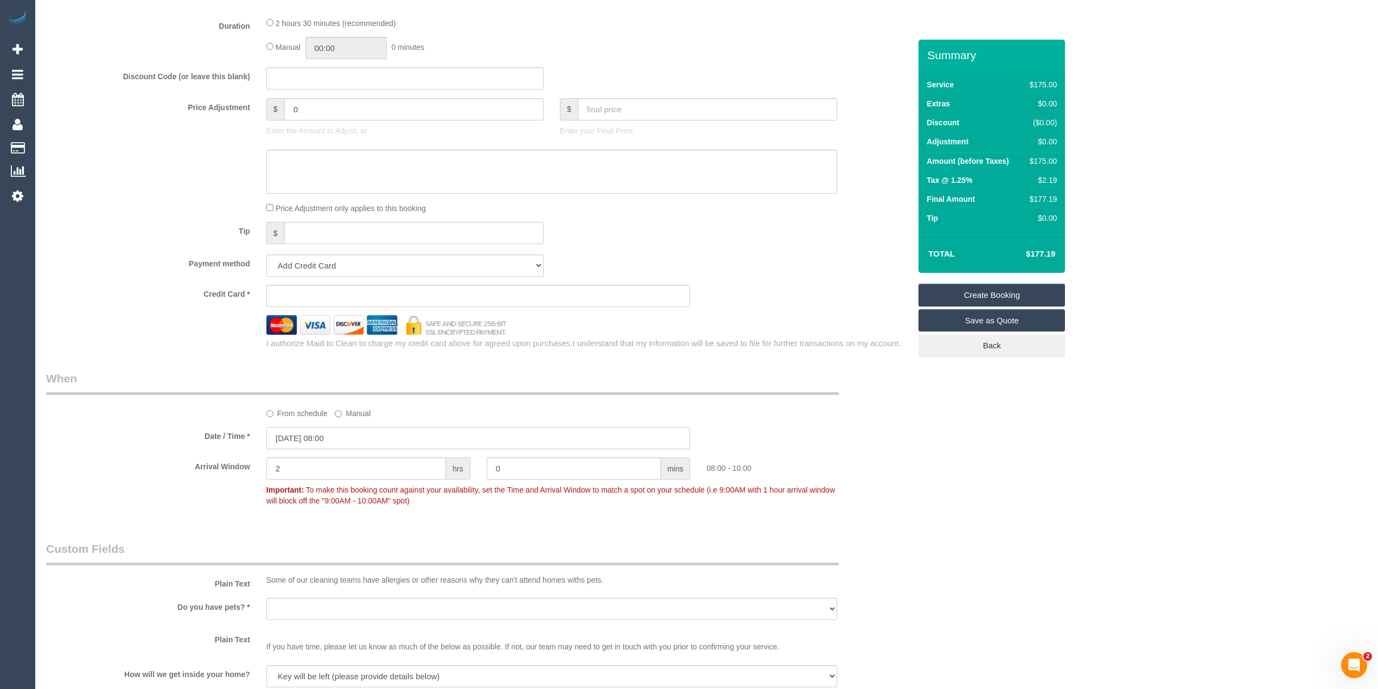
click at [284, 436] on input "26/08/2025 08:00" at bounding box center [478, 438] width 424 height 22
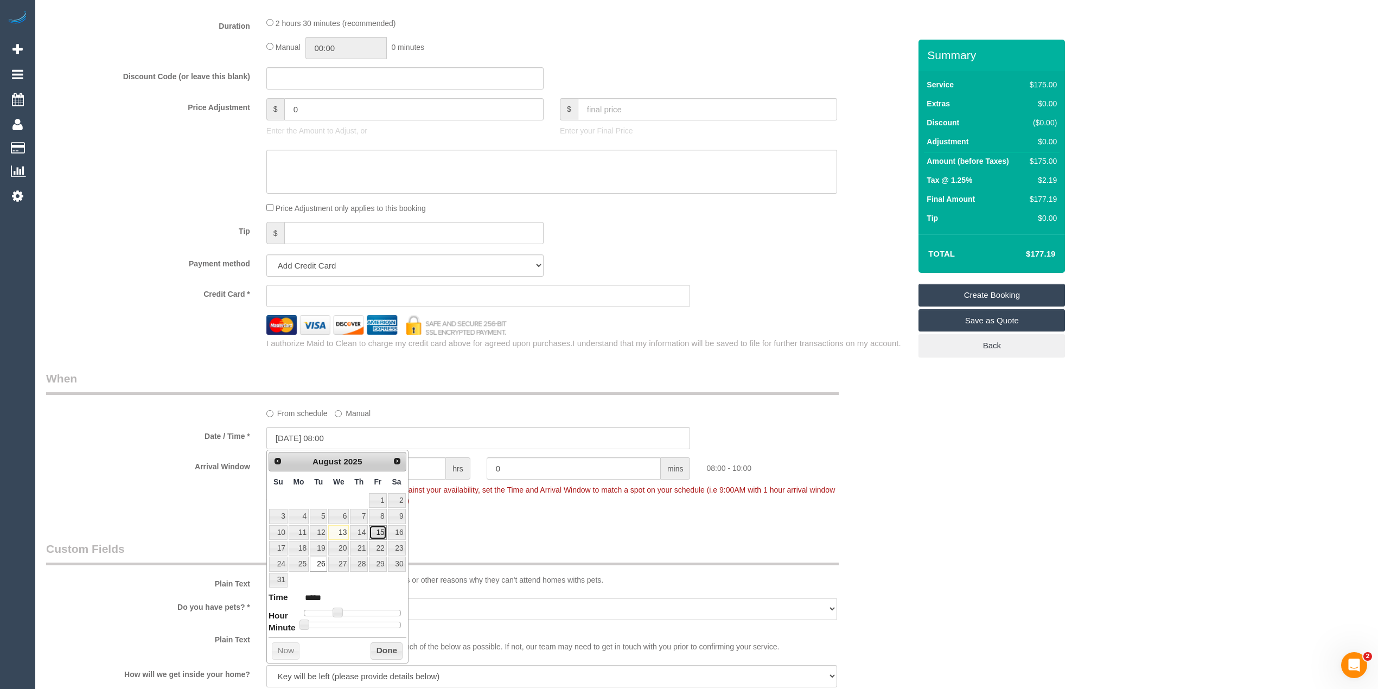
click at [381, 532] on link "15" at bounding box center [377, 532] width 17 height 15
type input "15/08/2025 09:00"
type input "*****"
type input "15/08/2025 10:00"
type input "*****"
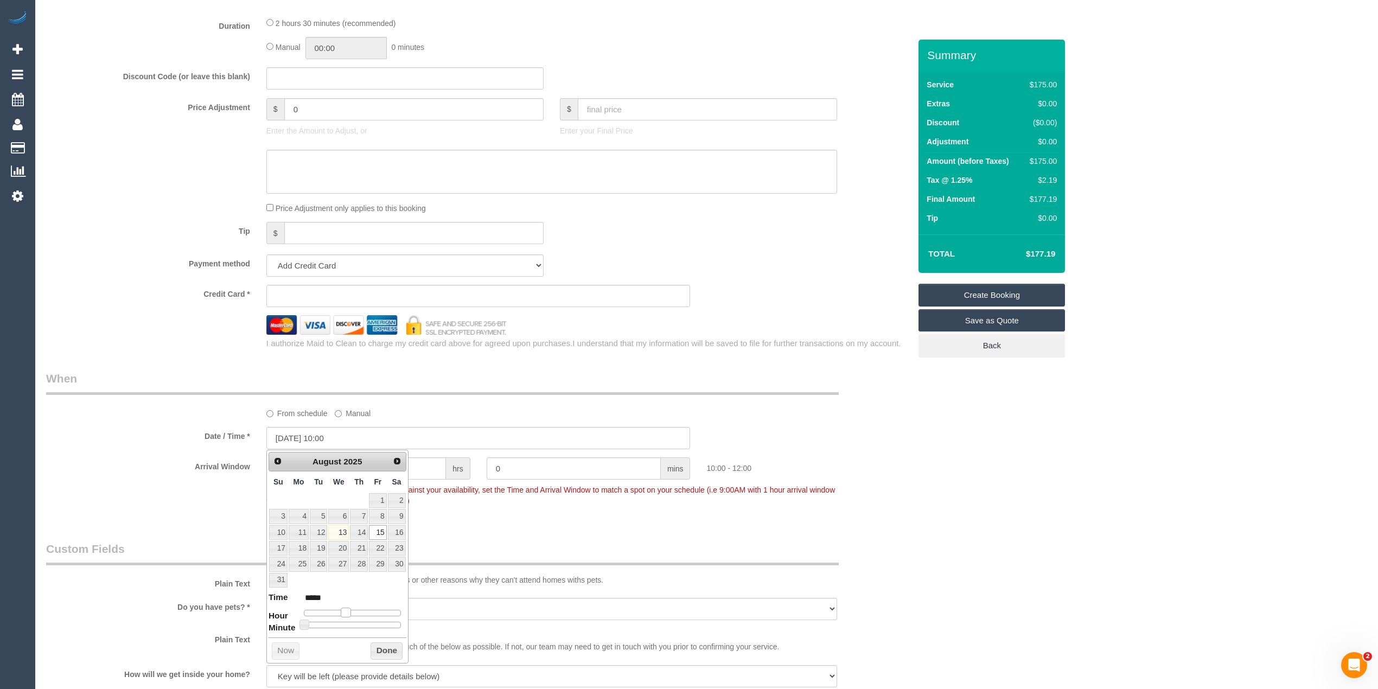
type input "15/08/2025 11:00"
type input "*****"
type input "15/08/2025 12:00"
type input "*****"
type input "15/08/2025 13:00"
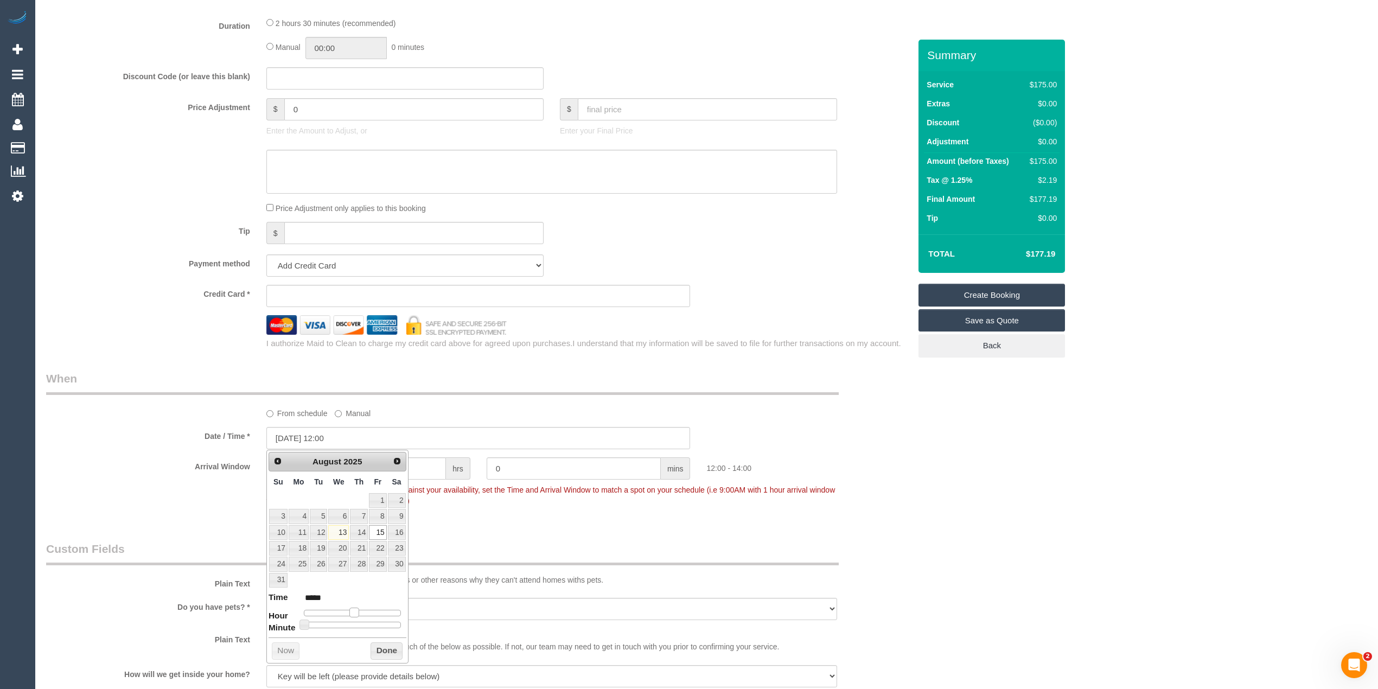
type input "*****"
drag, startPoint x: 337, startPoint y: 613, endPoint x: 357, endPoint y: 611, distance: 20.3
click at [357, 611] on span at bounding box center [358, 613] width 10 height 10
click at [1020, 474] on div "Who Email* khadijajama02@gmail.com Name * Khadi Jama Where Address* - Carlton A…" at bounding box center [706, 182] width 1321 height 1975
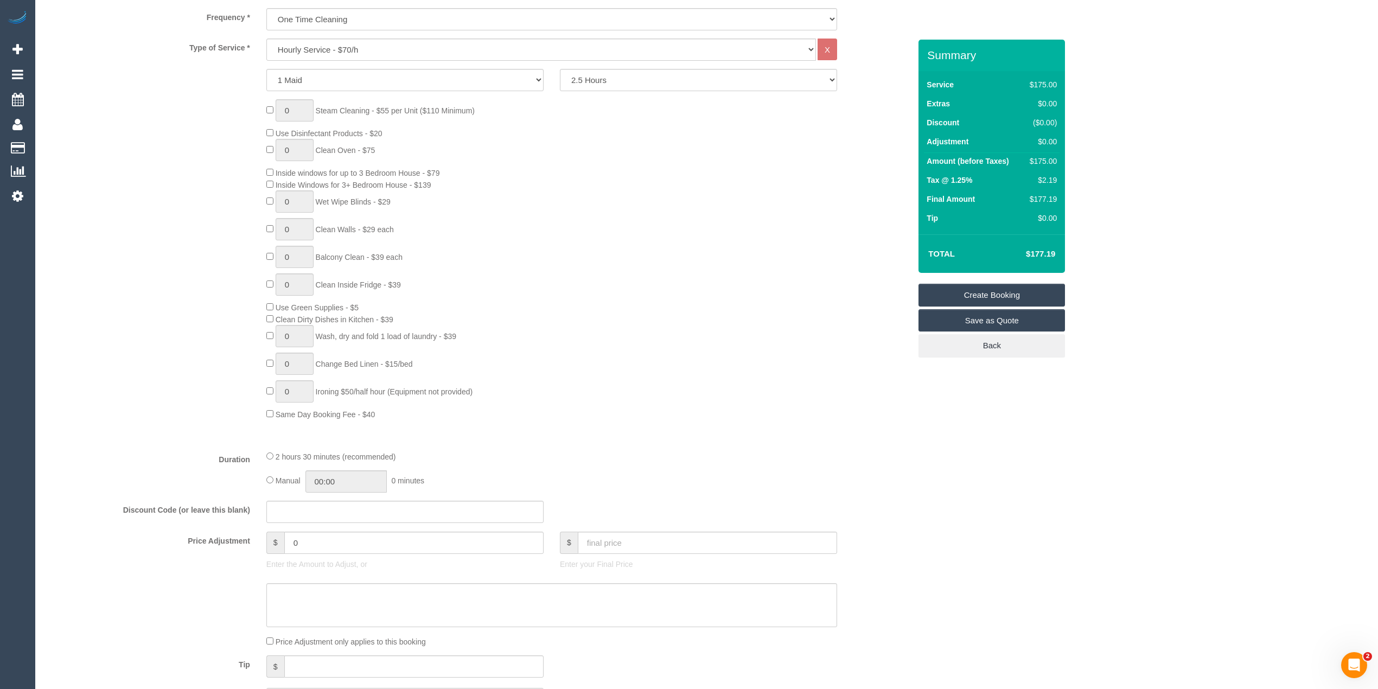
scroll to position [241, 0]
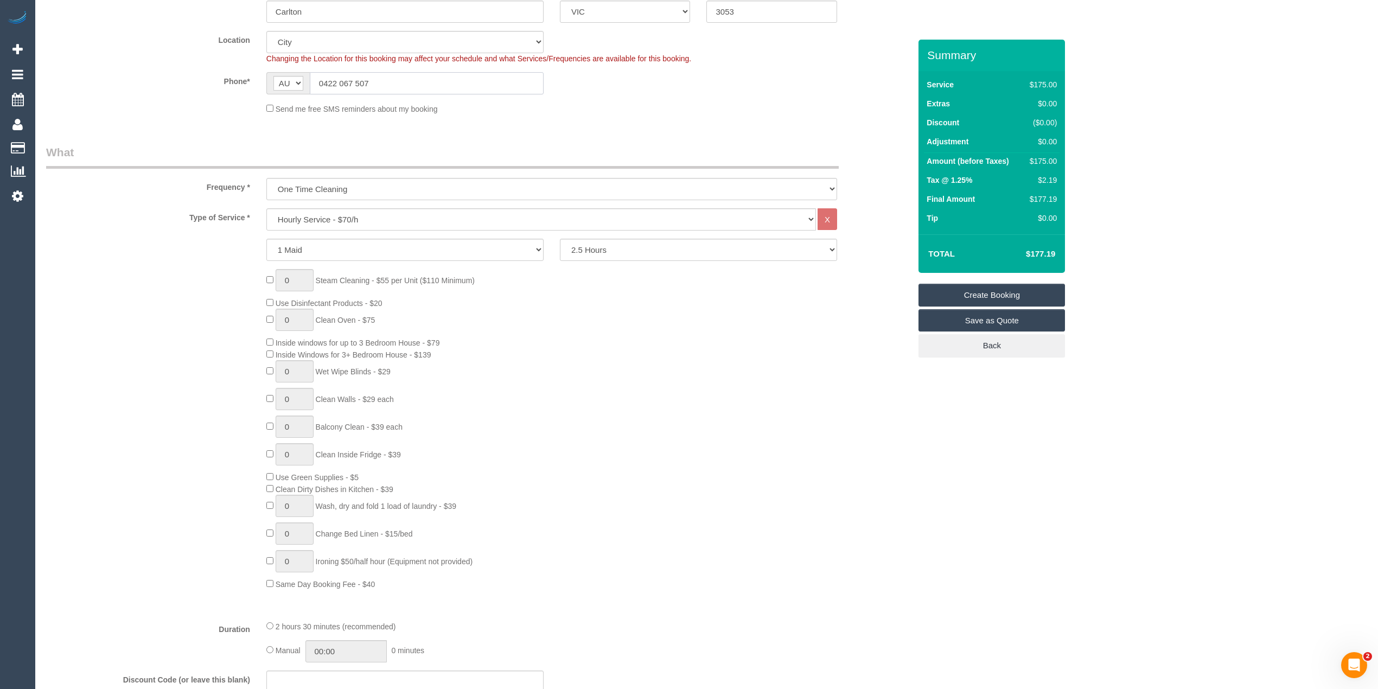
drag, startPoint x: 405, startPoint y: 88, endPoint x: 171, endPoint y: 84, distance: 233.4
click at [171, 84] on div "Phone* AF AL DZ AD AO AI AQ AG AR AM AW AU AT AZ BS BH BD BB BY BE BZ BJ BM BT …" at bounding box center [478, 83] width 881 height 22
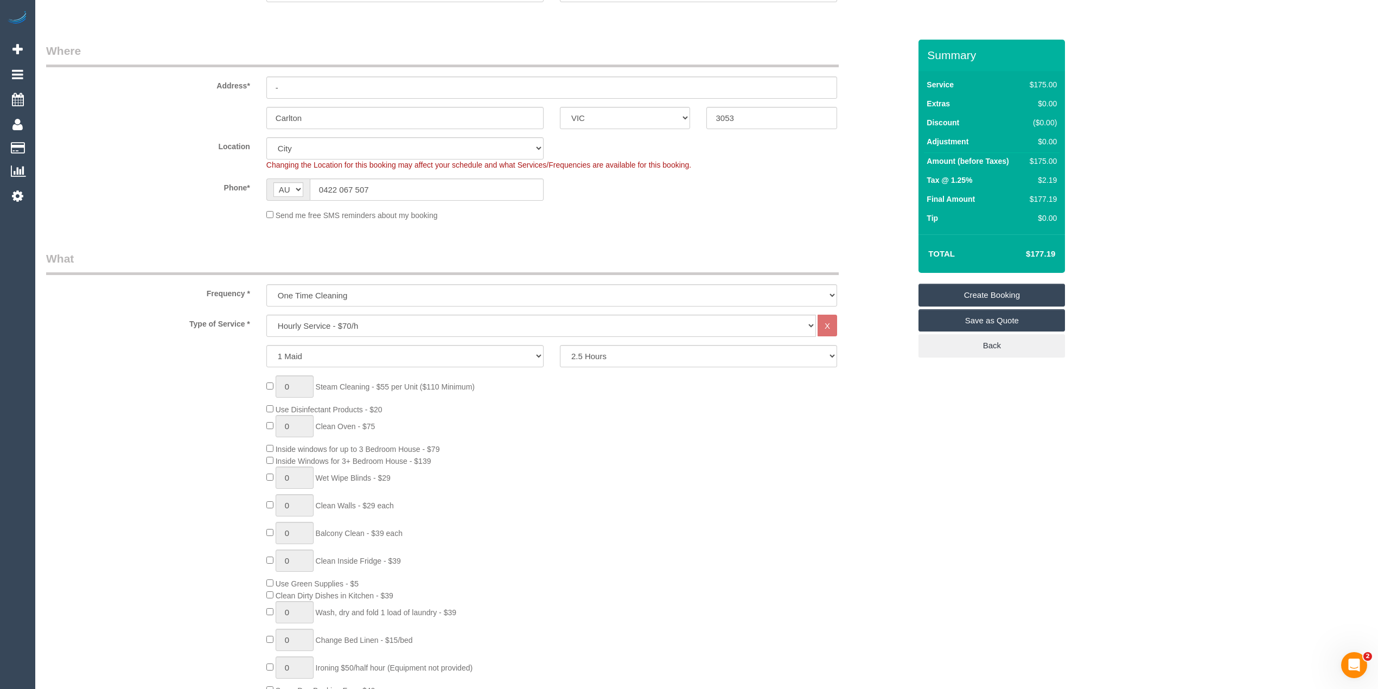
scroll to position [0, 0]
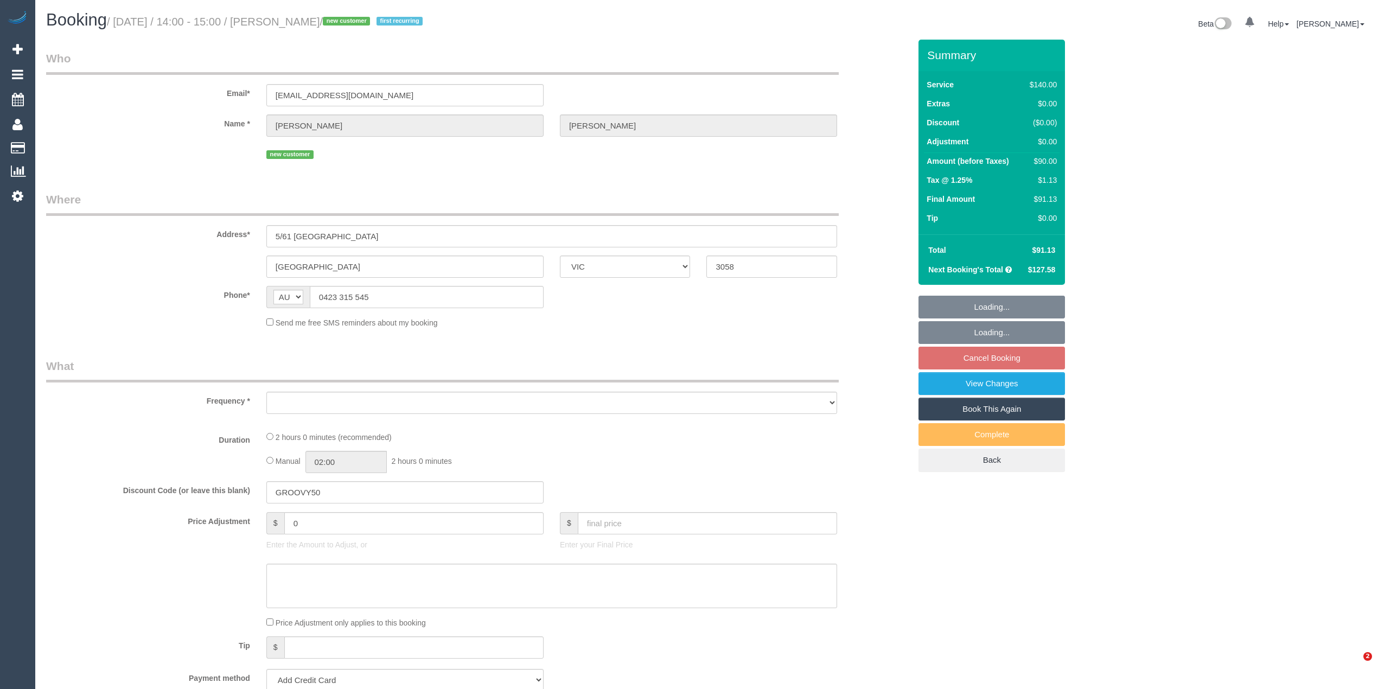
select select "VIC"
select select "object:536"
select select "number:30"
select select "number:14"
select select "number:18"
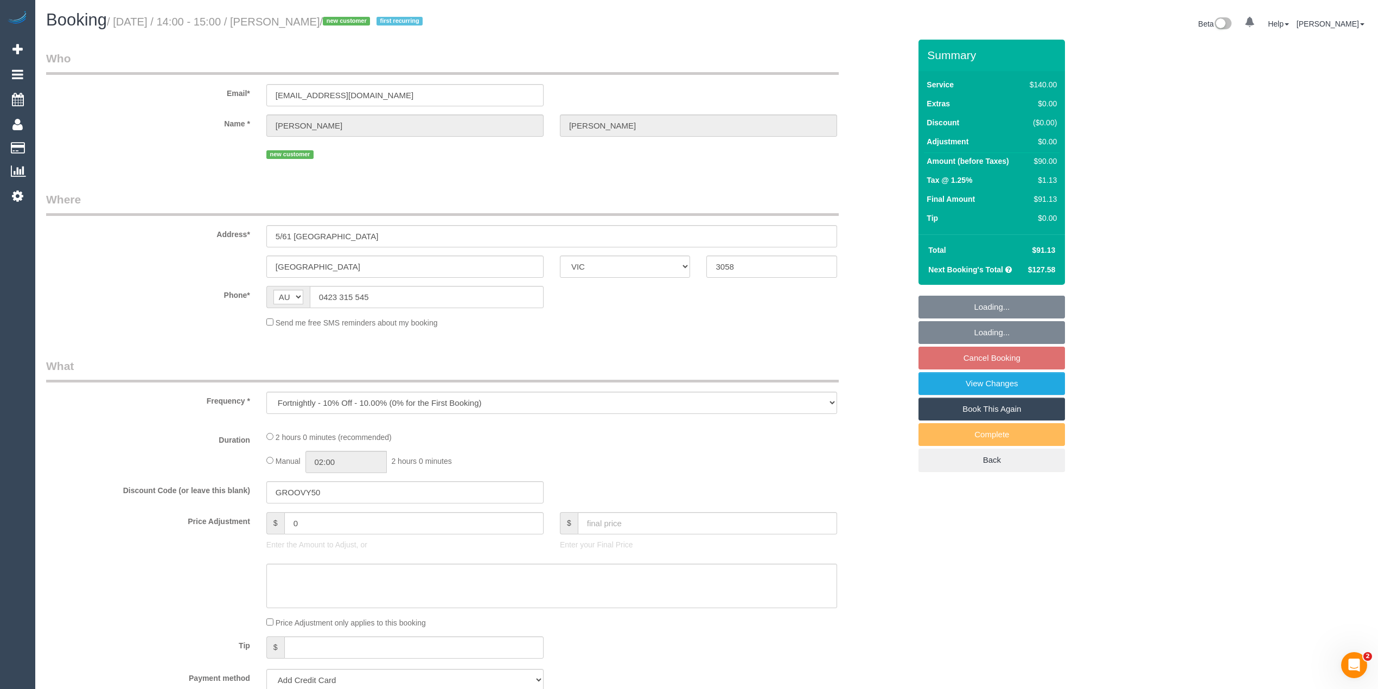
select select "number:22"
select select "number:34"
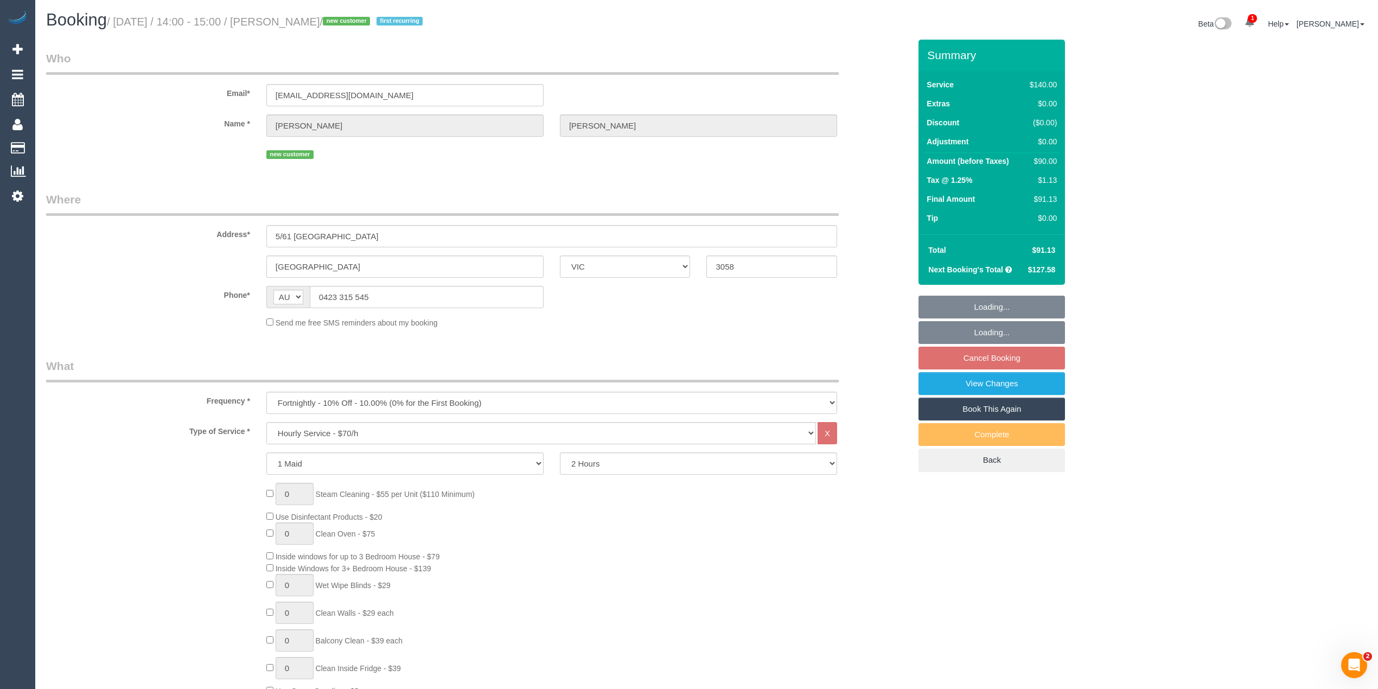
select select "string:stripe-pm_1RvSyj2GScqysDRVxSpJ7v7Q"
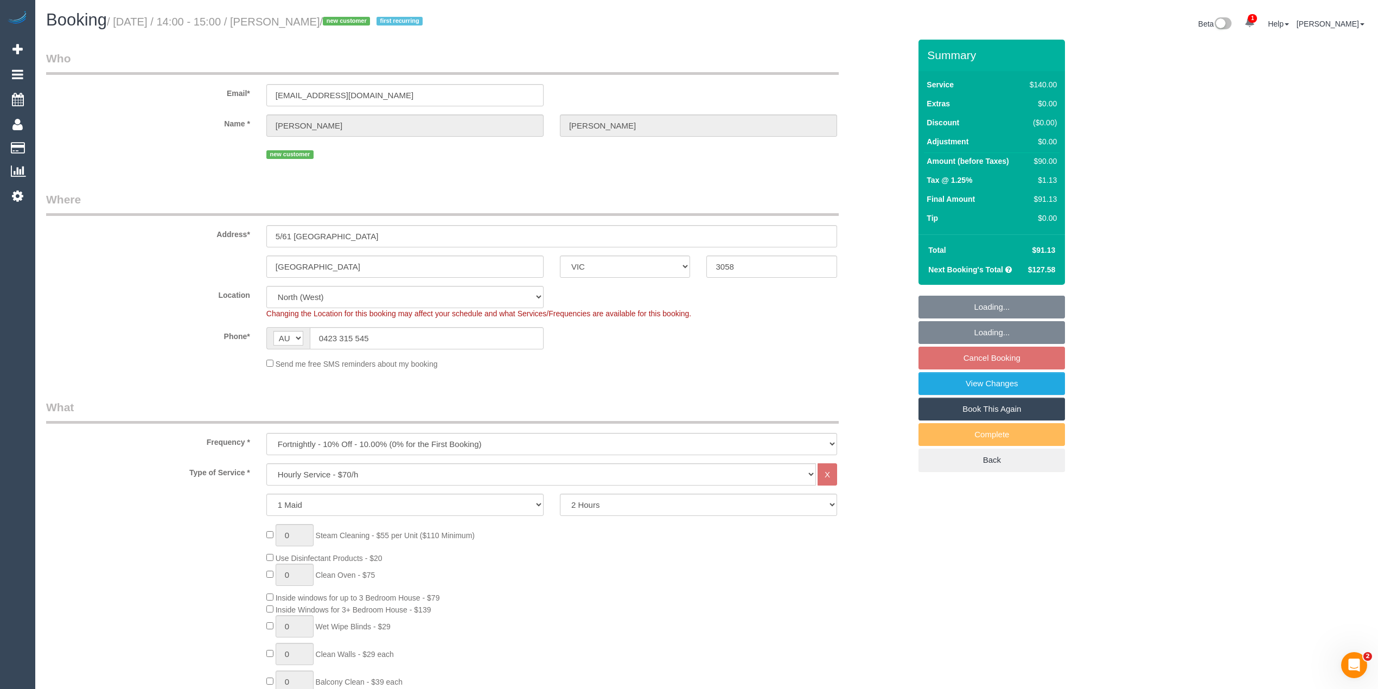
scroll to position [1379, 0]
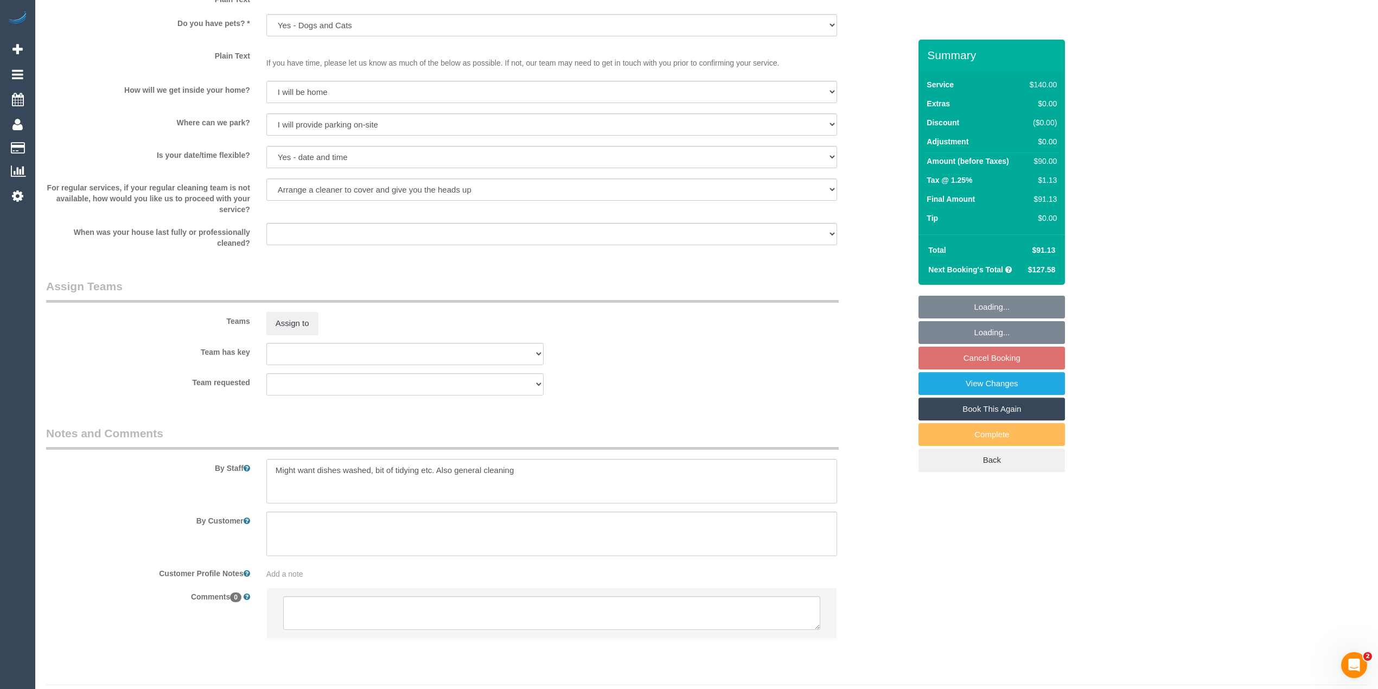
select select "object:1607"
click at [541, 467] on textarea at bounding box center [551, 481] width 571 height 45
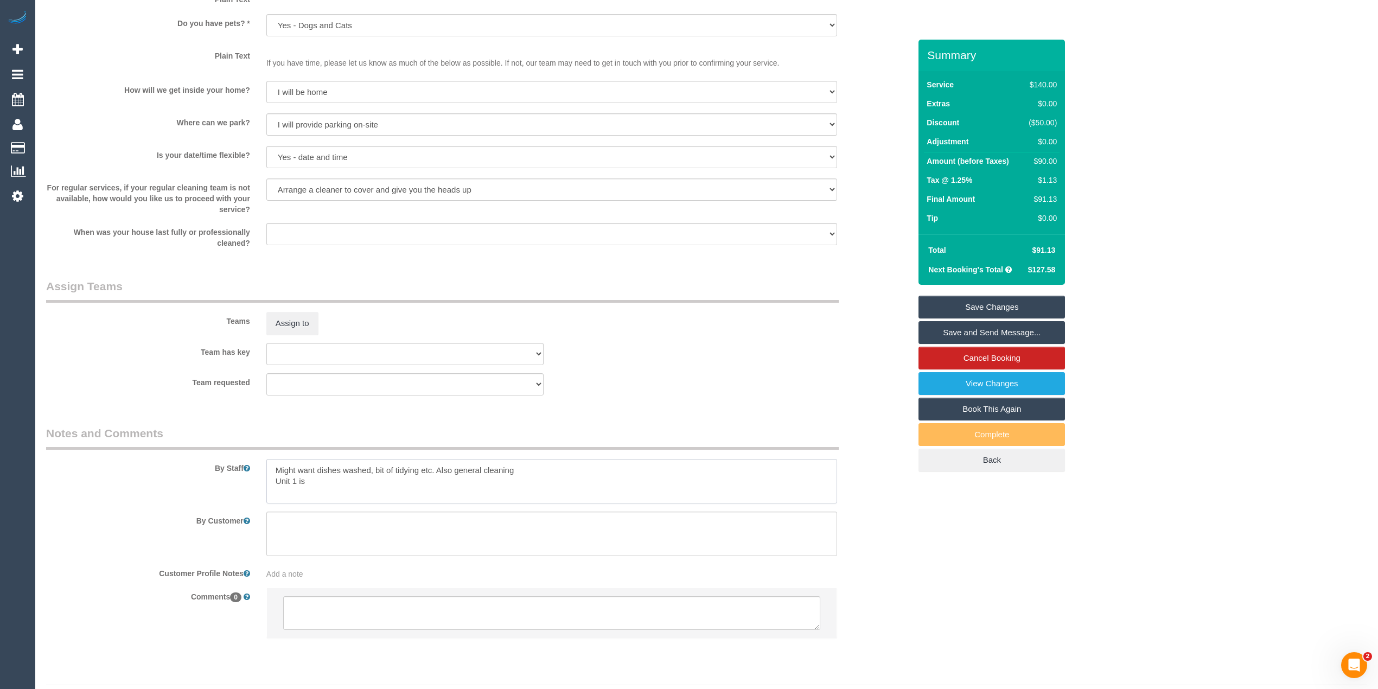
click at [315, 478] on textarea at bounding box center [551, 481] width 571 height 45
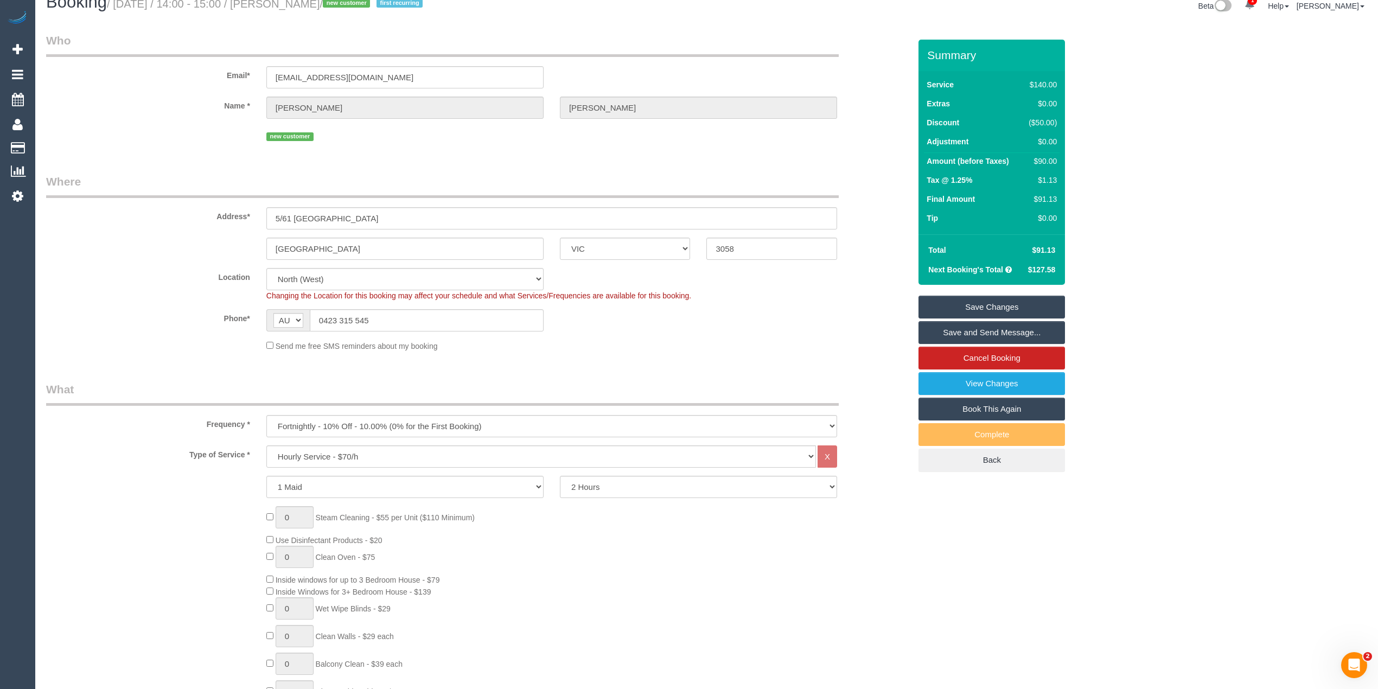
scroll to position [0, 0]
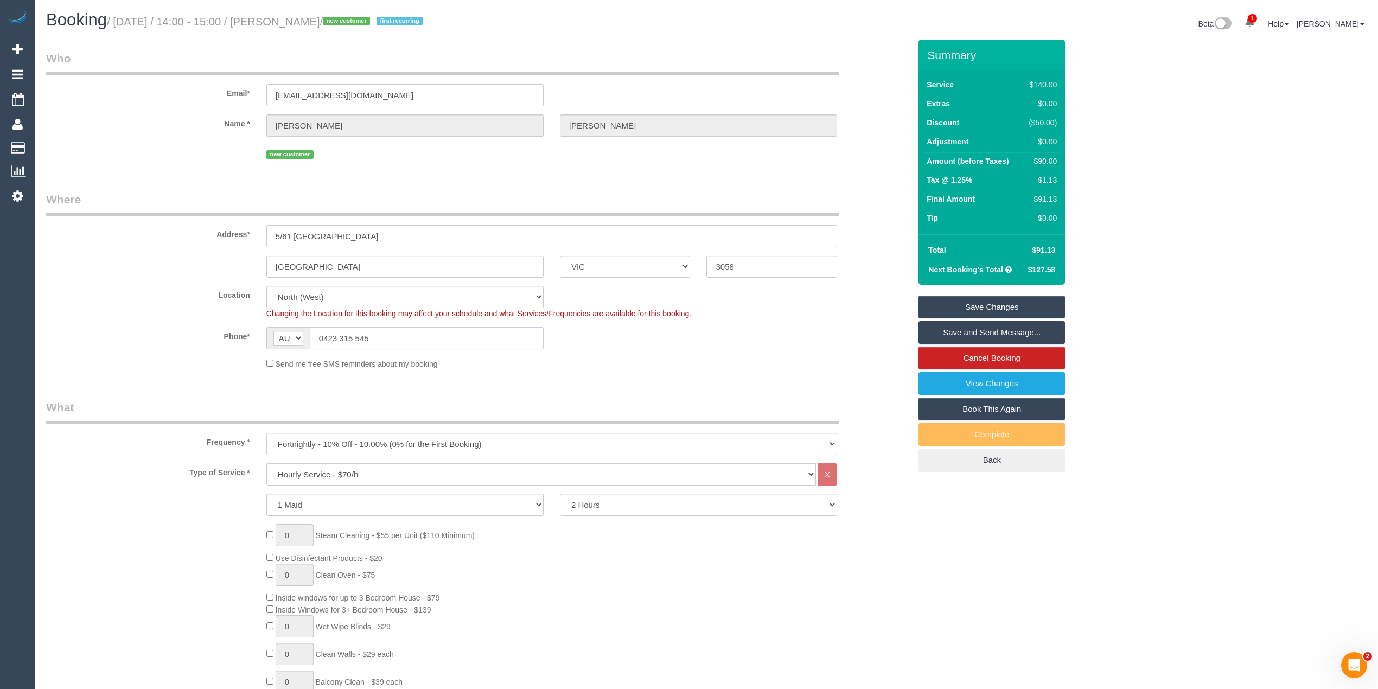
drag, startPoint x: 386, startPoint y: 341, endPoint x: 262, endPoint y: 332, distance: 125.1
click at [262, 332] on div "AF AL DZ AD AO AI AQ AG AR AM AW AU AT AZ BS BH BD BB BY BE BZ BJ BM BT BO BA B…" at bounding box center [405, 338] width 294 height 22
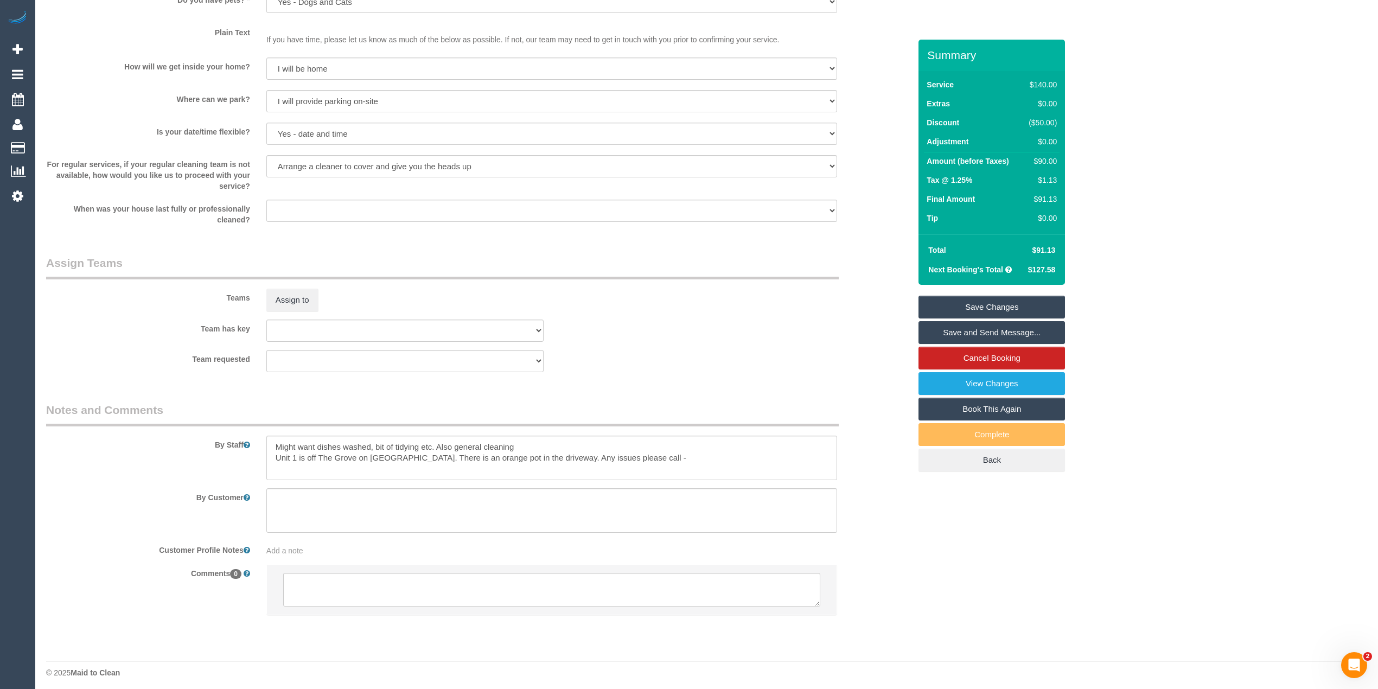
scroll to position [1407, 0]
click at [687, 449] on textarea at bounding box center [551, 453] width 571 height 45
paste textarea "0423 315 545"
type textarea "Might want dishes washed, bit of tidying etc. Also general cleaning Unit 1 is o…"
click at [354, 580] on textarea at bounding box center [551, 585] width 537 height 34
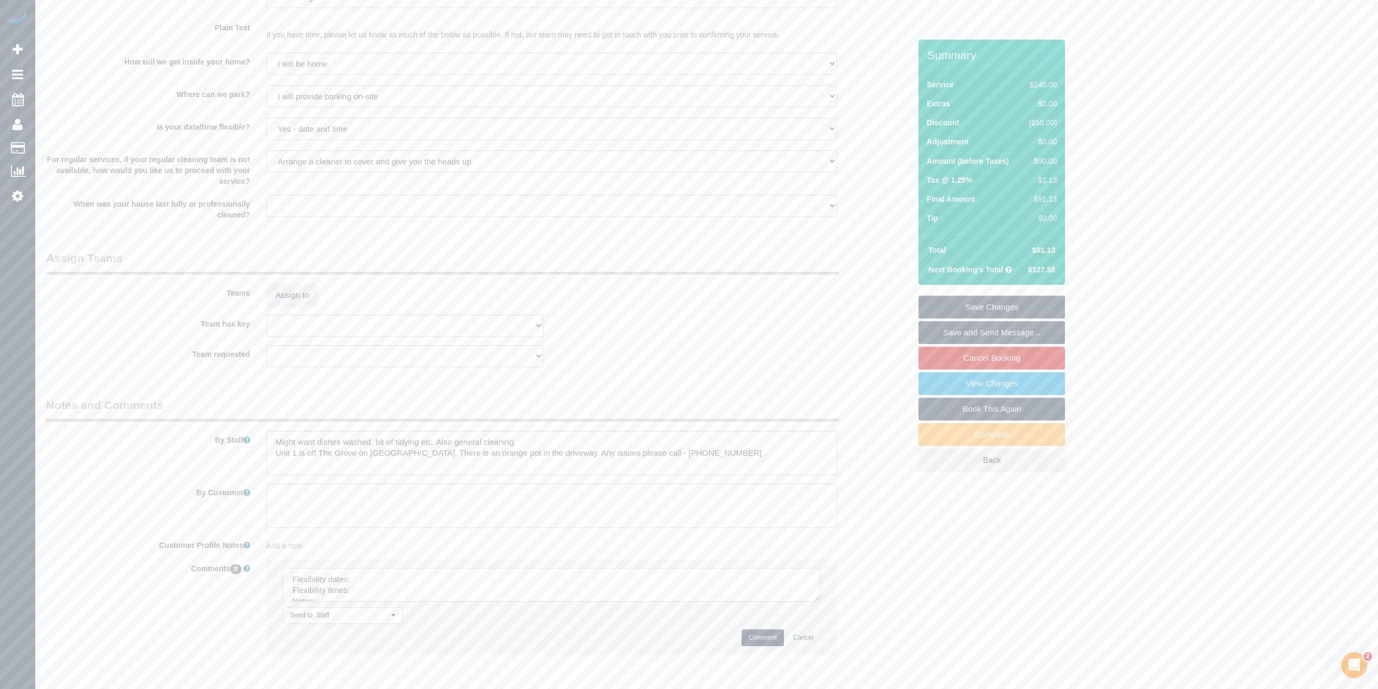
click at [817, 590] on textarea at bounding box center [551, 585] width 537 height 34
drag, startPoint x: 811, startPoint y: 595, endPoint x: 821, endPoint y: 651, distance: 57.3
click at [821, 602] on textarea at bounding box center [551, 585] width 537 height 34
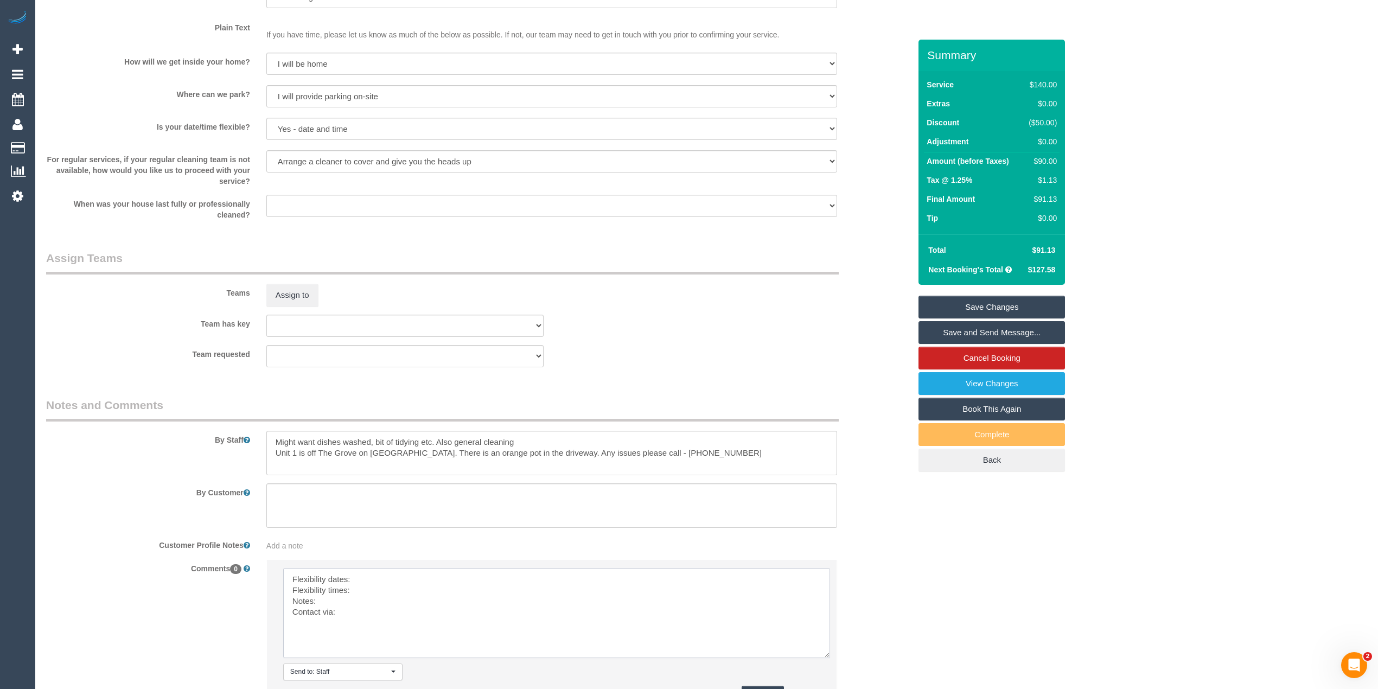
click at [402, 584] on textarea at bounding box center [556, 613] width 547 height 90
click at [355, 593] on textarea at bounding box center [556, 613] width 547 height 90
click at [342, 602] on textarea at bounding box center [556, 613] width 547 height 90
click at [360, 611] on textarea at bounding box center [556, 613] width 547 height 90
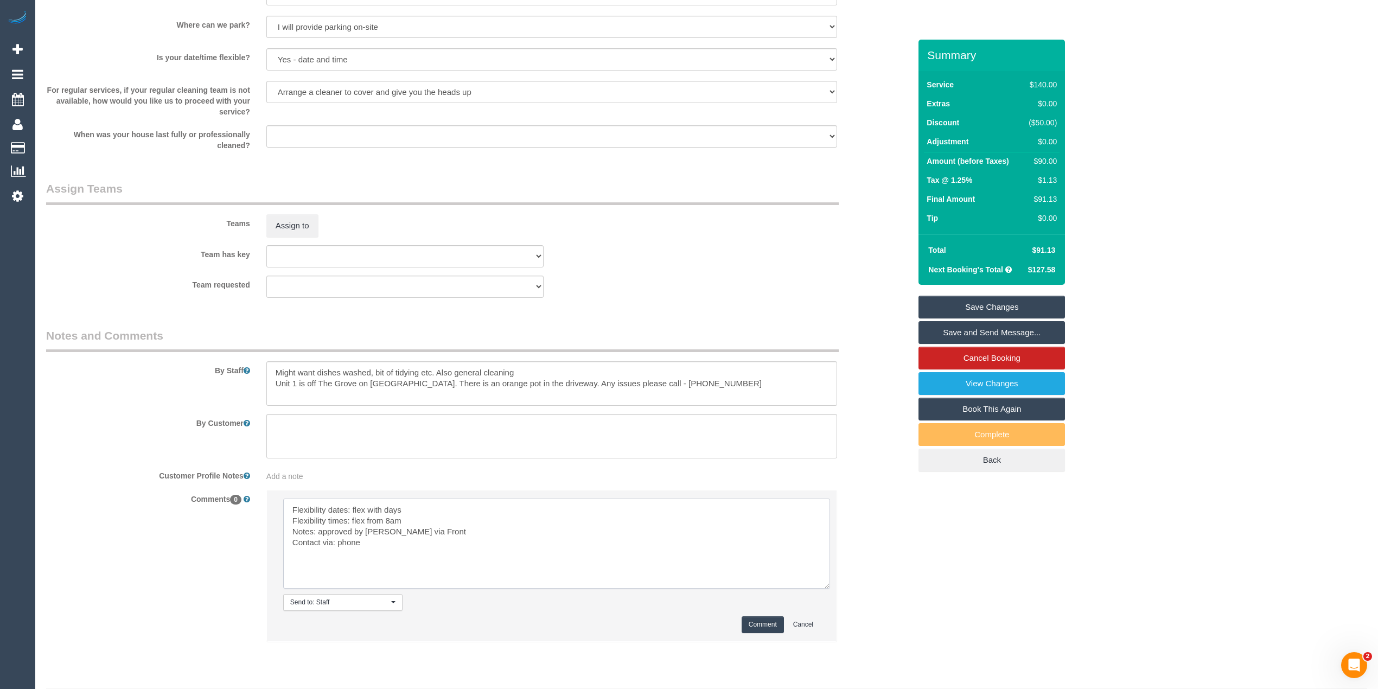
scroll to position [1509, 0]
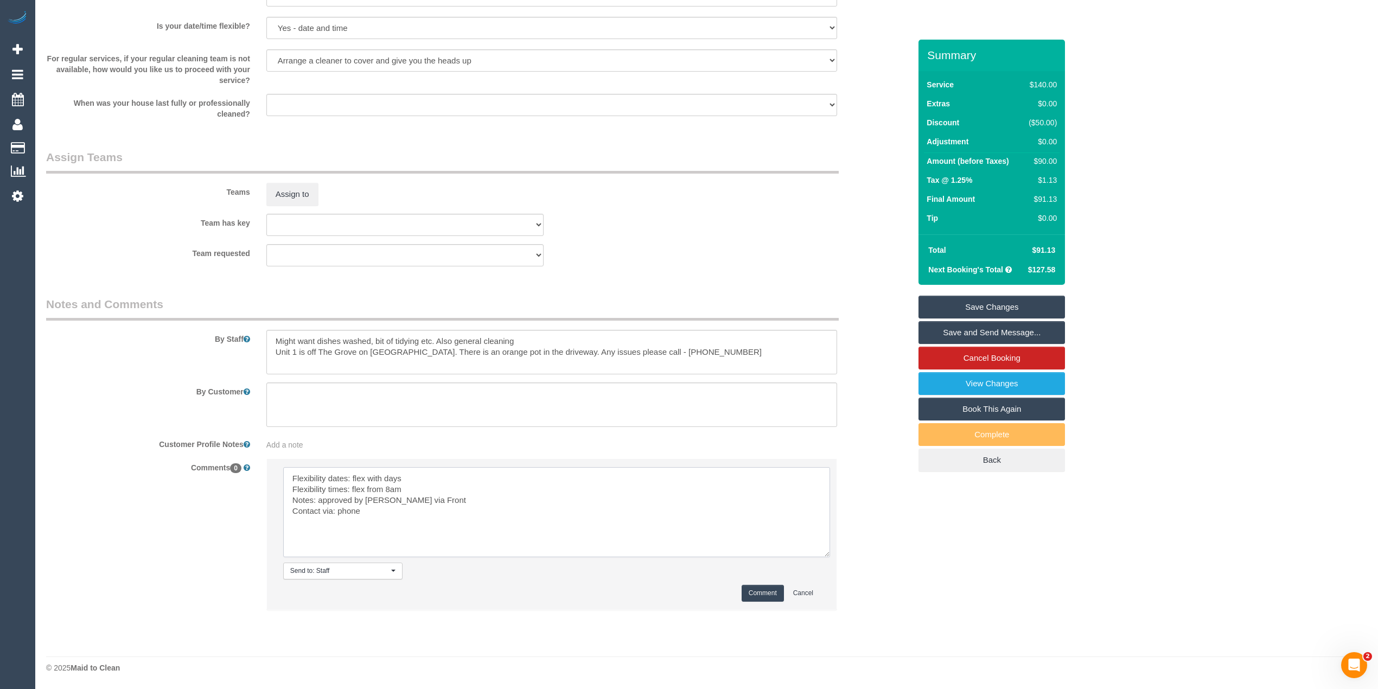
type textarea "Flexibility dates: flex with days Flexibility times: flex from 8am Notes: appro…"
click at [760, 590] on button "Comment" at bounding box center [763, 593] width 42 height 17
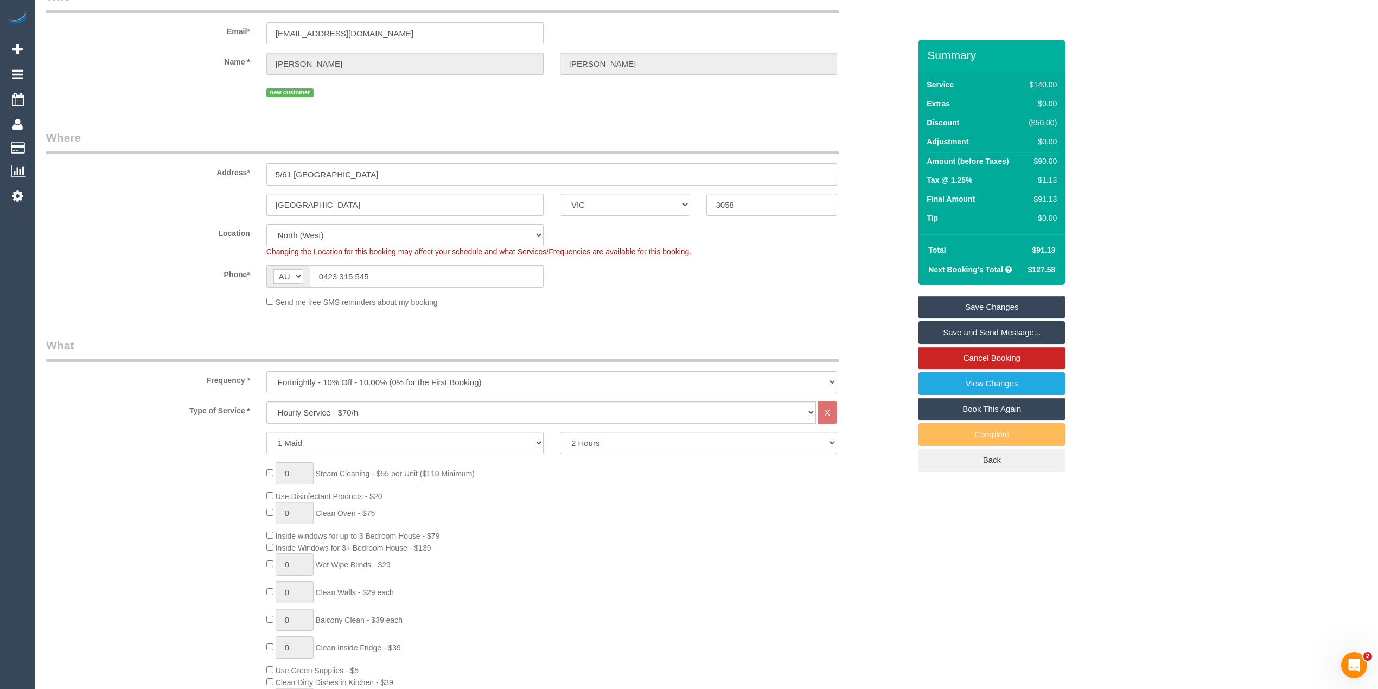
scroll to position [0, 0]
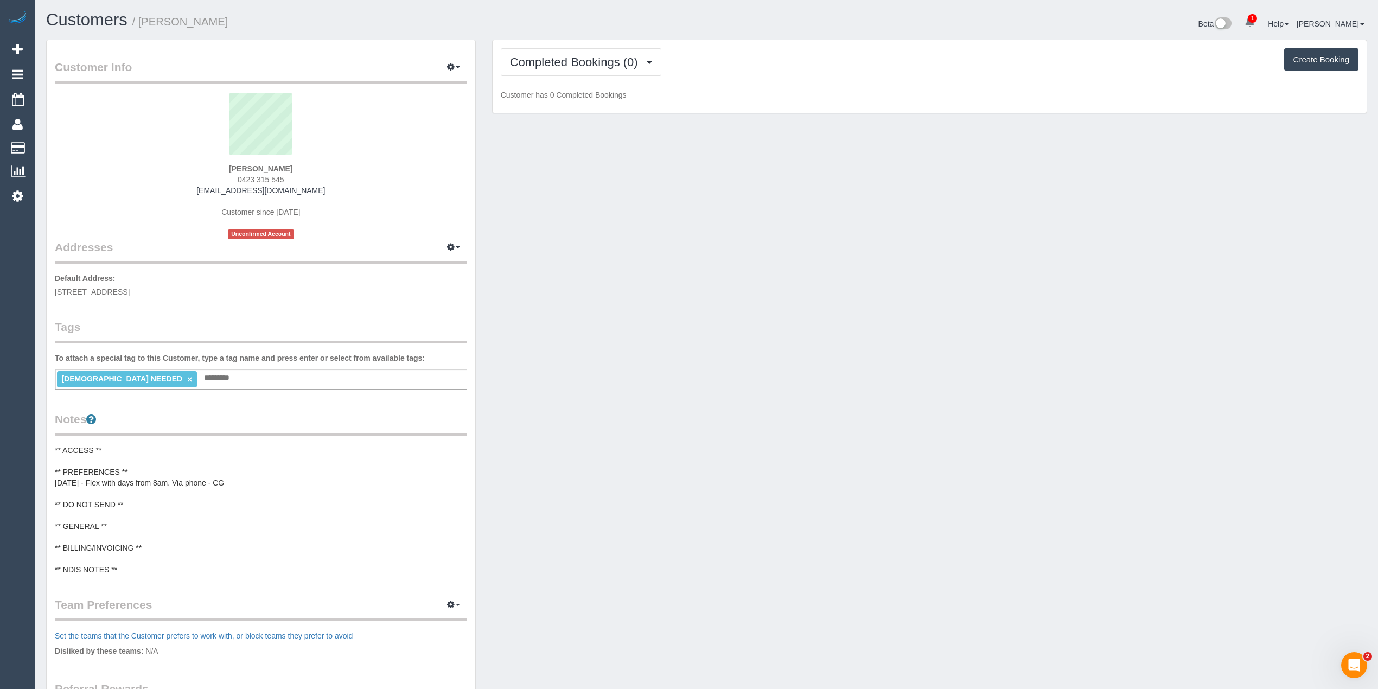
click at [54, 471] on div "Customer Info Edit Contact Info Send Message Email Preferences Special Sales Ta…" at bounding box center [261, 447] width 429 height 815
click at [151, 524] on pre "** ACCESS ** ** PREFERENCES ** [DATE] - Flex with days from 8am. Via phone - CG…" at bounding box center [261, 510] width 412 height 130
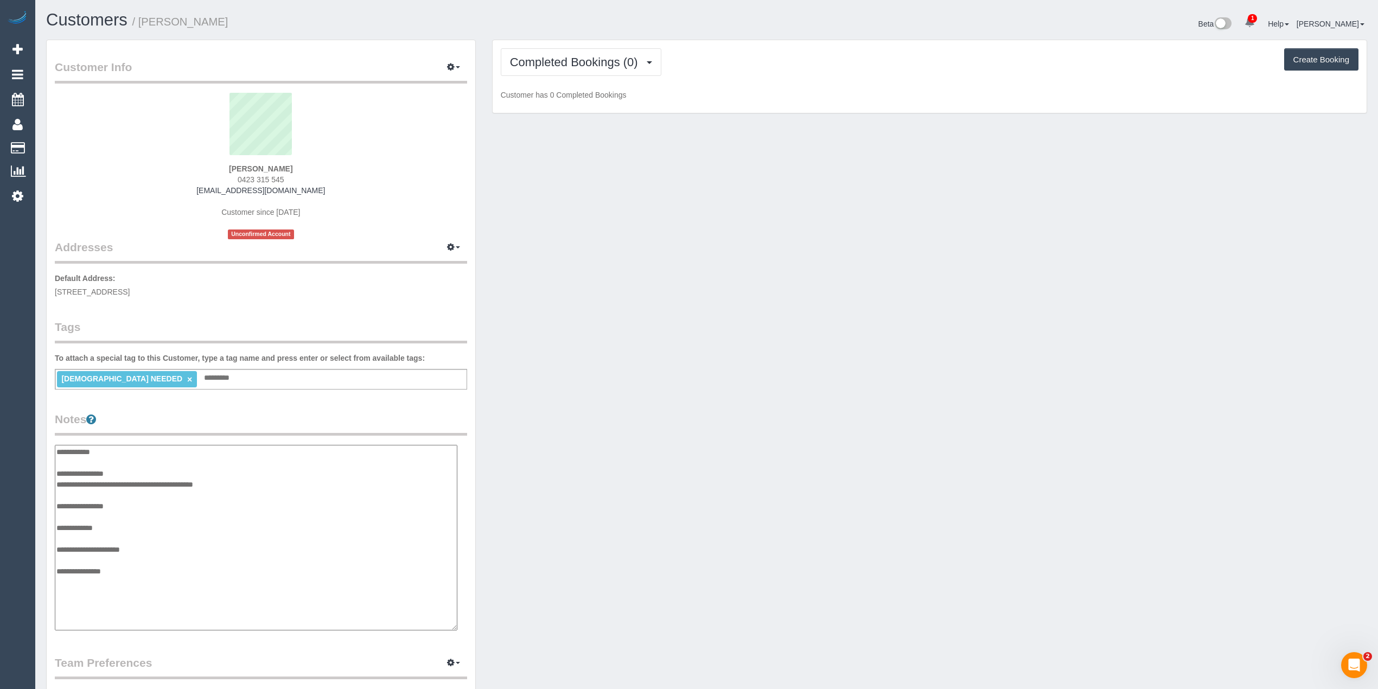
drag, startPoint x: 461, startPoint y: 551, endPoint x: 455, endPoint y: 645, distance: 93.6
click at [455, 631] on textarea "**********" at bounding box center [256, 538] width 403 height 186
click at [300, 542] on textarea "**********" at bounding box center [257, 547] width 405 height 205
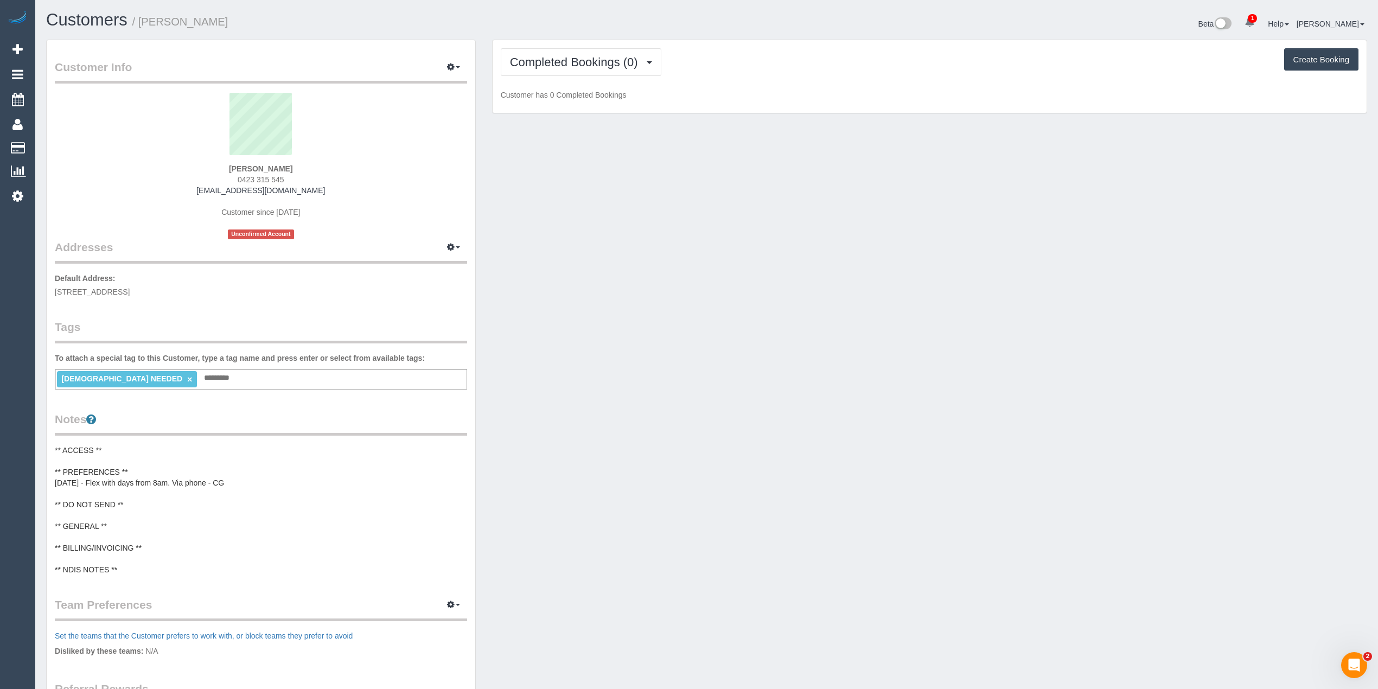
click at [543, 400] on div "Customer Info Edit Contact Info Send Message Email Preferences Special Sales Ta…" at bounding box center [707, 453] width 1338 height 827
click at [522, 59] on span "Completed Bookings (0)" at bounding box center [577, 62] width 134 height 14
click at [542, 59] on span "Completed Bookings (0)" at bounding box center [577, 62] width 134 height 14
click at [522, 64] on span "Completed Bookings (0)" at bounding box center [577, 62] width 134 height 14
click at [570, 59] on span "Completed Bookings (0)" at bounding box center [577, 62] width 134 height 14
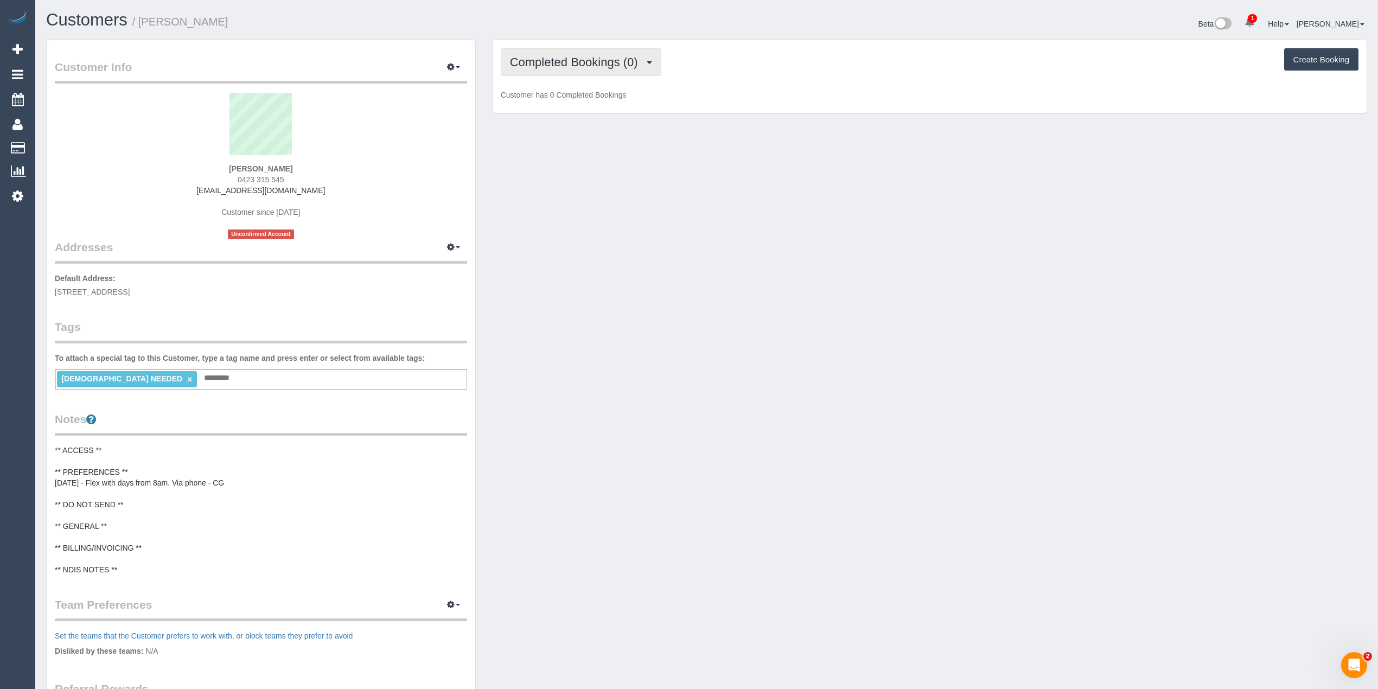
click at [558, 55] on span "Completed Bookings (0)" at bounding box center [577, 62] width 134 height 14
click at [558, 104] on link "Upcoming Bookings (11)" at bounding box center [558, 101] width 115 height 14
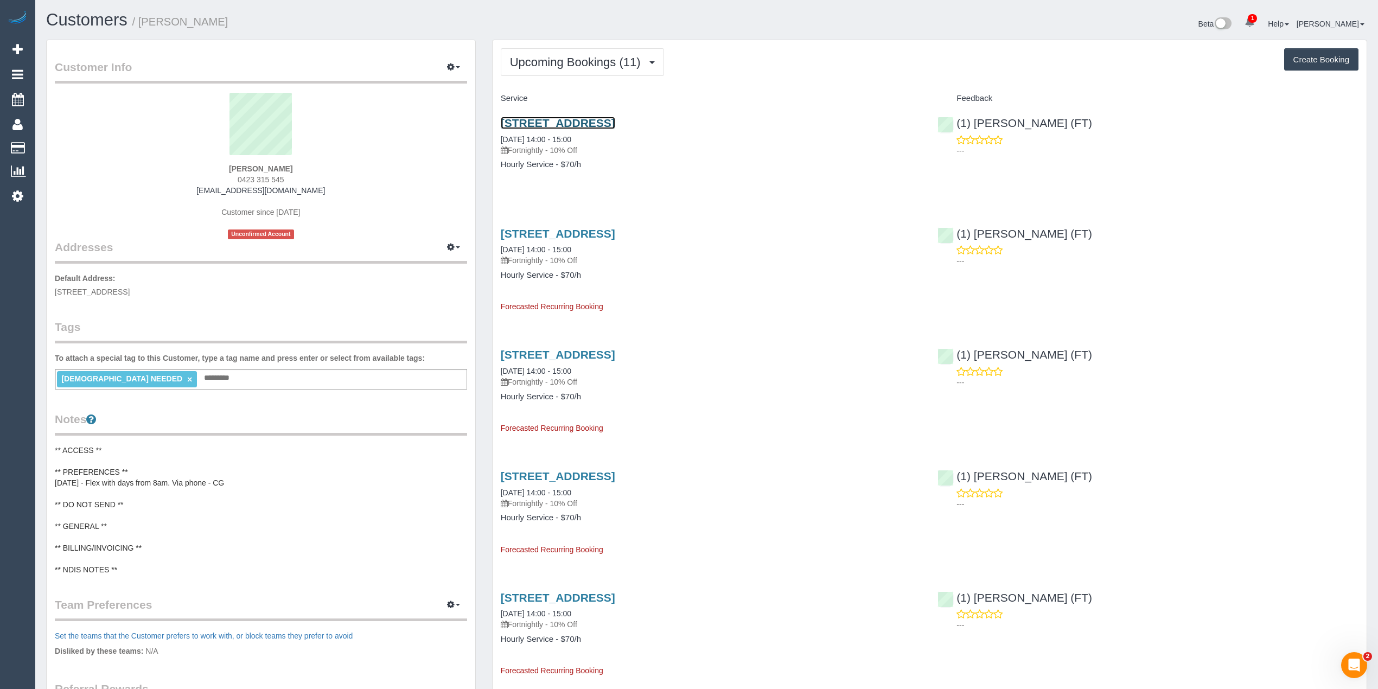
click at [582, 124] on link "5/61 The Grove, Coburg, VIC 3058" at bounding box center [558, 123] width 115 height 12
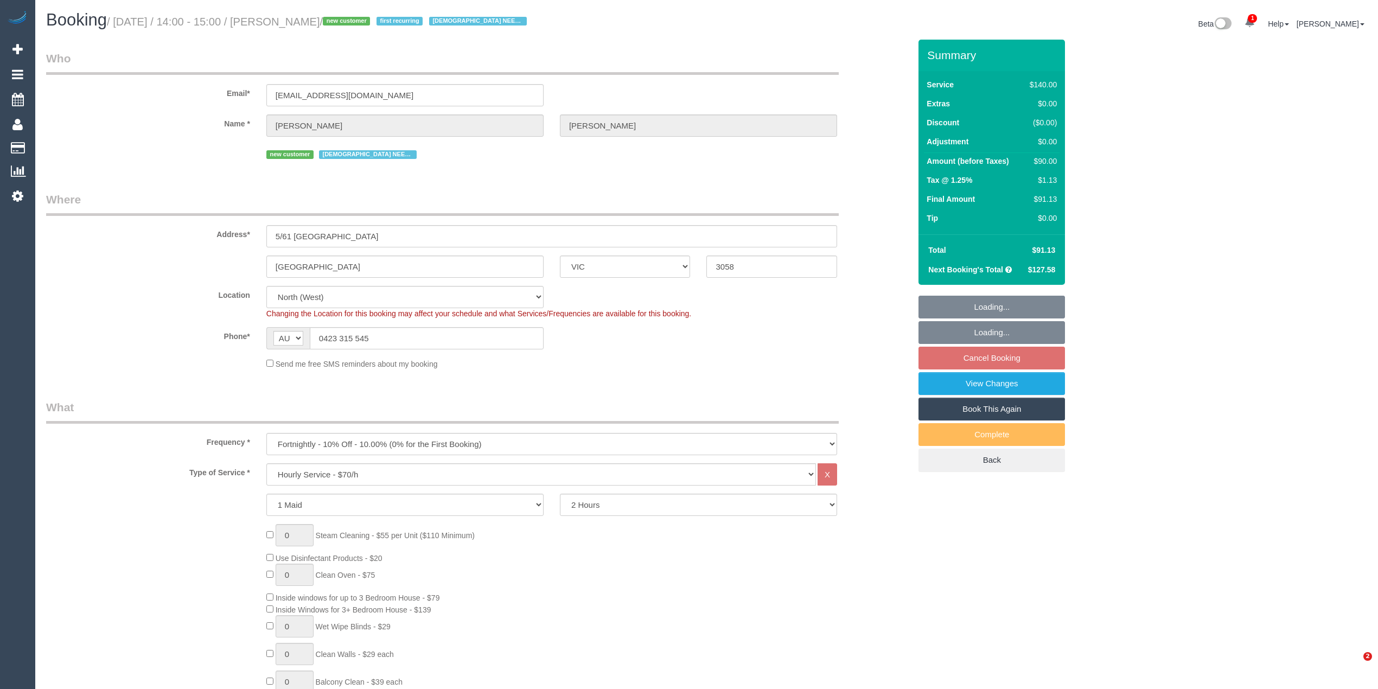
select select "VIC"
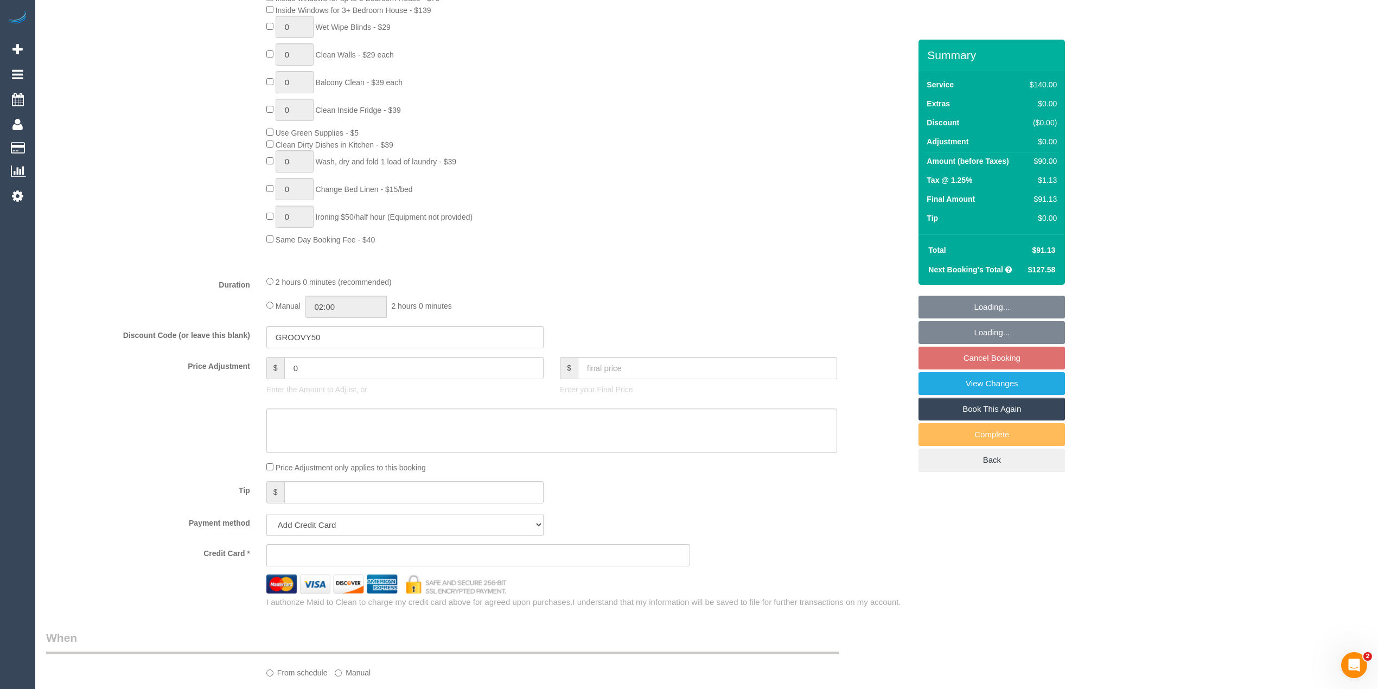
select select "object:893"
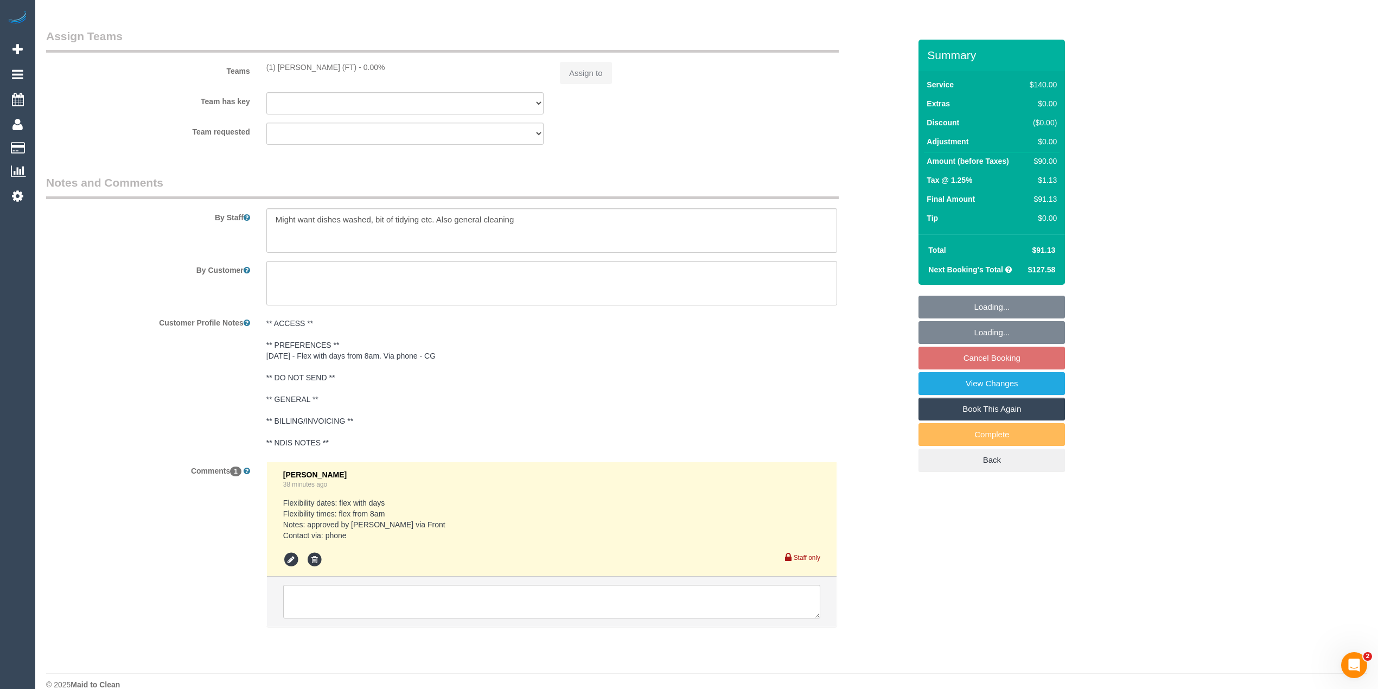
select select "string:stripe-pm_1RvSyj2GScqysDRVxSpJ7v7Q"
select select "number:30"
select select "number:14"
select select "number:18"
select select "number:22"
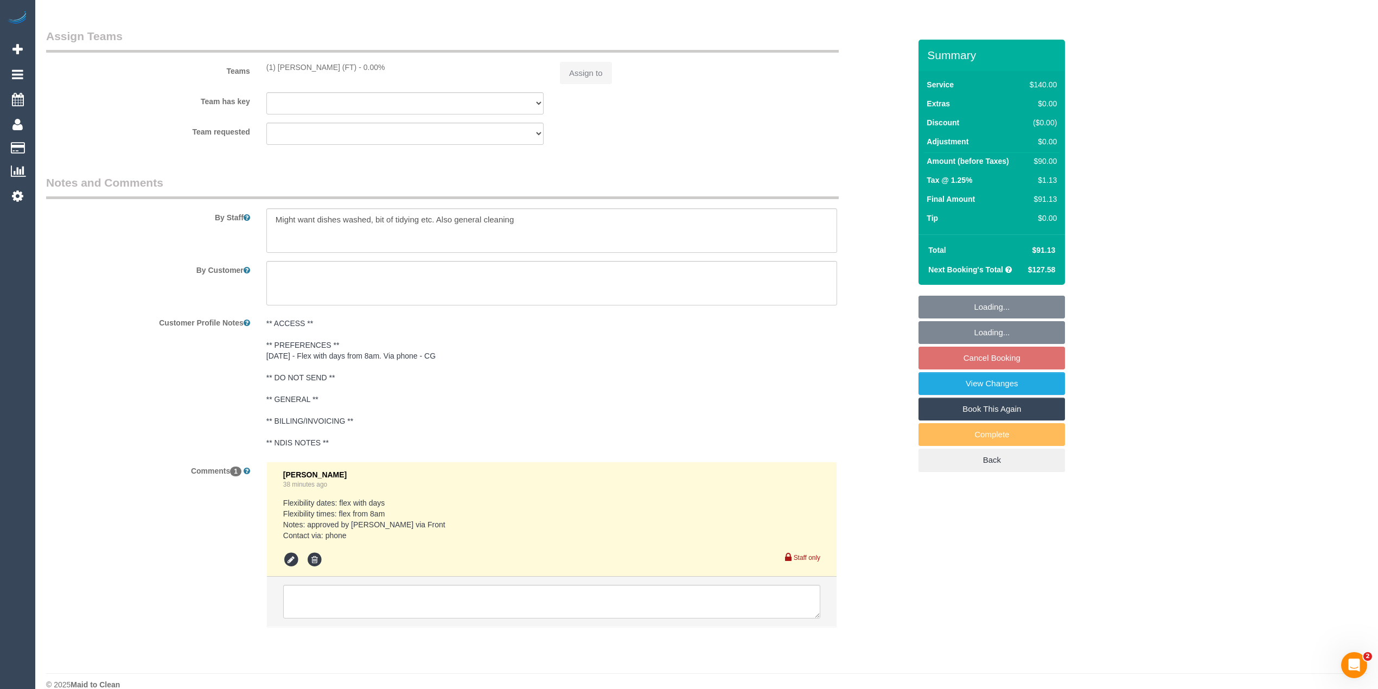
select select "number:34"
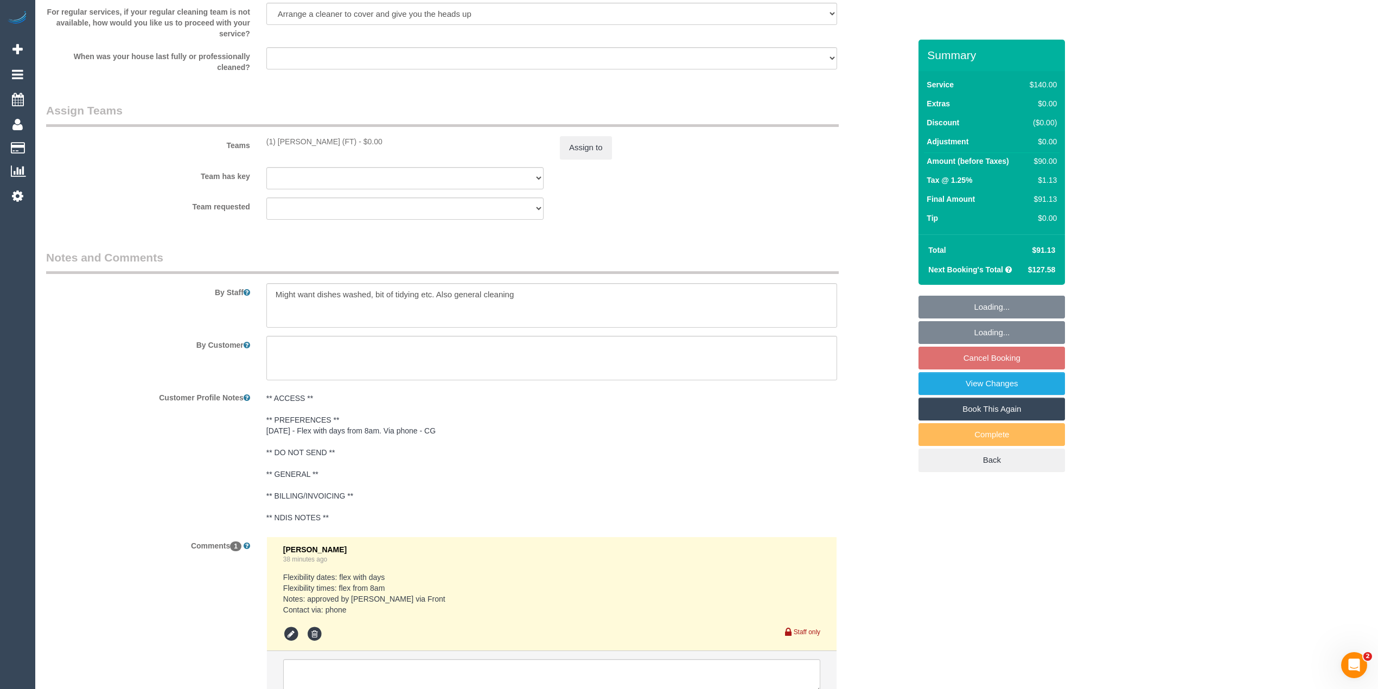
scroll to position [1647, 0]
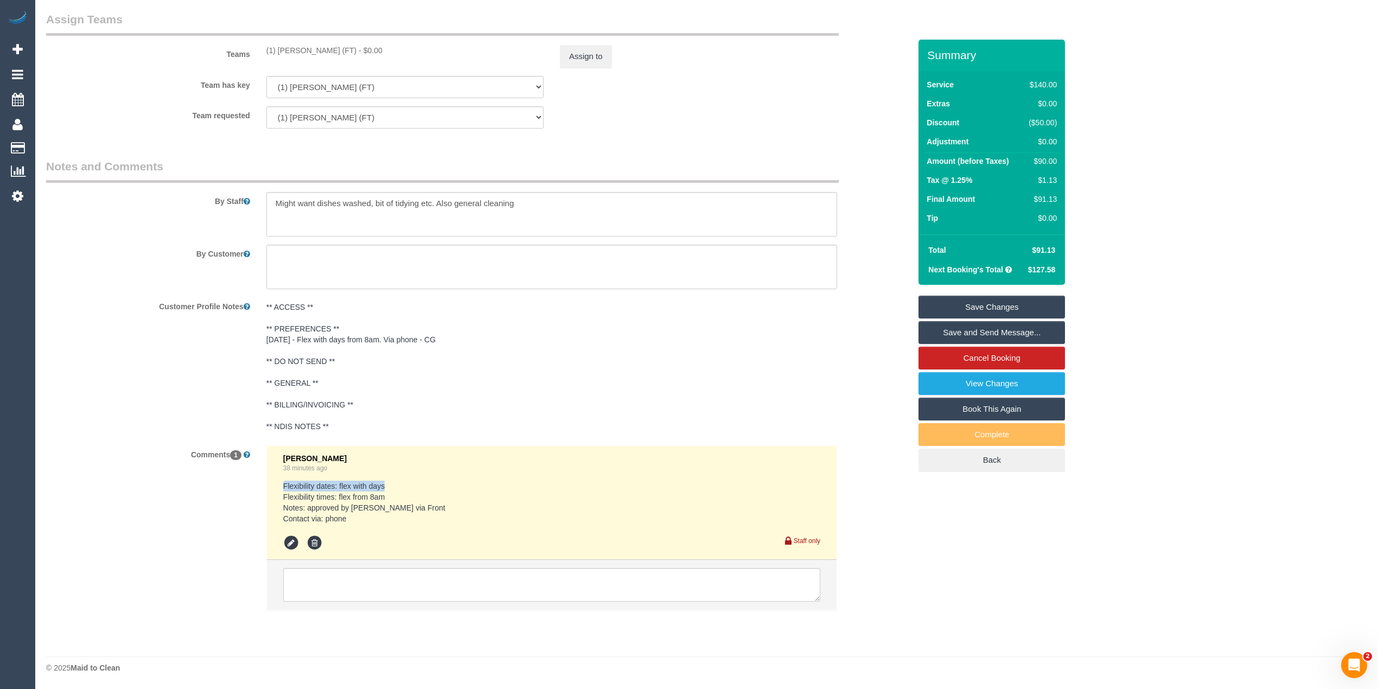
drag, startPoint x: 280, startPoint y: 490, endPoint x: 404, endPoint y: 474, distance: 124.7
click at [404, 474] on li "[PERSON_NAME] 38 minutes ago Flexibility dates: flex with days Flexibility time…" at bounding box center [552, 503] width 570 height 115
drag, startPoint x: 274, startPoint y: 500, endPoint x: 430, endPoint y: 500, distance: 156.3
click at [430, 500] on li "[PERSON_NAME] 38 minutes ago Flexibility dates: flex with days Flexibility time…" at bounding box center [552, 503] width 570 height 115
click at [183, 384] on div "Customer Profile Notes ** ACCESS ** ** PREFERENCES ** [DATE] - Flex with days f…" at bounding box center [478, 367] width 881 height 140
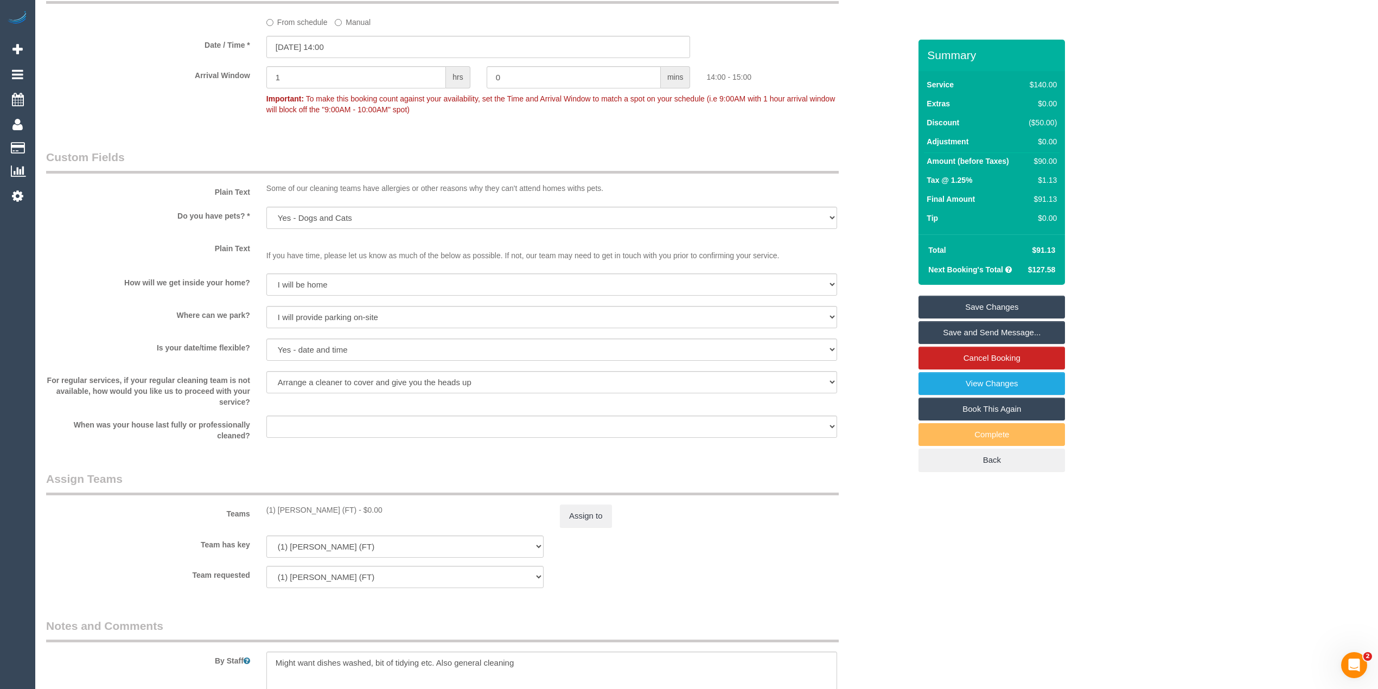
scroll to position [1164, 0]
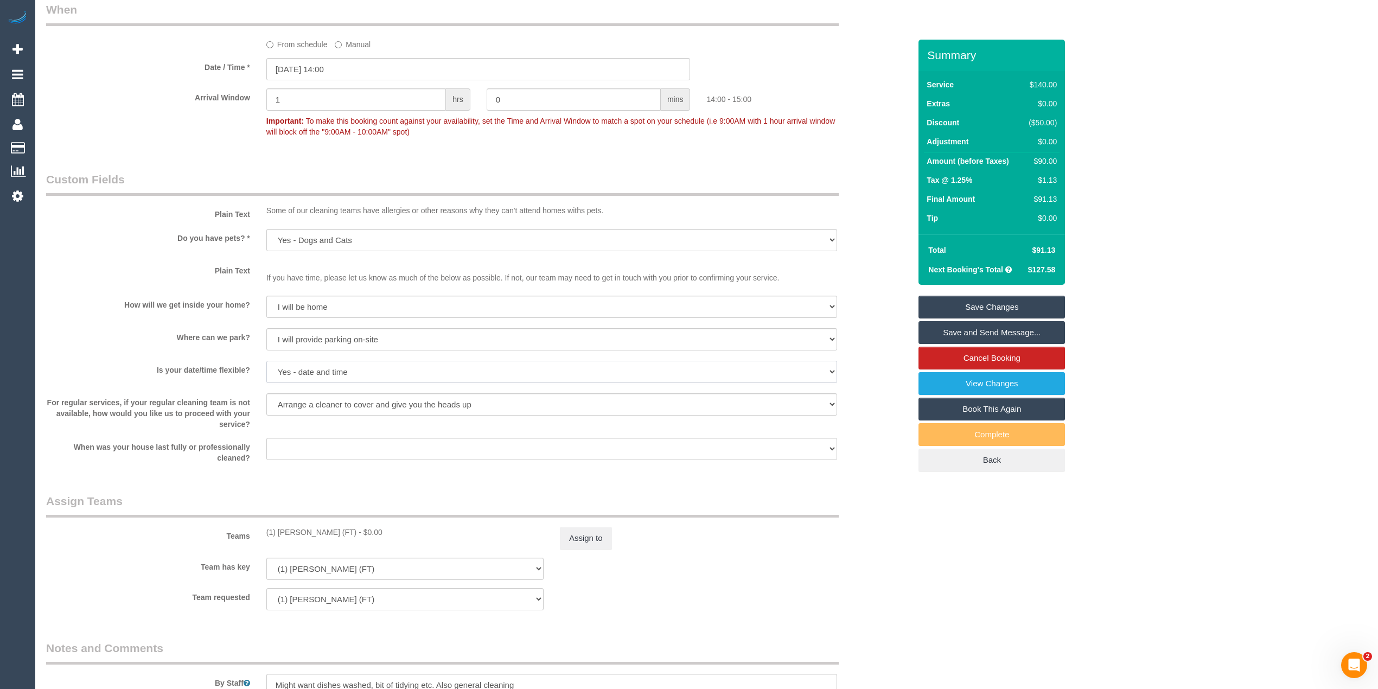
click at [296, 370] on select "Yes - date and time Yes - date but not time Yes - time but not date No - No fle…" at bounding box center [551, 372] width 571 height 22
click at [181, 372] on label "Is your date/time flexible?" at bounding box center [148, 368] width 220 height 15
click at [287, 369] on select "Yes - date and time Yes - date but not time Yes - time but not date No - No fle…" at bounding box center [551, 372] width 571 height 22
click at [139, 355] on sui-booking-custom-fields "Plain Text Some of our cleaning teams have allergies or other reasons why they …" at bounding box center [478, 317] width 864 height 292
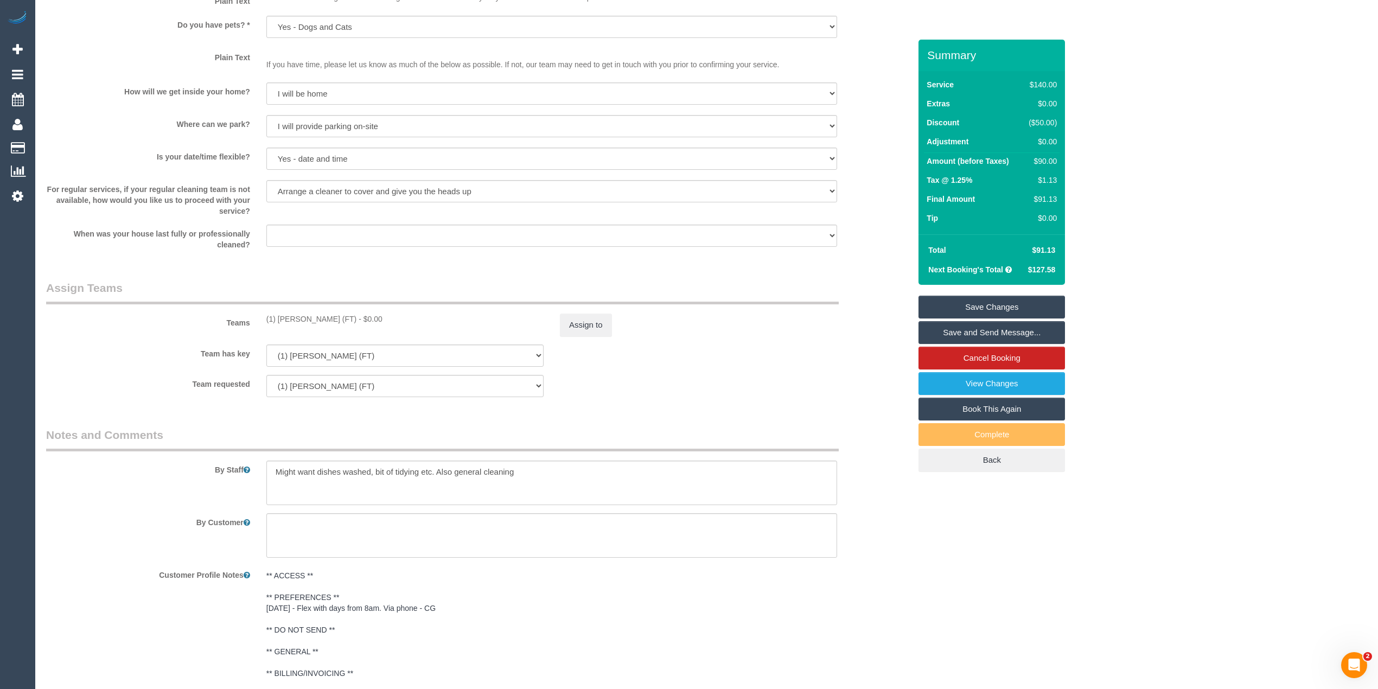
scroll to position [1647, 0]
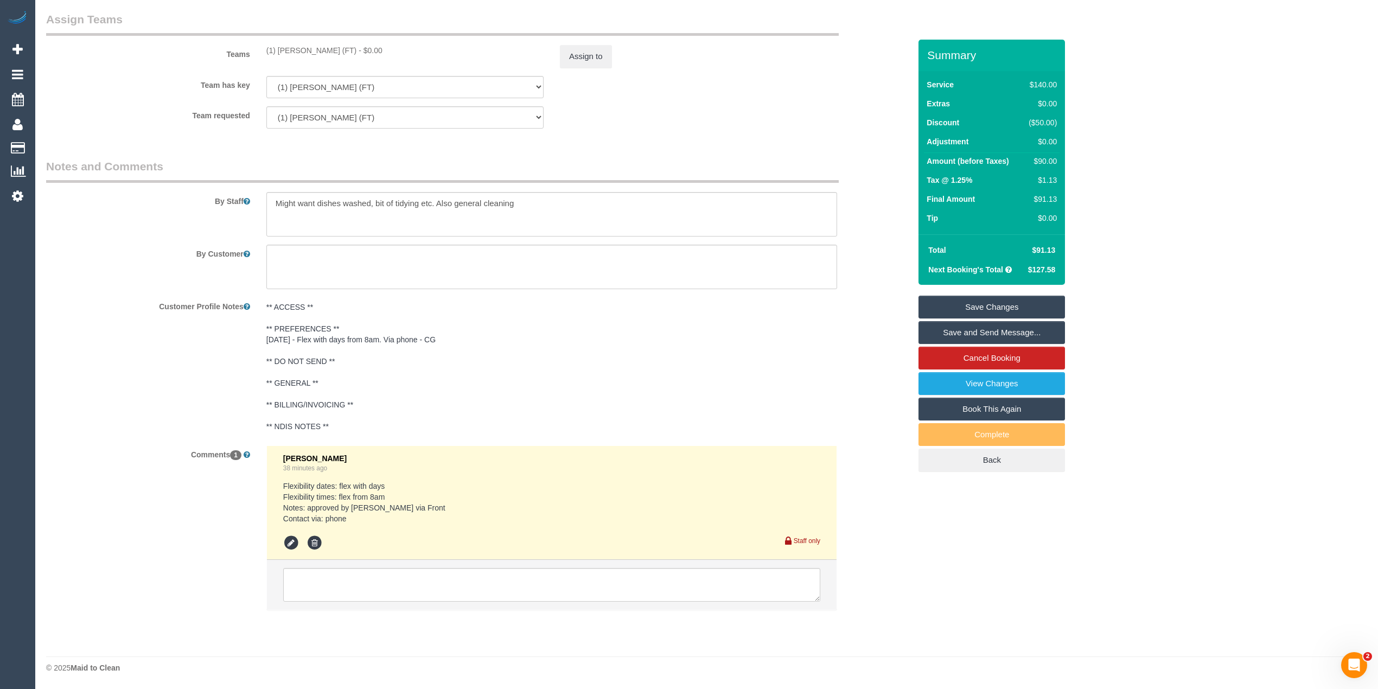
click at [385, 497] on pre "Flexibility dates: flex with days Flexibility times: flex from 8am Notes: appro…" at bounding box center [551, 502] width 537 height 43
drag, startPoint x: 387, startPoint y: 506, endPoint x: 307, endPoint y: 507, distance: 79.8
click at [307, 507] on pre "Flexibility dates: flex with days Flexibility times: flex from 8am Notes: appro…" at bounding box center [551, 502] width 537 height 43
click at [368, 521] on pre "Flexibility dates: flex with days Flexibility times: flex from 8am Notes: appro…" at bounding box center [551, 502] width 537 height 43
click at [341, 522] on pre "Flexibility dates: flex with days Flexibility times: flex from 8am Notes: appro…" at bounding box center [551, 502] width 537 height 43
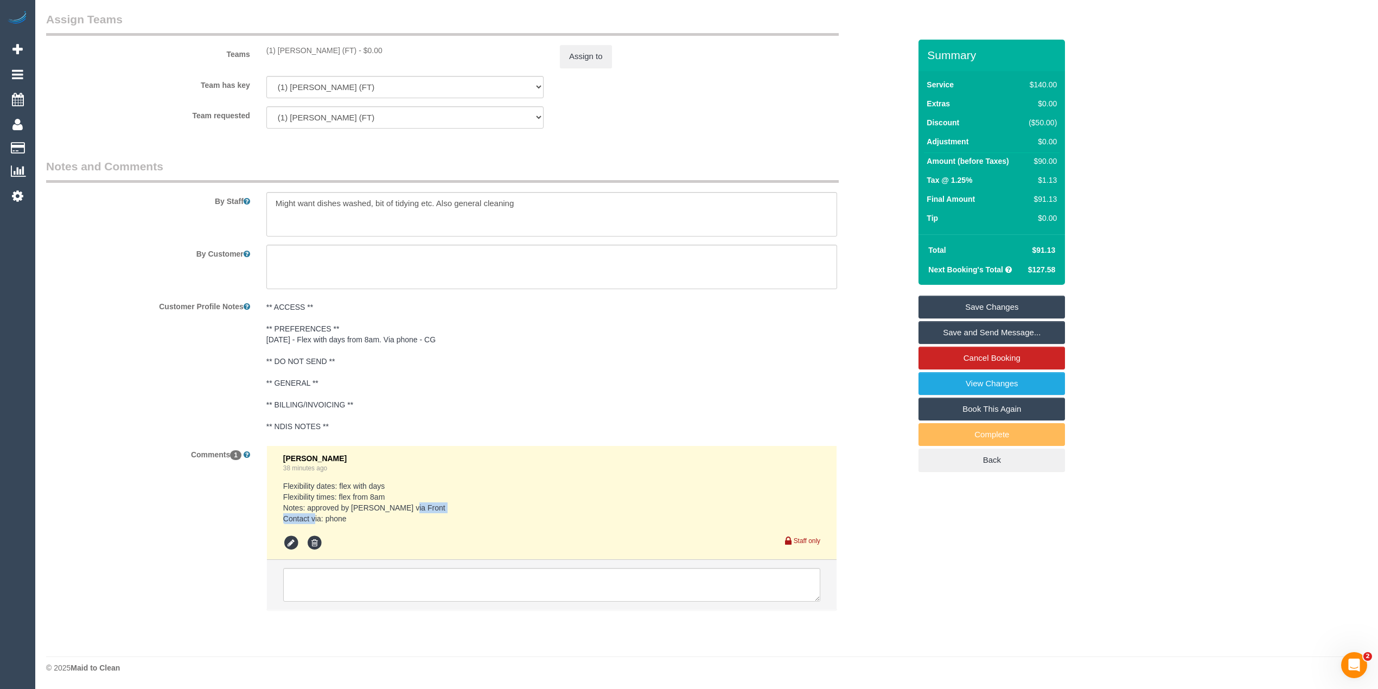
drag, startPoint x: 281, startPoint y: 521, endPoint x: 367, endPoint y: 516, distance: 86.5
click at [367, 516] on li "Clare Gross 38 minutes ago Flexibility dates: flex with days Flexibility times:…" at bounding box center [552, 503] width 570 height 115
click at [189, 531] on div "Comments 1 Clare Gross 38 minutes ago Flexibility dates: flex with days Flexibi…" at bounding box center [478, 534] width 881 height 176
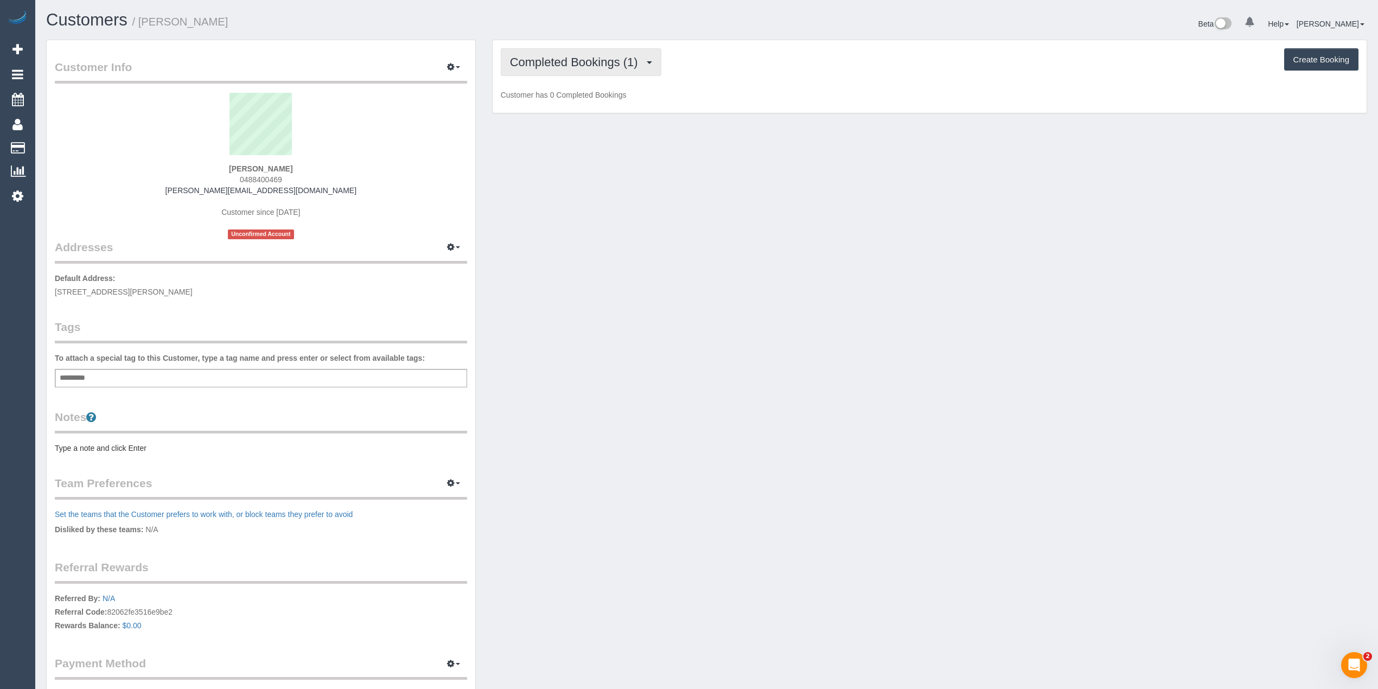
click at [575, 55] on span "Completed Bookings (1)" at bounding box center [577, 62] width 134 height 14
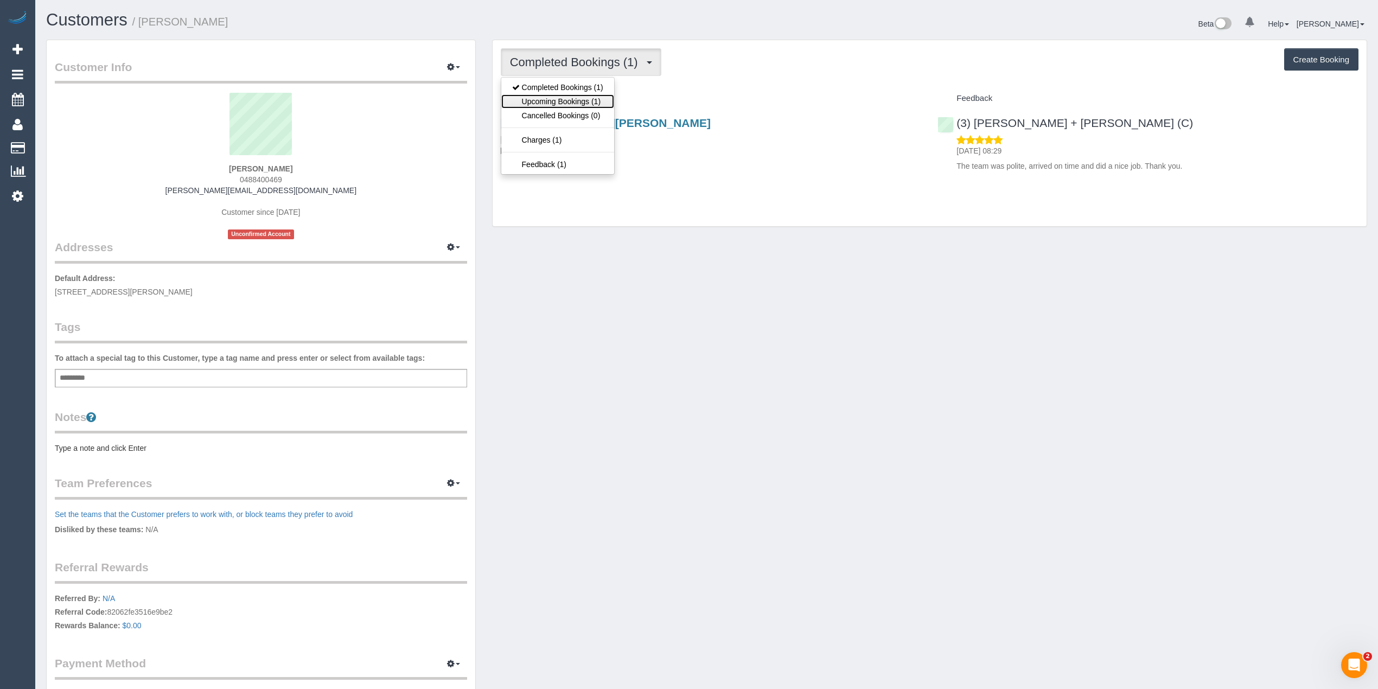
click at [589, 107] on link "Upcoming Bookings (1)" at bounding box center [557, 101] width 113 height 14
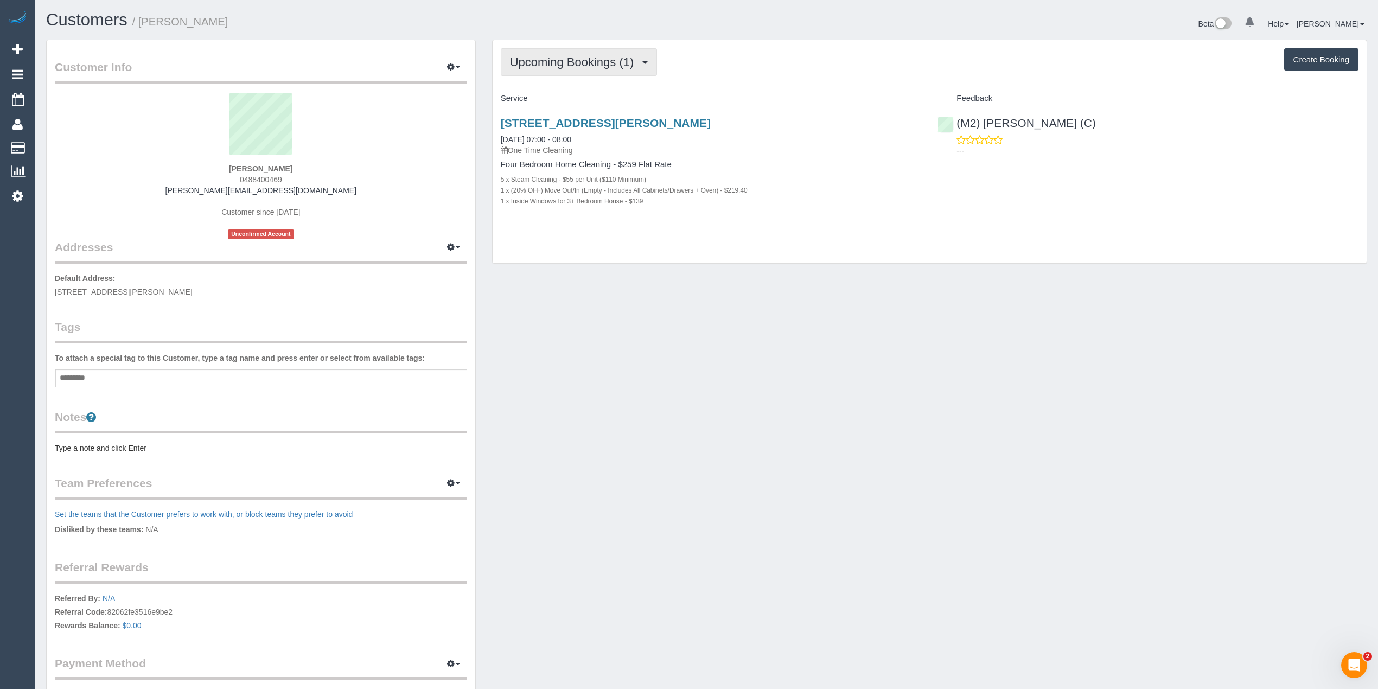
click at [574, 54] on button "Upcoming Bookings (1)" at bounding box center [579, 62] width 157 height 28
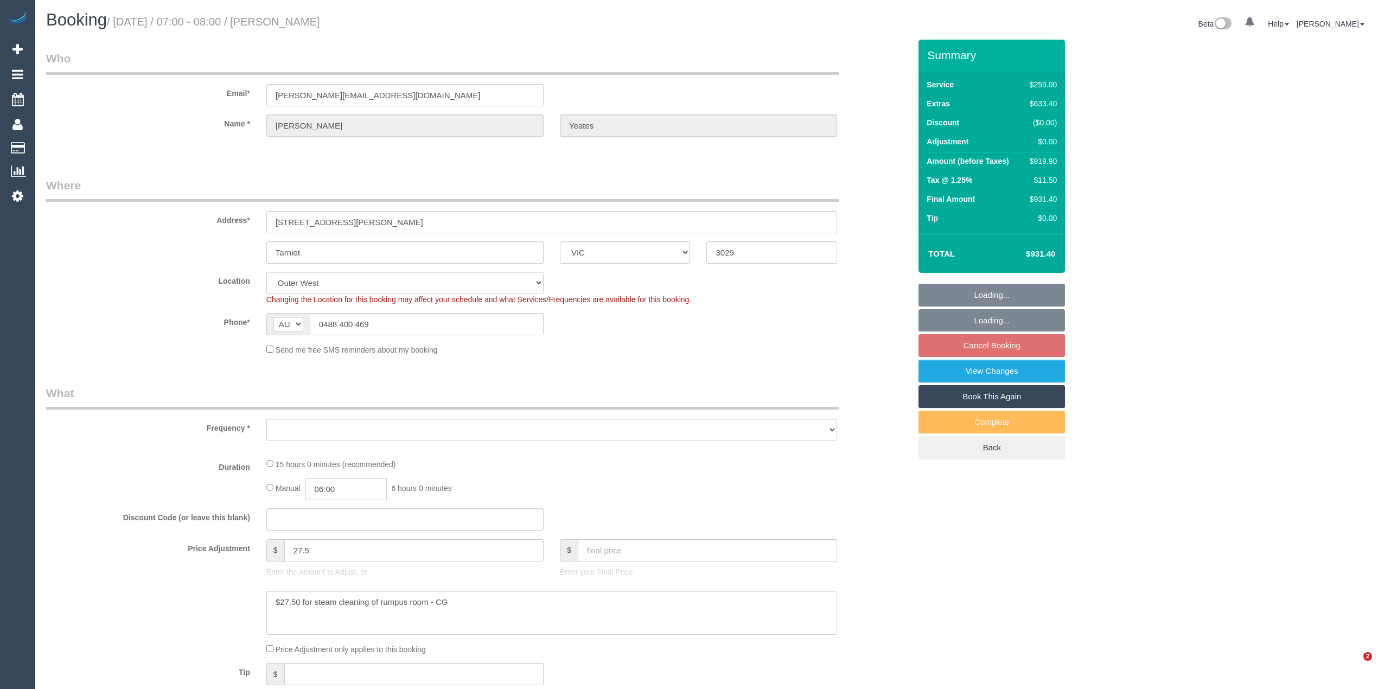
select select "VIC"
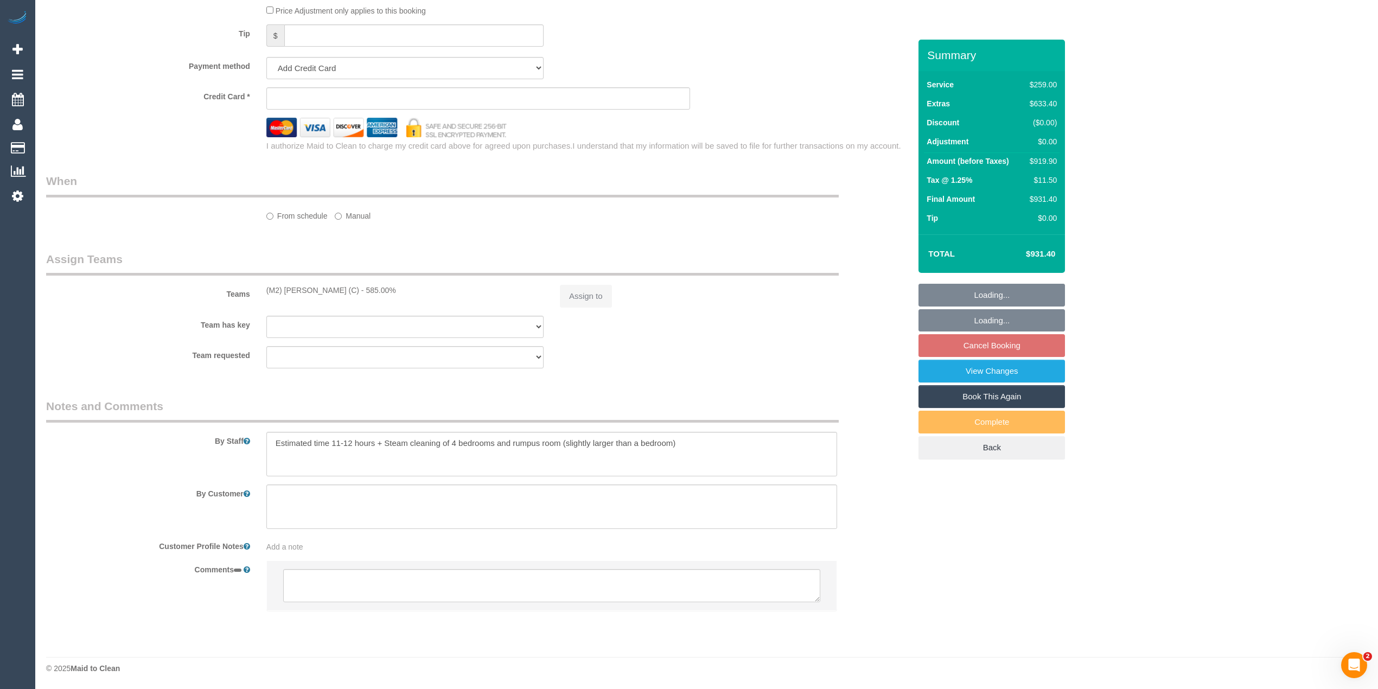
select select "object:757"
select select "number:28"
select select "number:15"
select select "number:19"
select select "number:25"
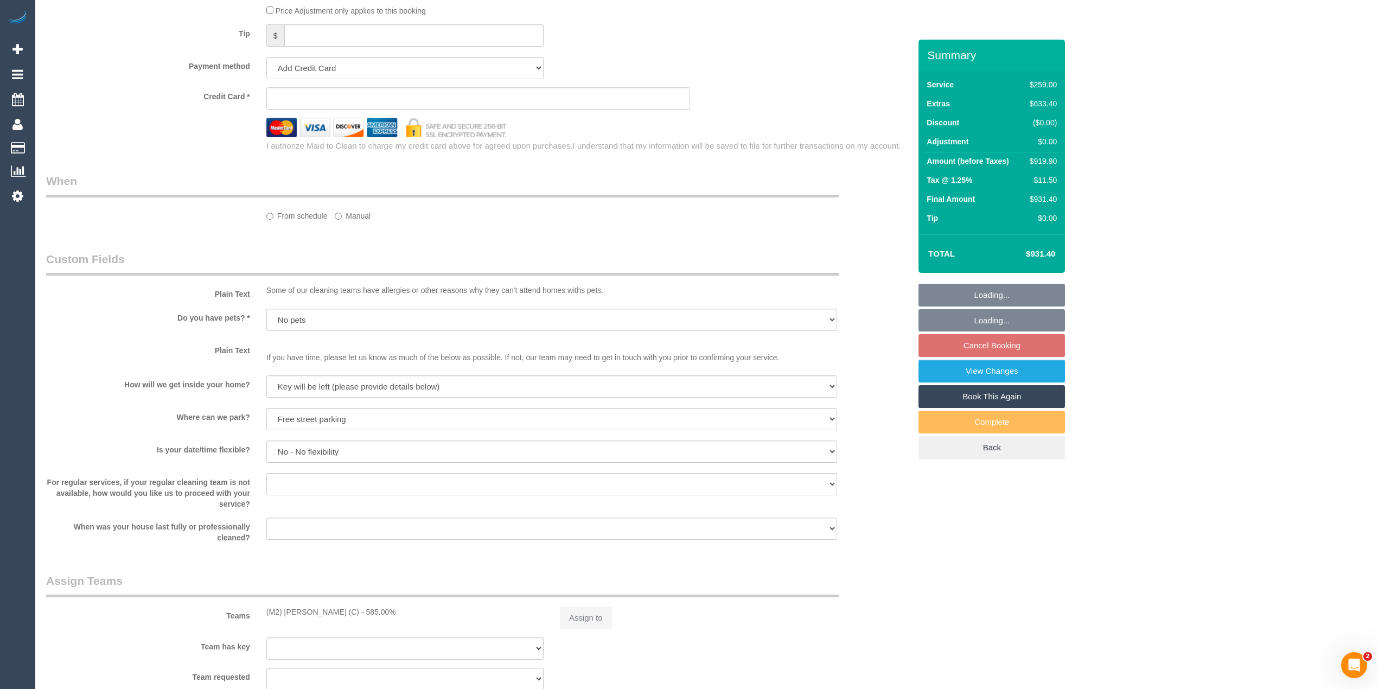
select select "object:858"
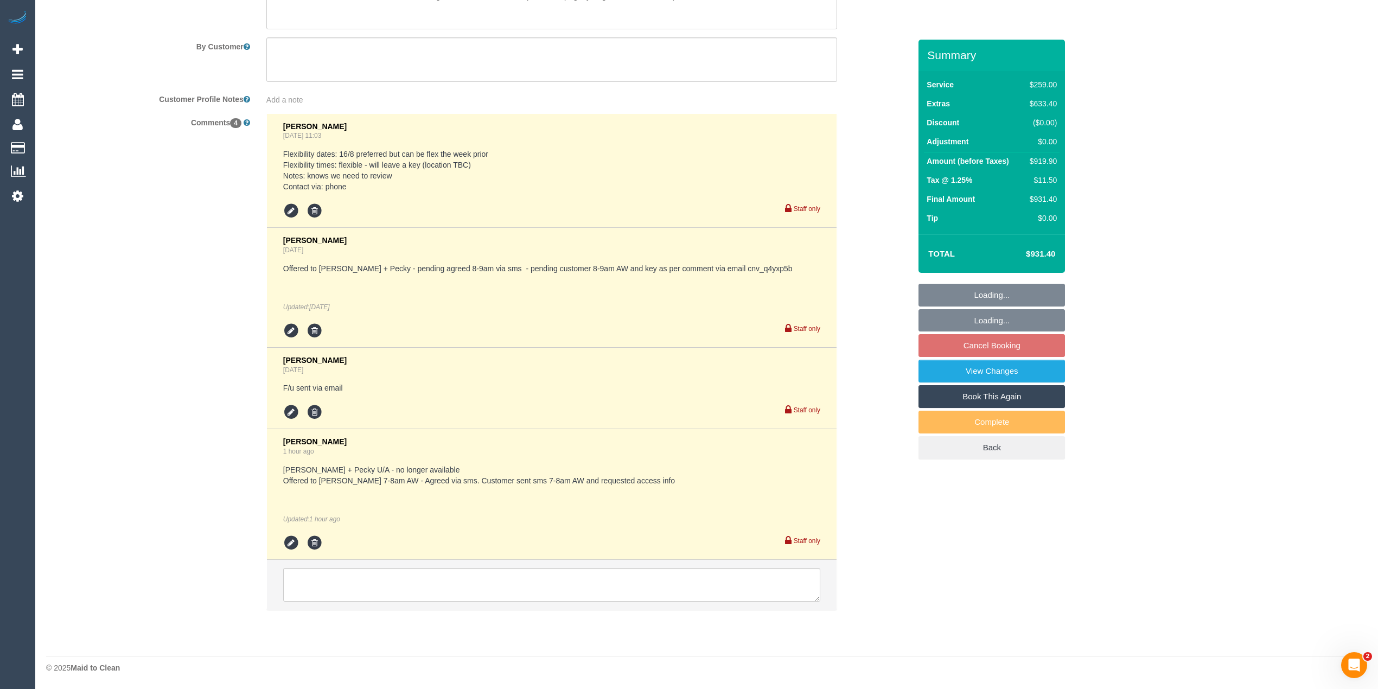
select select "string:stripe-pm_1RjTva2GScqysDRVpG0cuTFh"
select select "spot1"
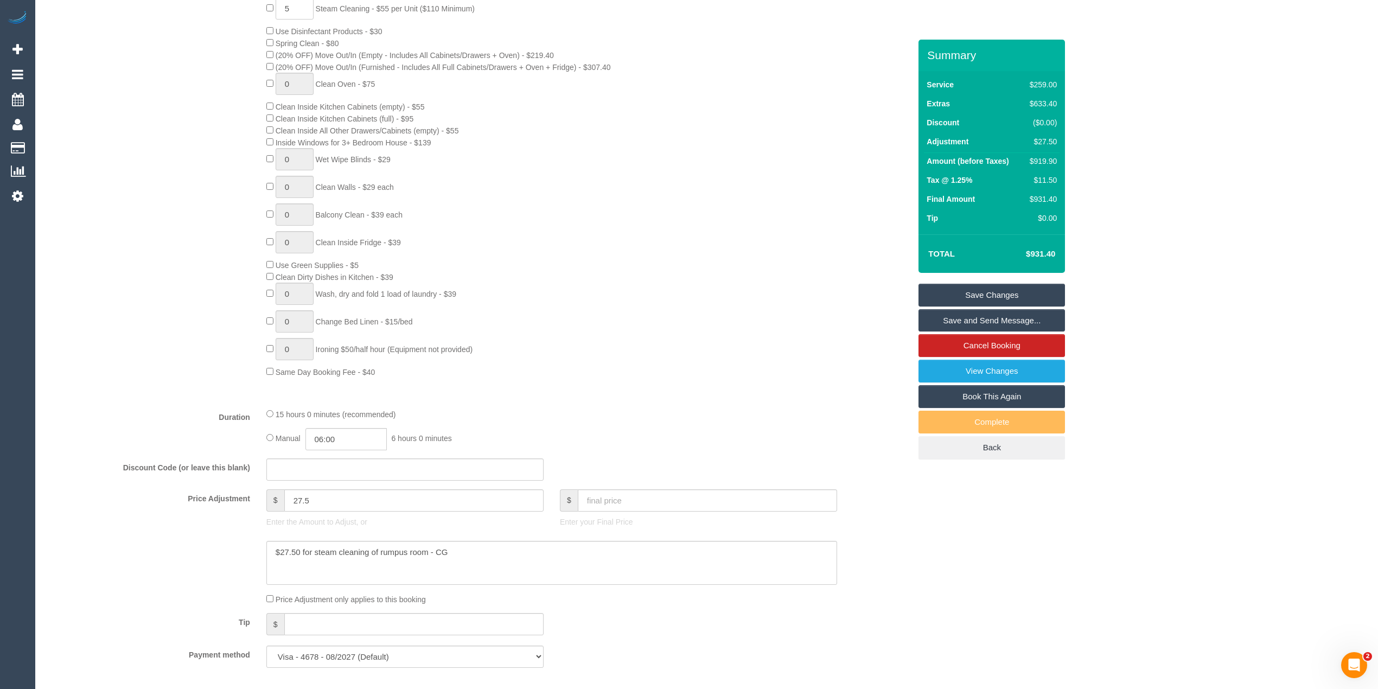
scroll to position [0, 0]
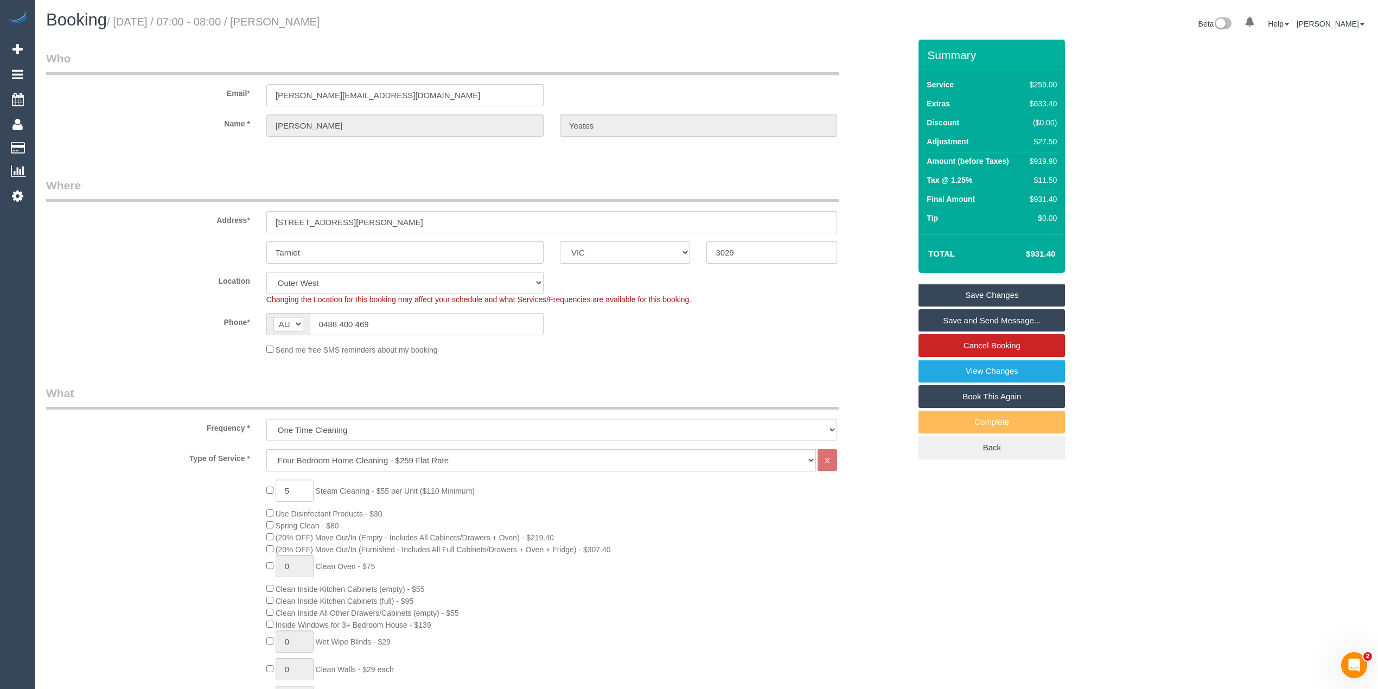
drag, startPoint x: 386, startPoint y: 328, endPoint x: 296, endPoint y: 317, distance: 91.2
click at [296, 317] on div "AF AL DZ AD AO AI AQ AG AR AM AW AU AT AZ BS BH BD BB BY BE BZ BJ BM BT BO BA B…" at bounding box center [404, 324] width 277 height 22
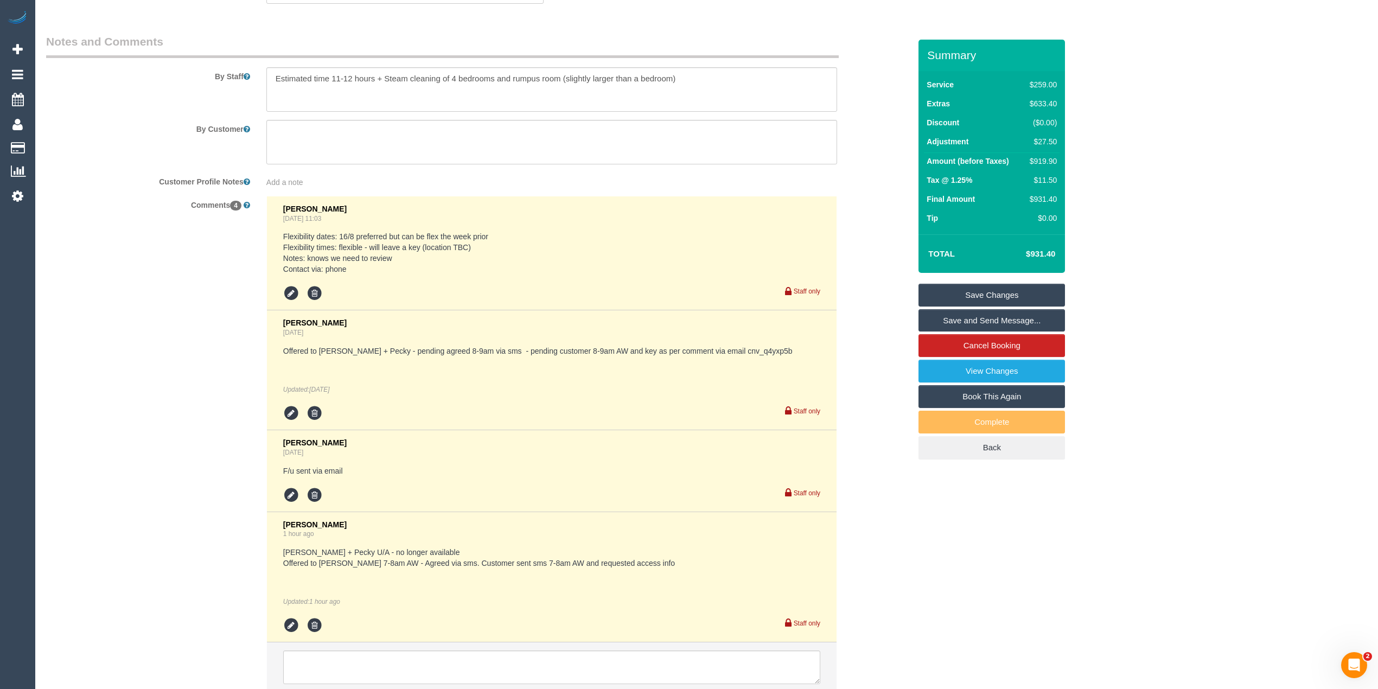
scroll to position [1691, 0]
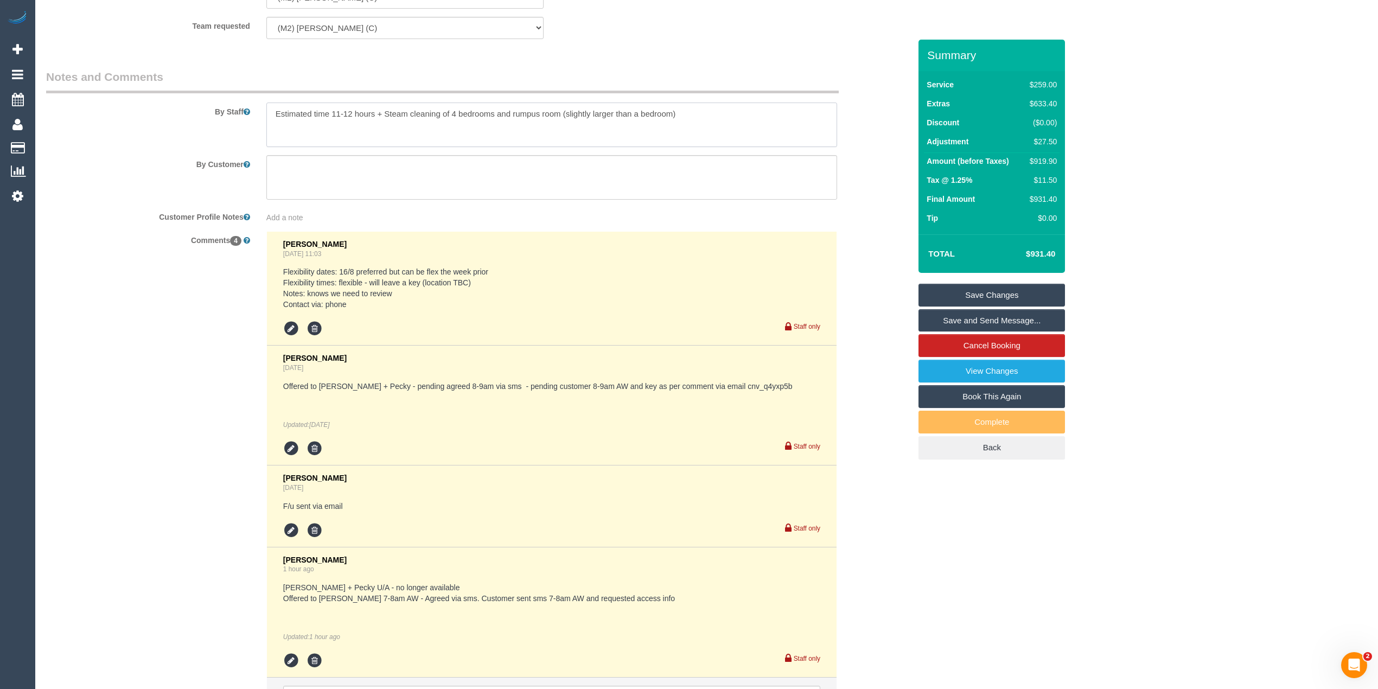
click at [688, 107] on textarea at bounding box center [551, 125] width 571 height 45
paste textarea "0488 400 469"
type textarea "Estimated time 11-12 hours + Steam cleaning of 4 bedrooms and rumpus room (slig…"
click at [157, 315] on div "Comments 4 Clare Gross Jul 15, 2025 11:03 Flexibility dates: 16/8 preferred but…" at bounding box center [478, 485] width 881 height 508
click at [1006, 293] on link "Save Changes" at bounding box center [992, 295] width 147 height 23
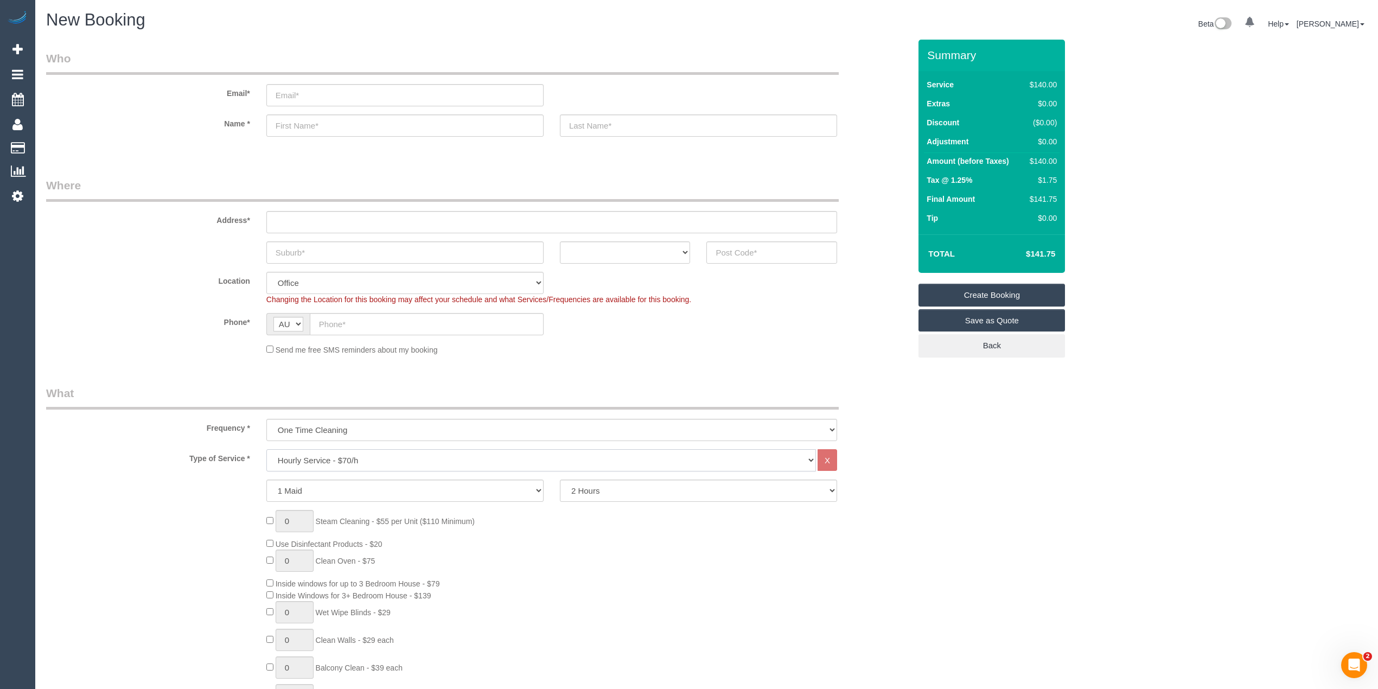
drag, startPoint x: 333, startPoint y: 462, endPoint x: 331, endPoint y: 450, distance: 12.7
click at [333, 462] on select "Hourly Service - $70/h Hourly Service - $65/h Hourly Service - $60/h Hourly Ser…" at bounding box center [541, 460] width 550 height 22
select select "213"
click at [266, 449] on select "Hourly Service - $70/h Hourly Service - $65/h Hourly Service - $60/h Hourly Ser…" at bounding box center [541, 460] width 550 height 22
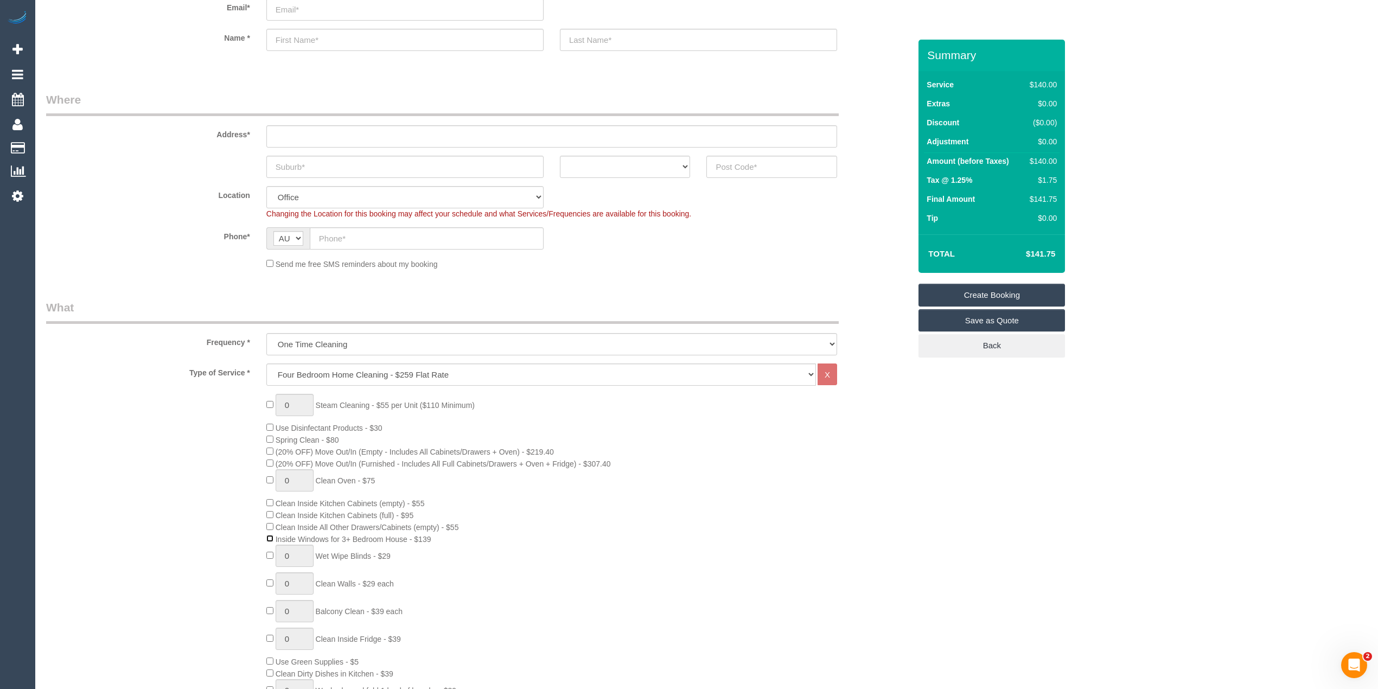
scroll to position [120, 0]
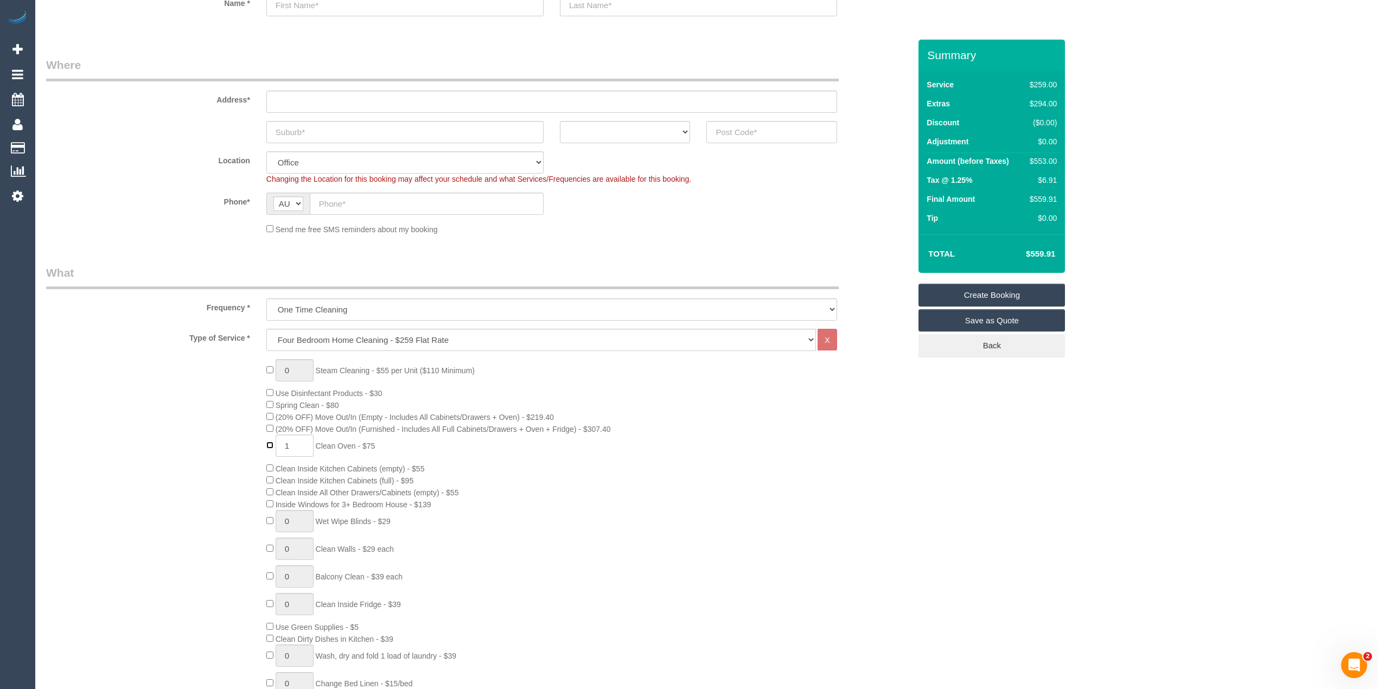
type input "0"
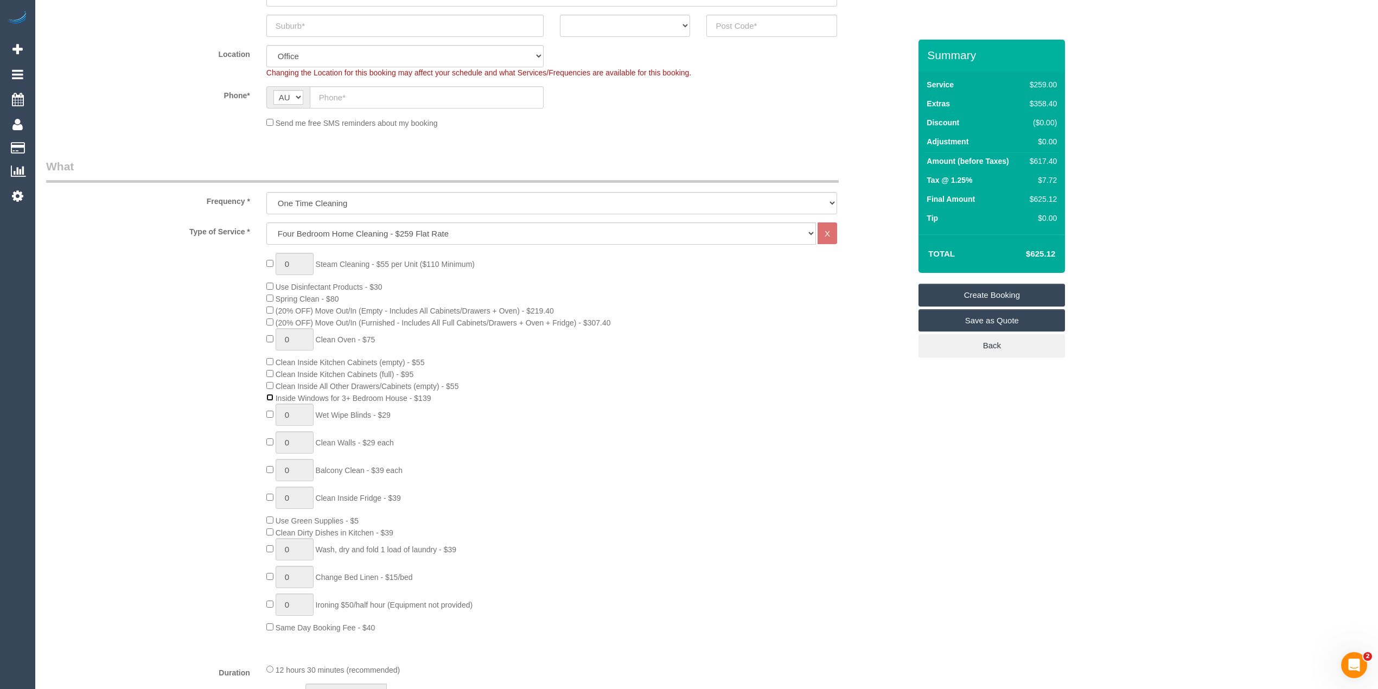
scroll to position [361, 0]
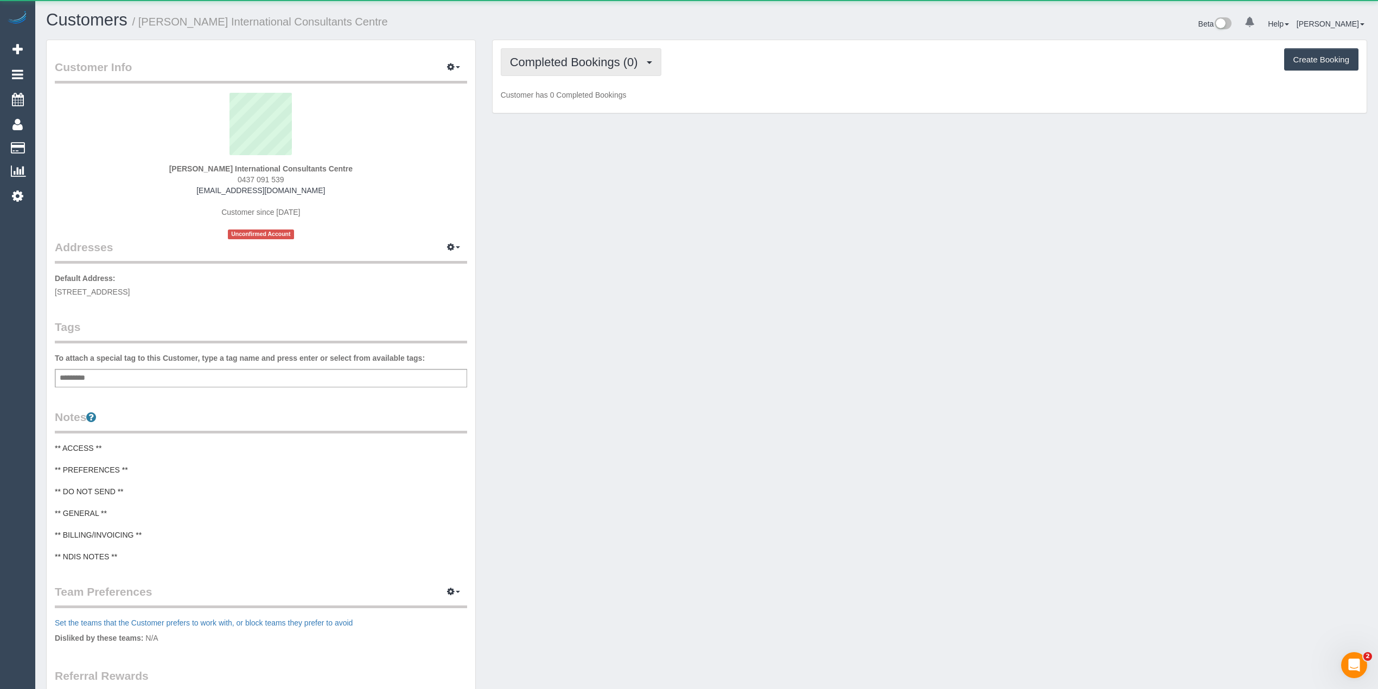
click at [537, 60] on span "Completed Bookings (0)" at bounding box center [577, 62] width 134 height 14
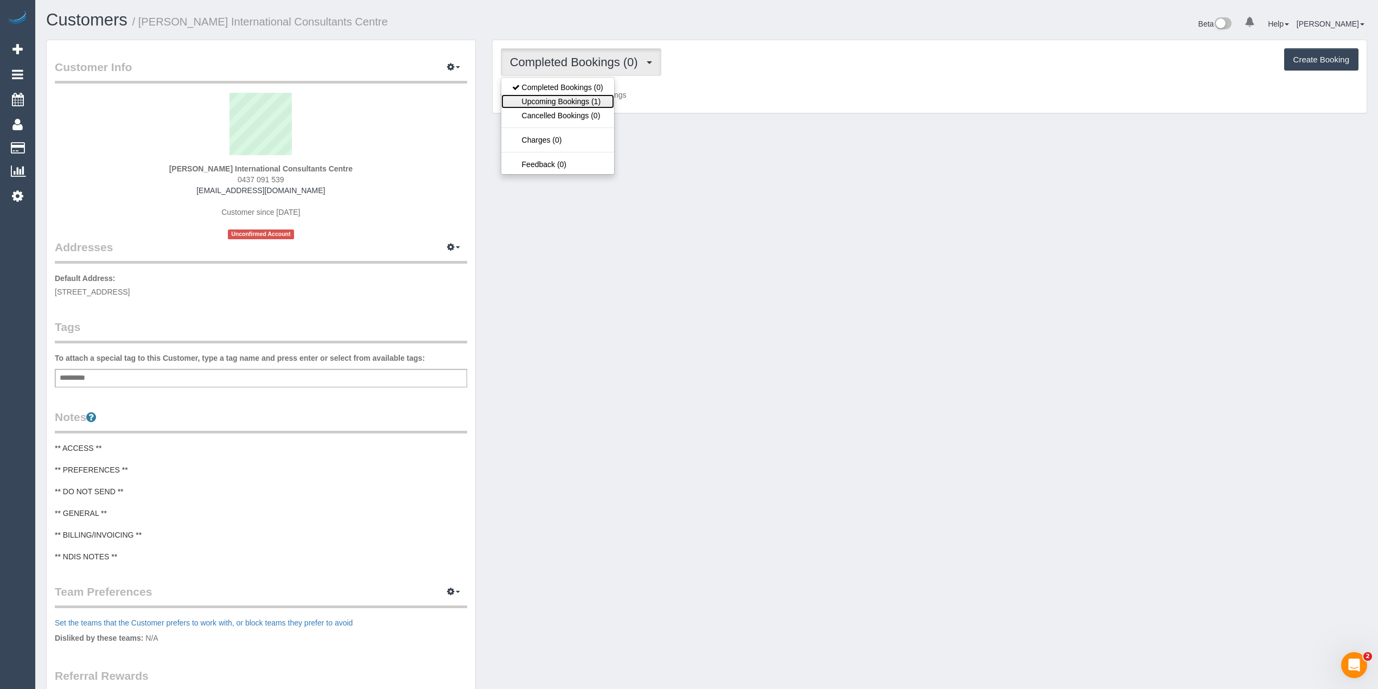
click at [558, 104] on link "Upcoming Bookings (1)" at bounding box center [557, 101] width 113 height 14
